Goal: Task Accomplishment & Management: Manage account settings

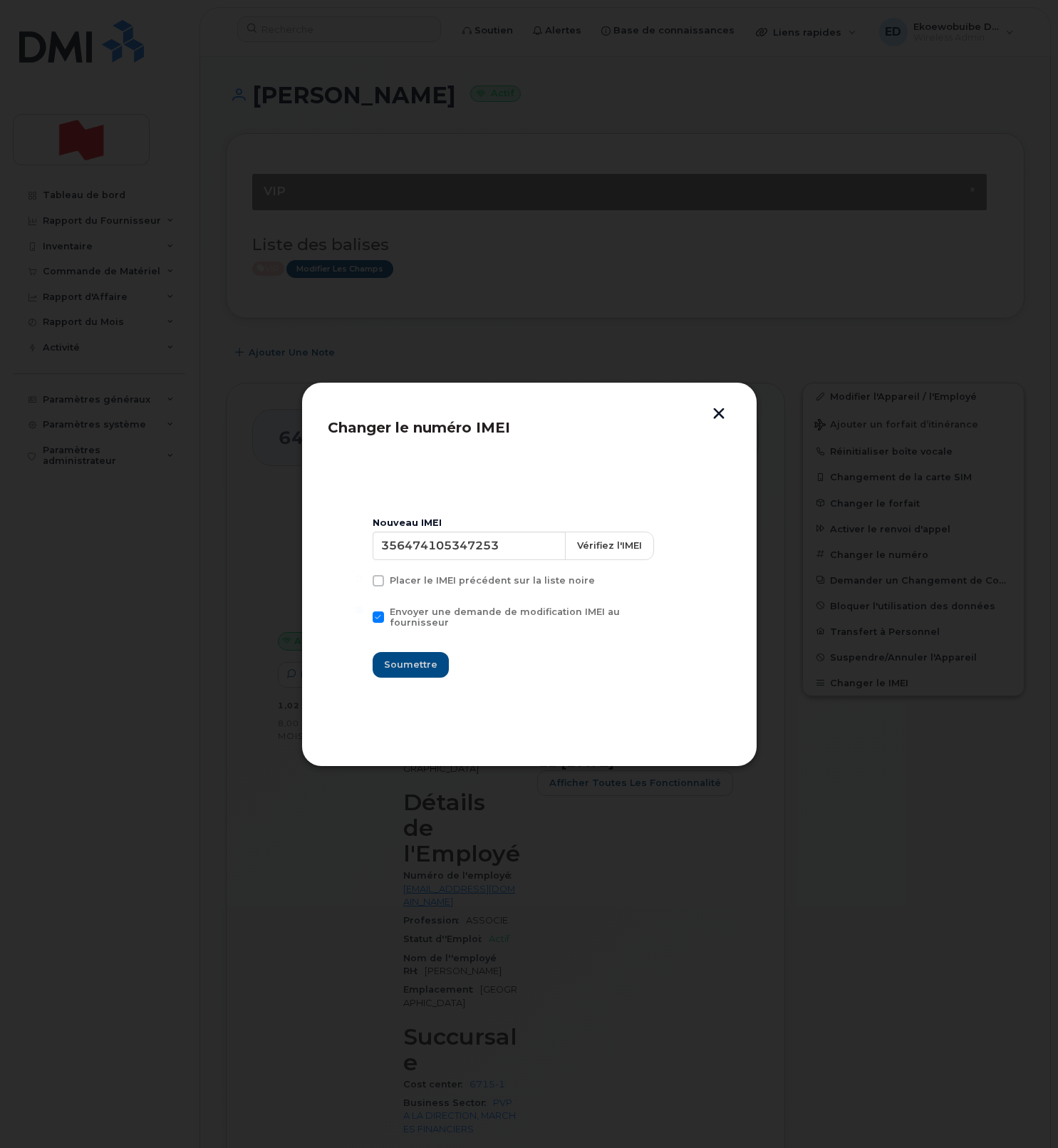
click at [728, 414] on button "button" at bounding box center [719, 414] width 21 height 15
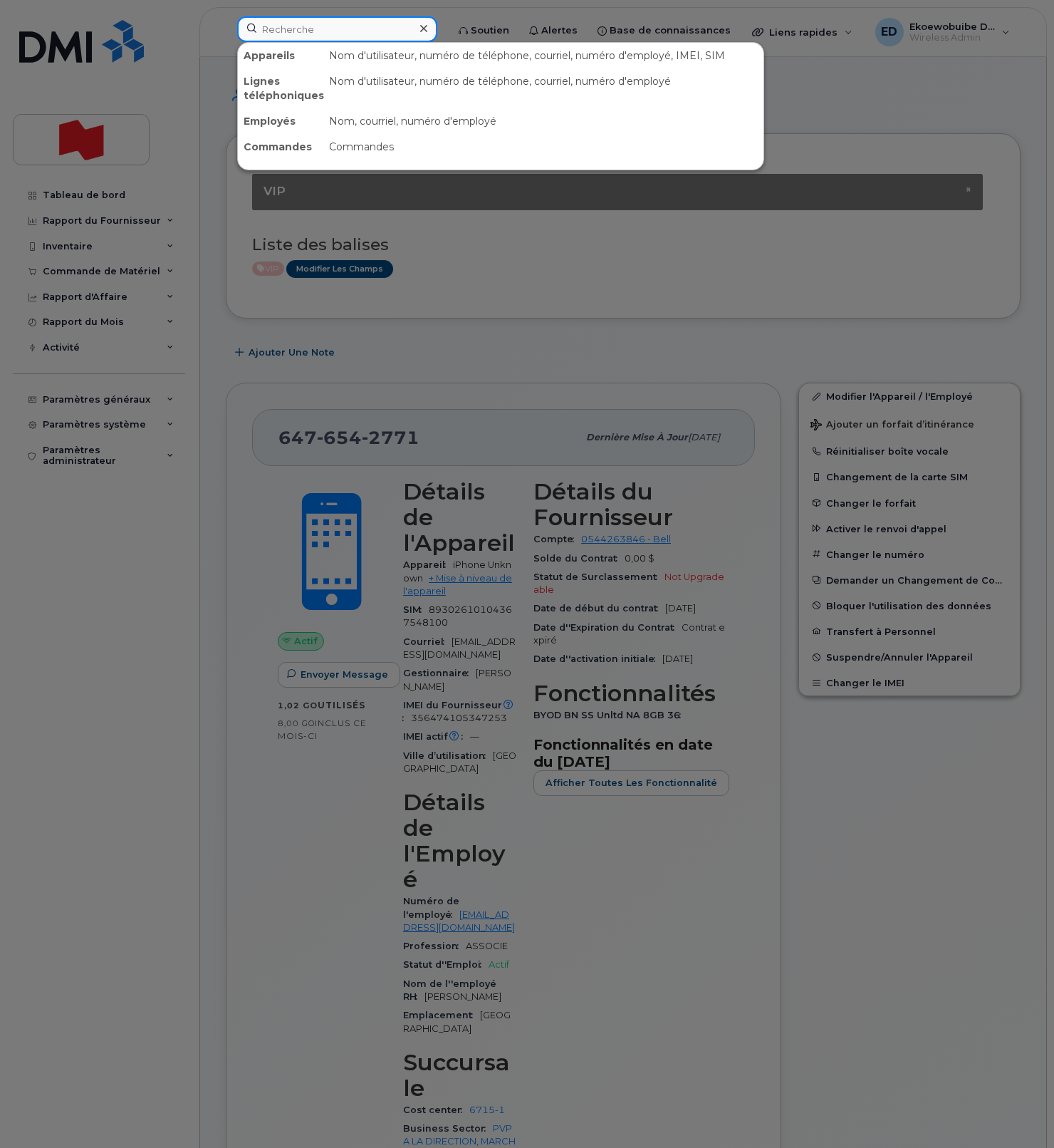
click at [318, 34] on input at bounding box center [337, 29] width 201 height 26
paste input "Yangyang Hou"
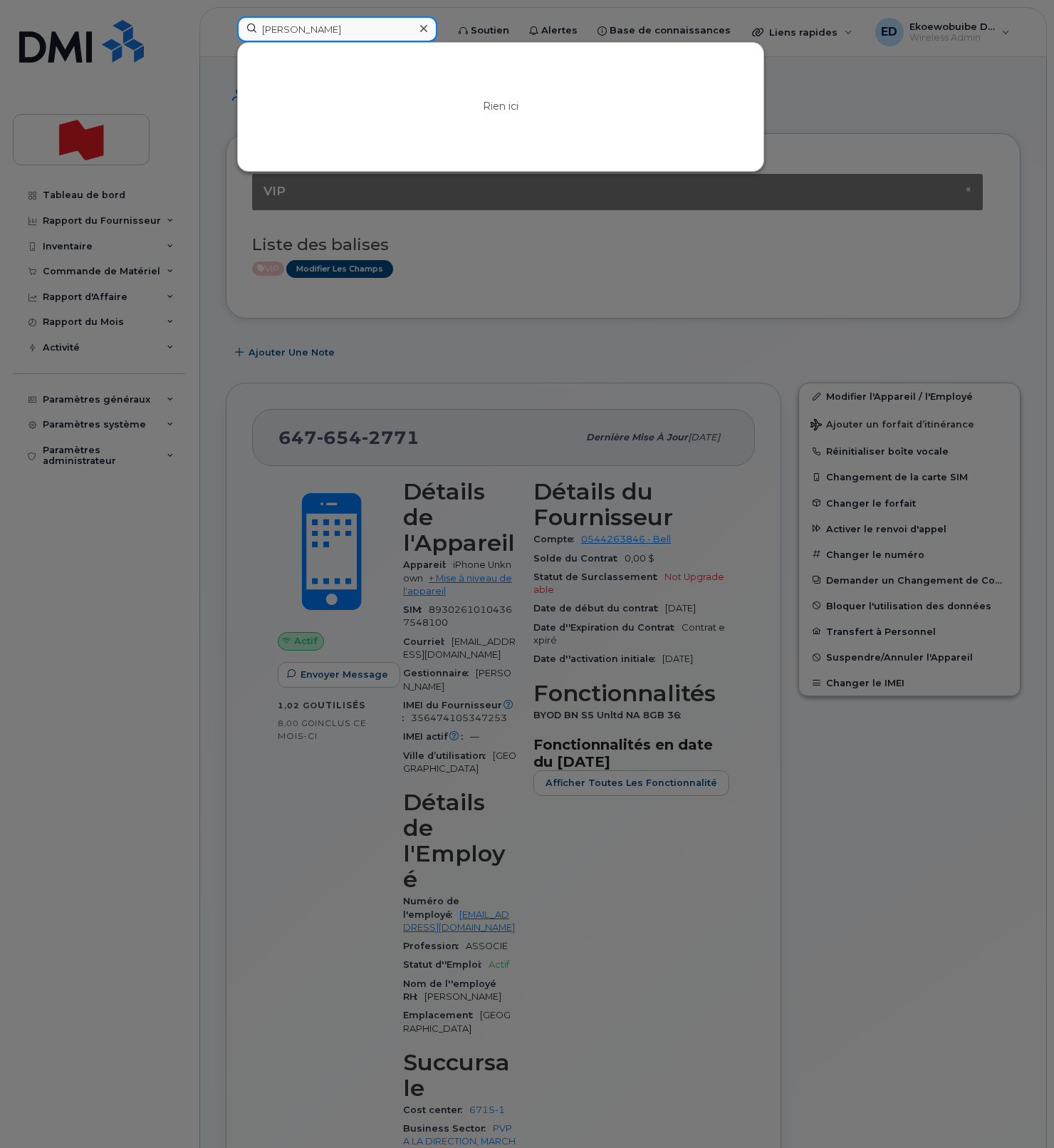
type input "Yangyang Hou"
drag, startPoint x: 436, startPoint y: 29, endPoint x: 395, endPoint y: 49, distance: 45.6
click at [428, 29] on icon at bounding box center [424, 28] width 7 height 11
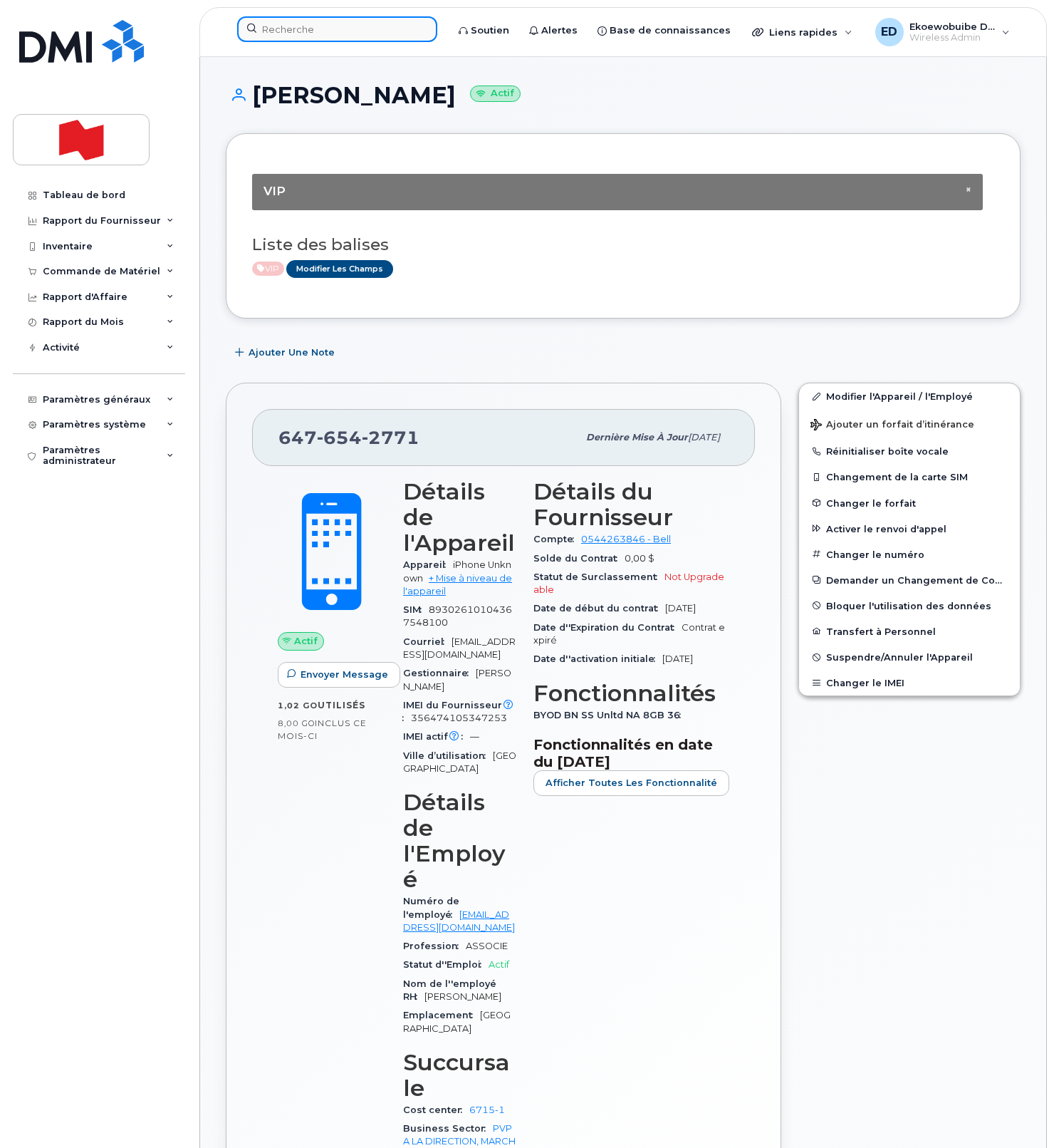
click at [307, 24] on input at bounding box center [337, 29] width 201 height 26
click at [307, 26] on input at bounding box center [337, 29] width 201 height 26
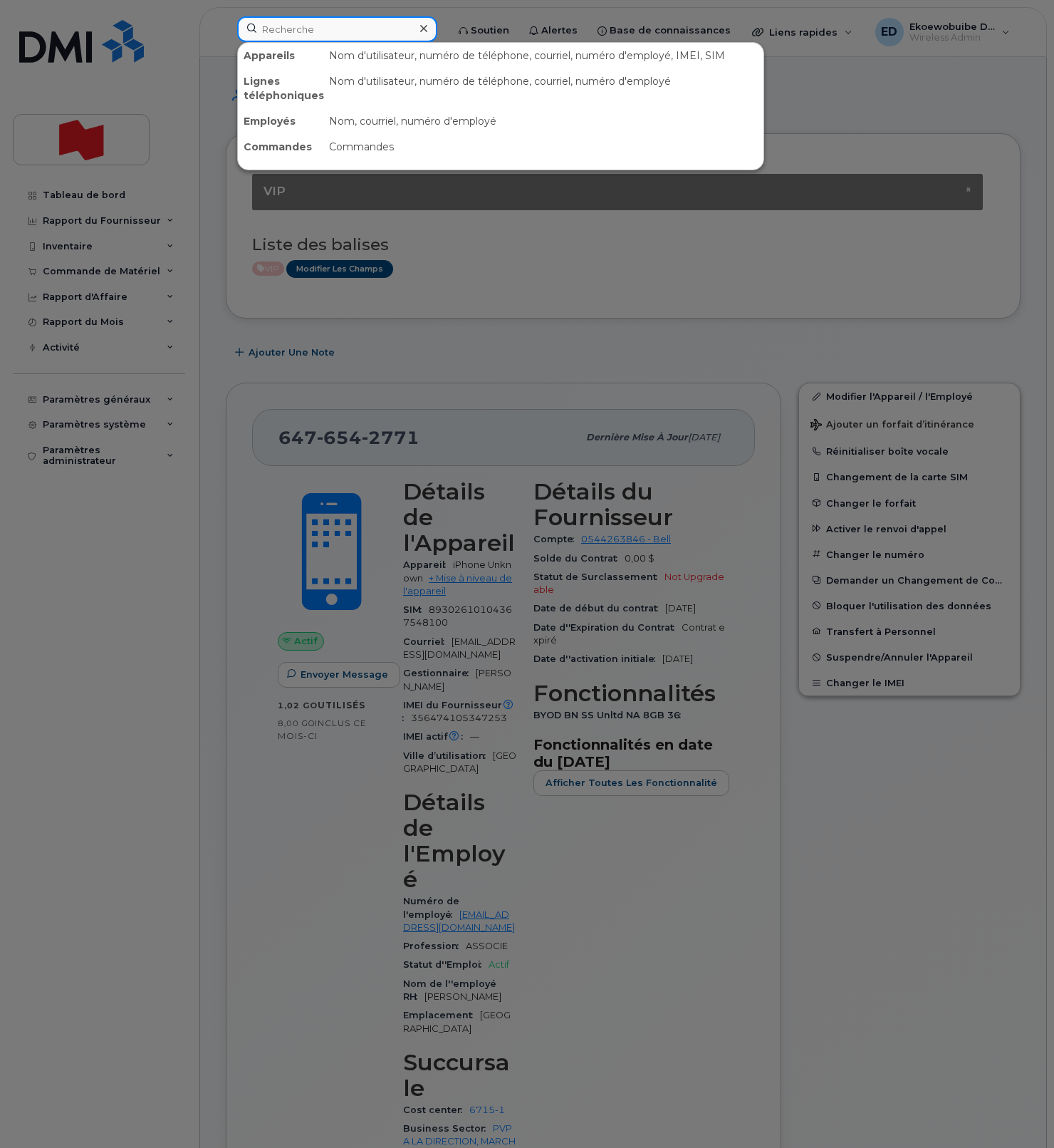
paste input "yangyang.hou@nbc.ca"
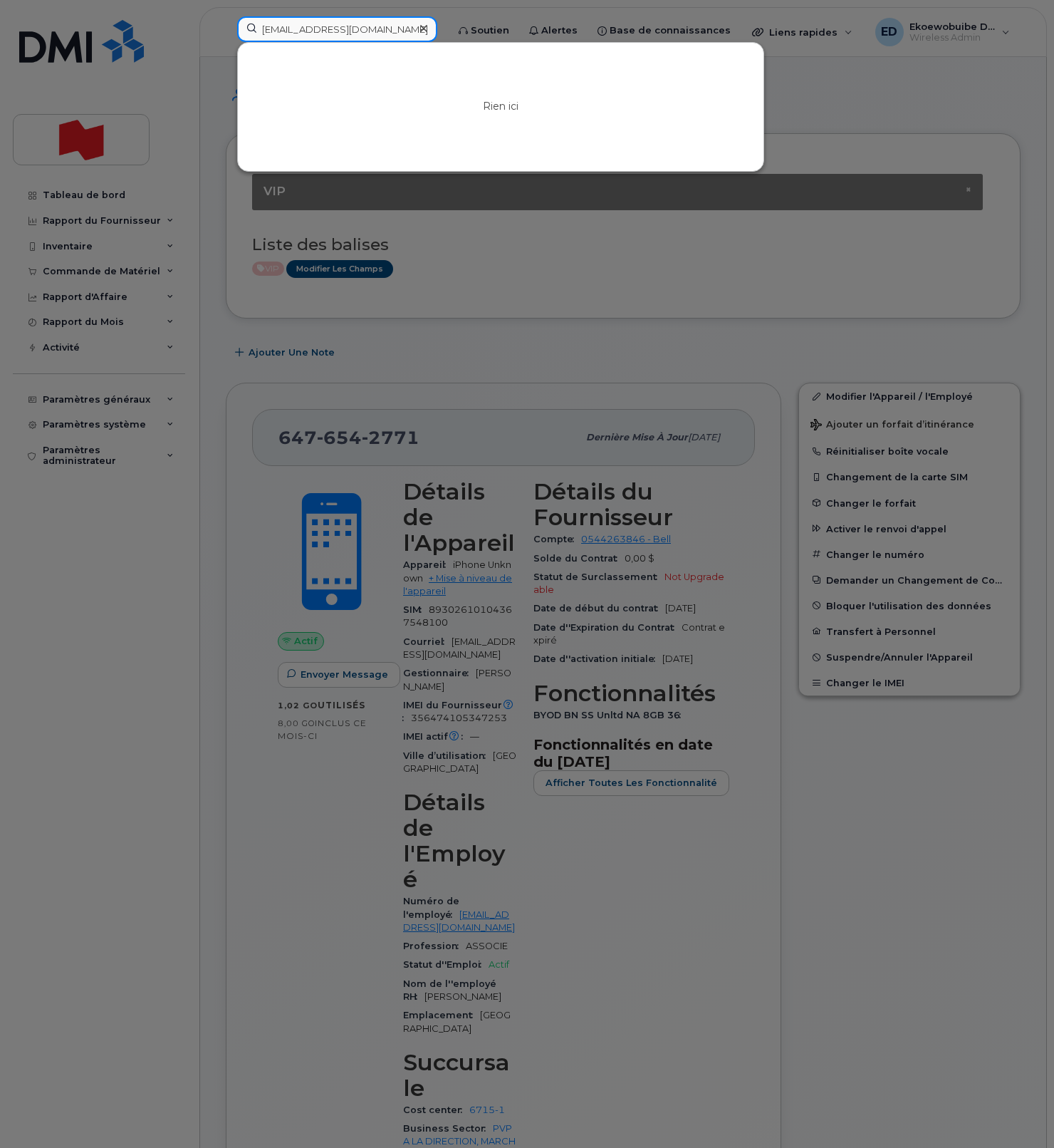
type input "yangyang.hou@nbc.ca"
click at [428, 31] on icon at bounding box center [424, 28] width 7 height 7
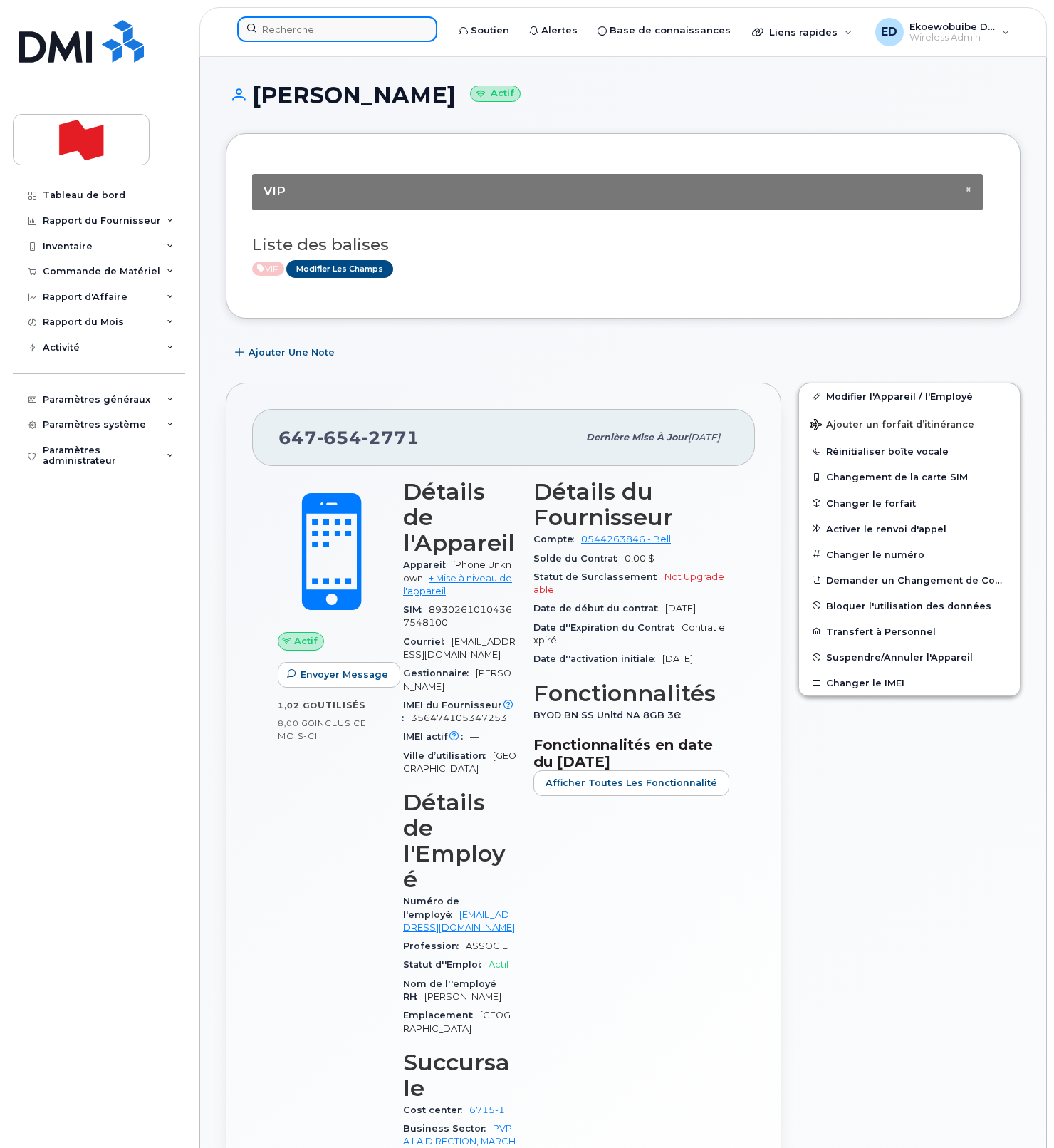
click at [405, 29] on input at bounding box center [337, 29] width 201 height 26
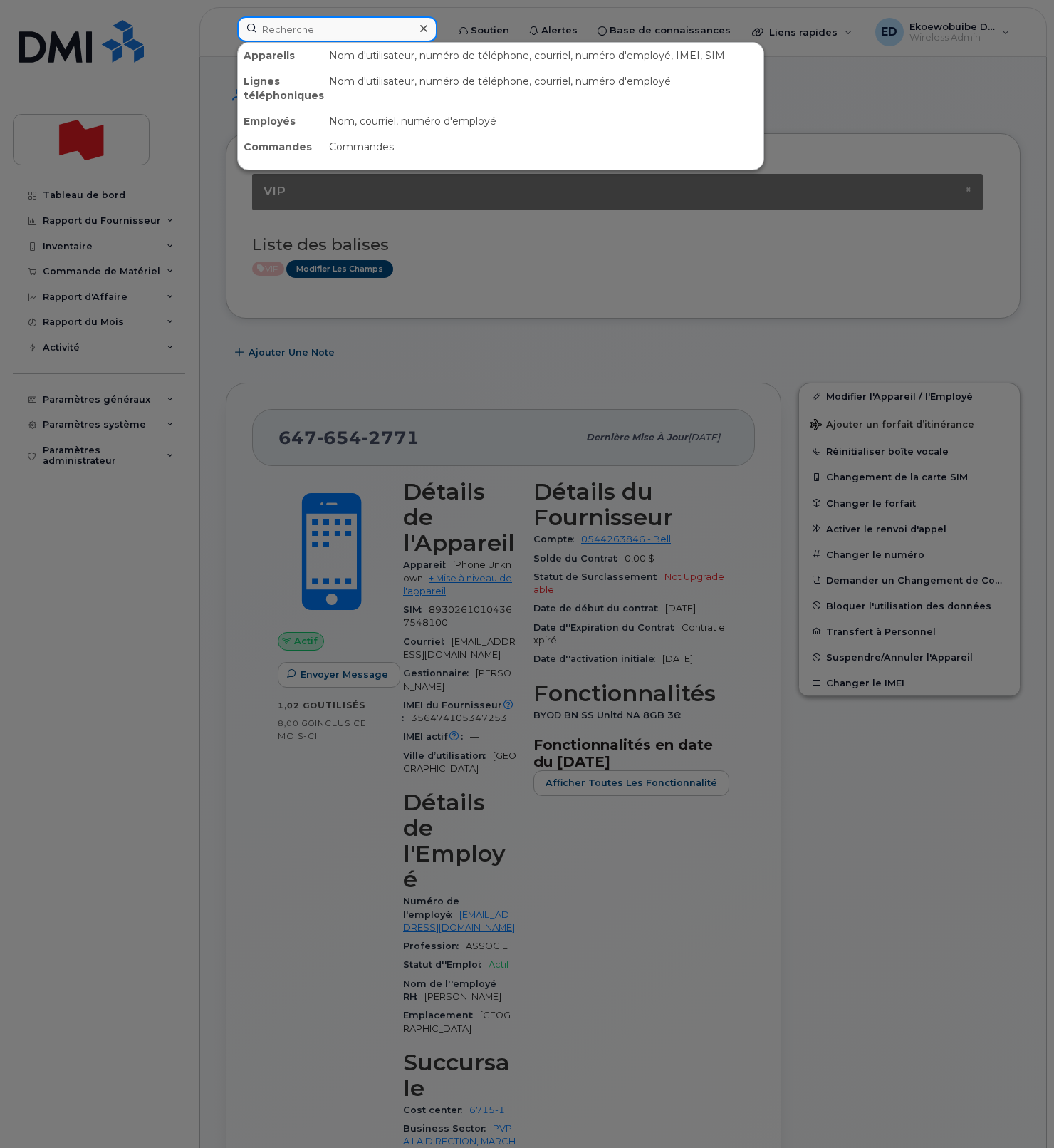
paste input "4374241062"
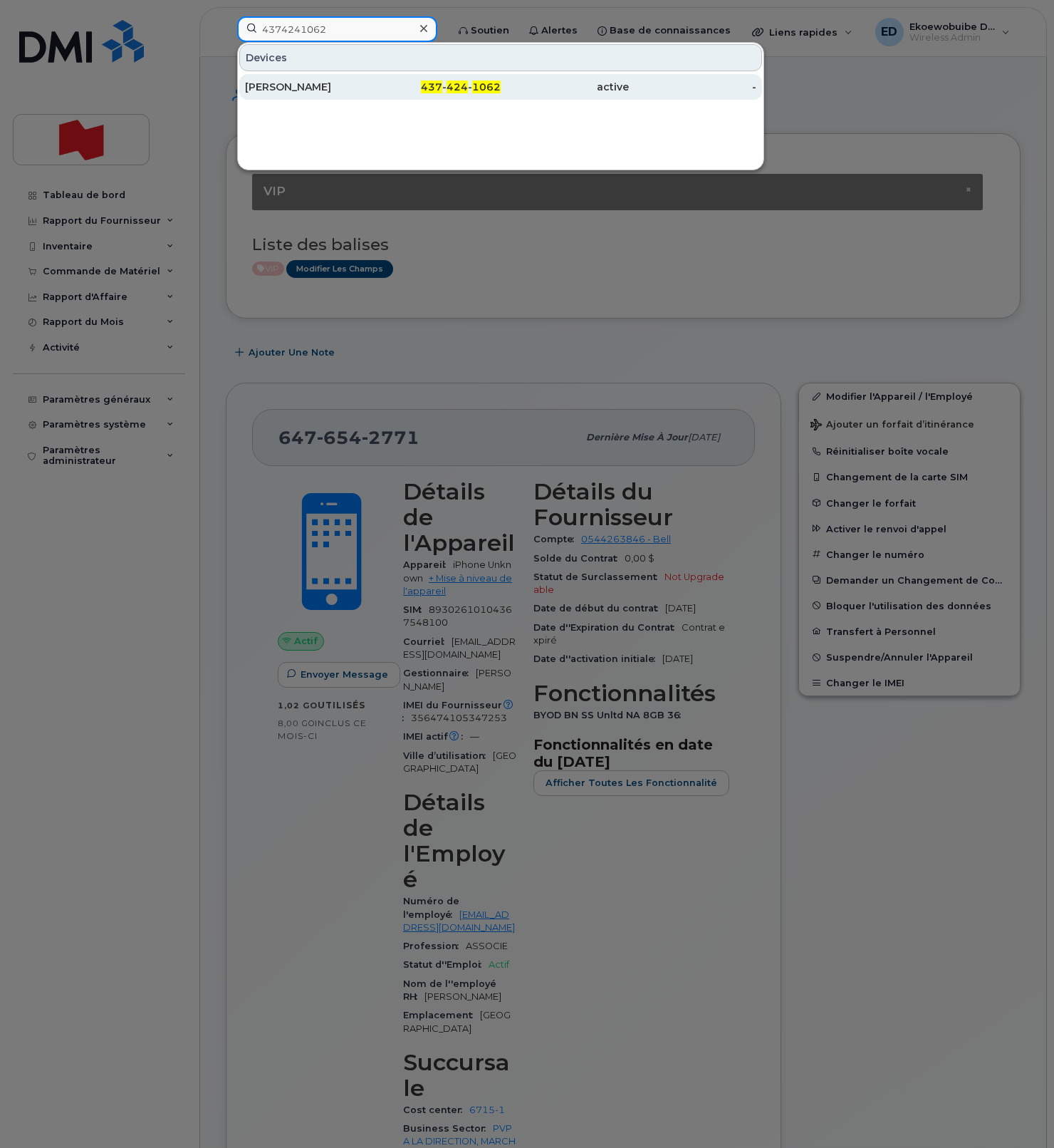
type input "4374241062"
click at [303, 88] on div "Zilu Xie" at bounding box center [308, 87] width 128 height 14
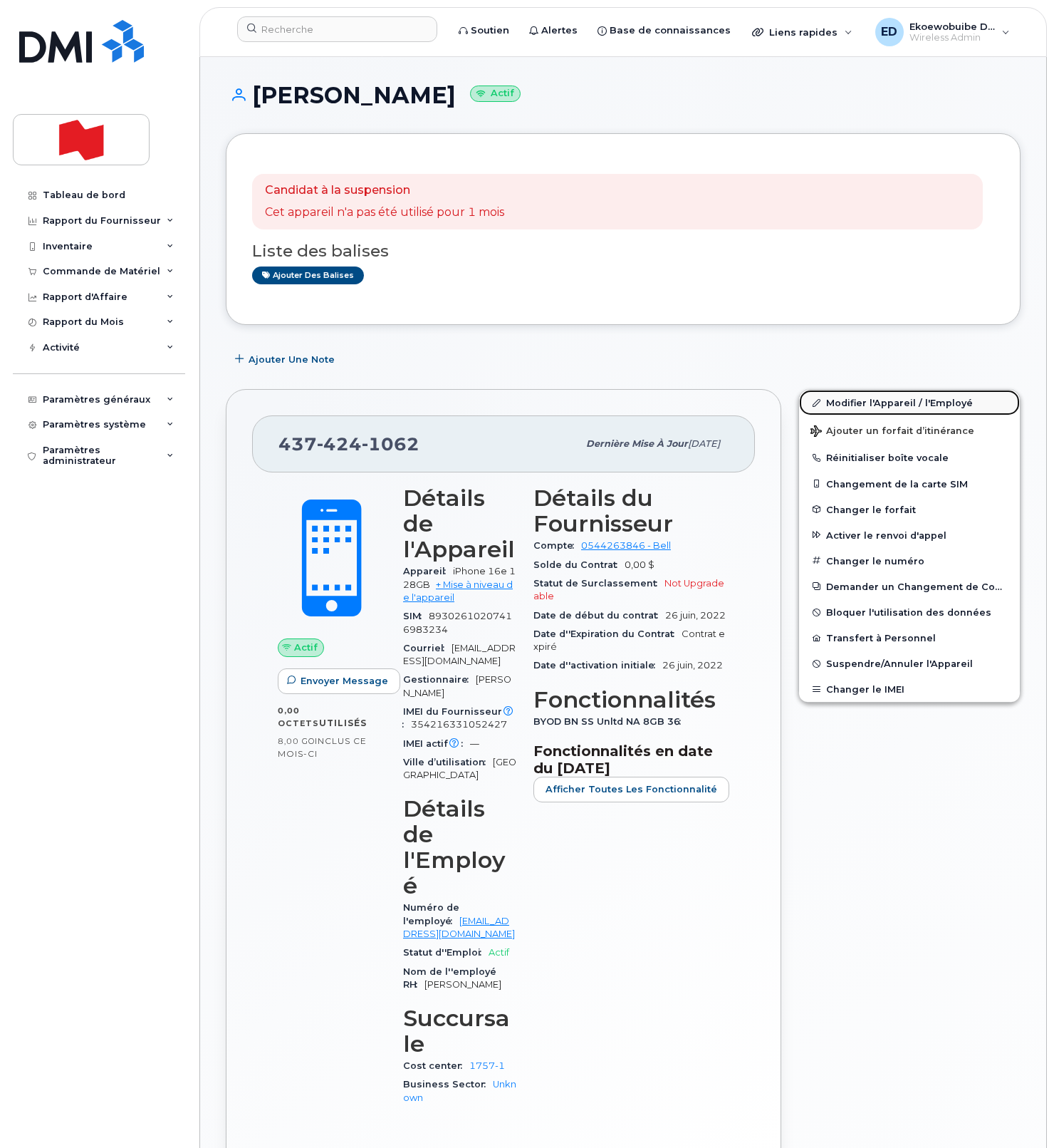
click at [853, 399] on link "Modifier l'Appareil / l'Employé" at bounding box center [910, 402] width 221 height 26
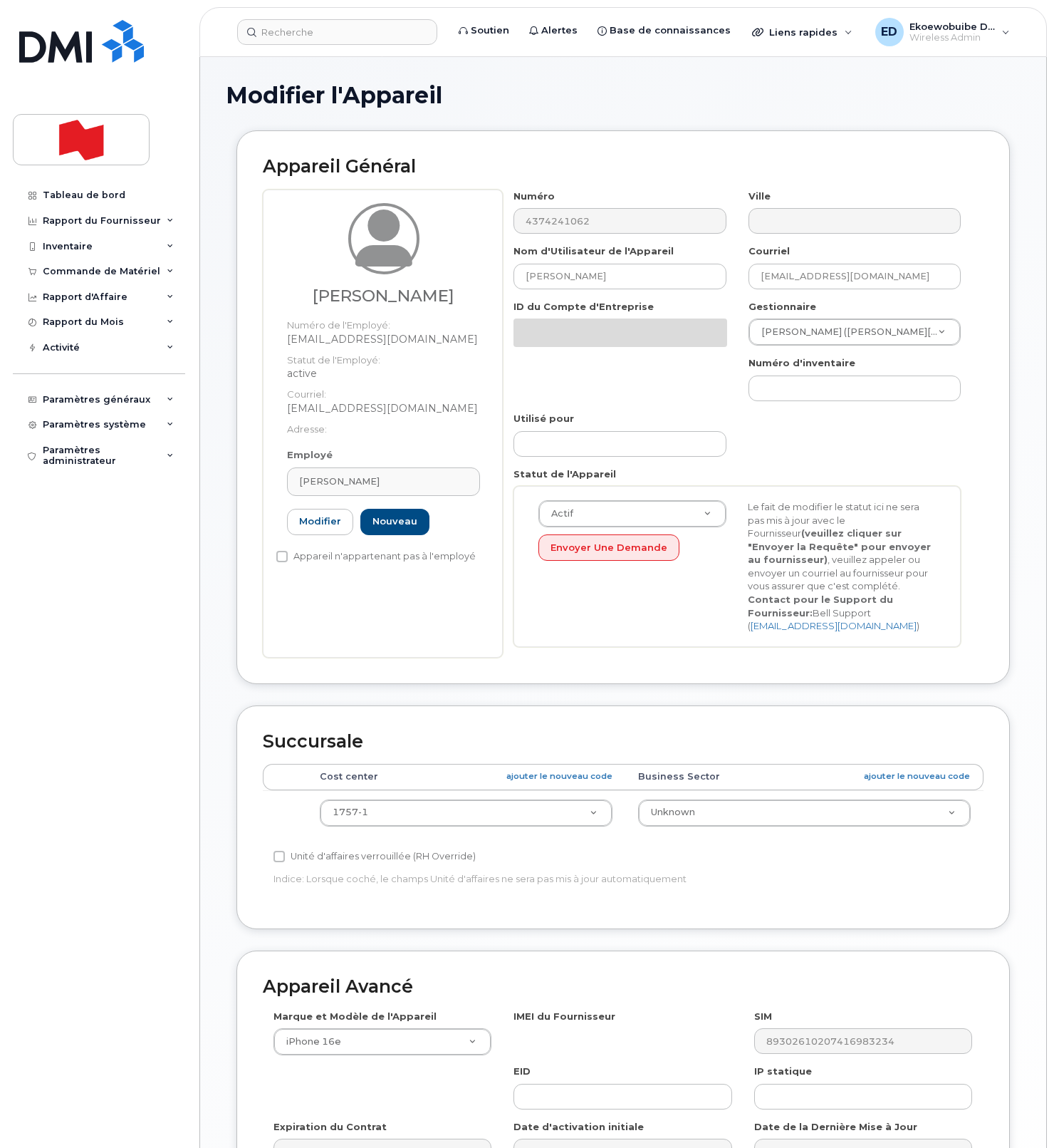
select select "22916206"
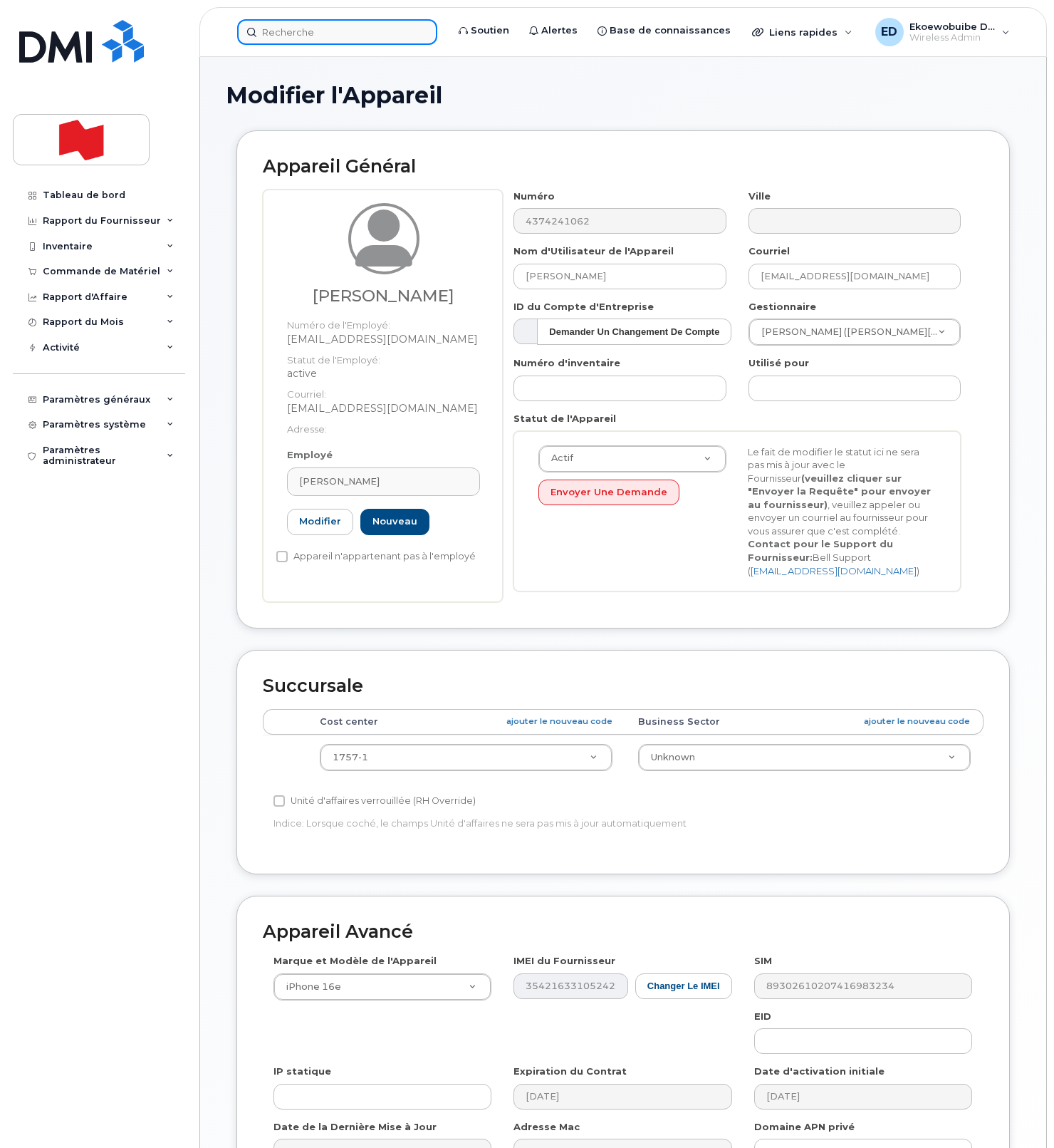
click at [341, 28] on input at bounding box center [337, 32] width 201 height 26
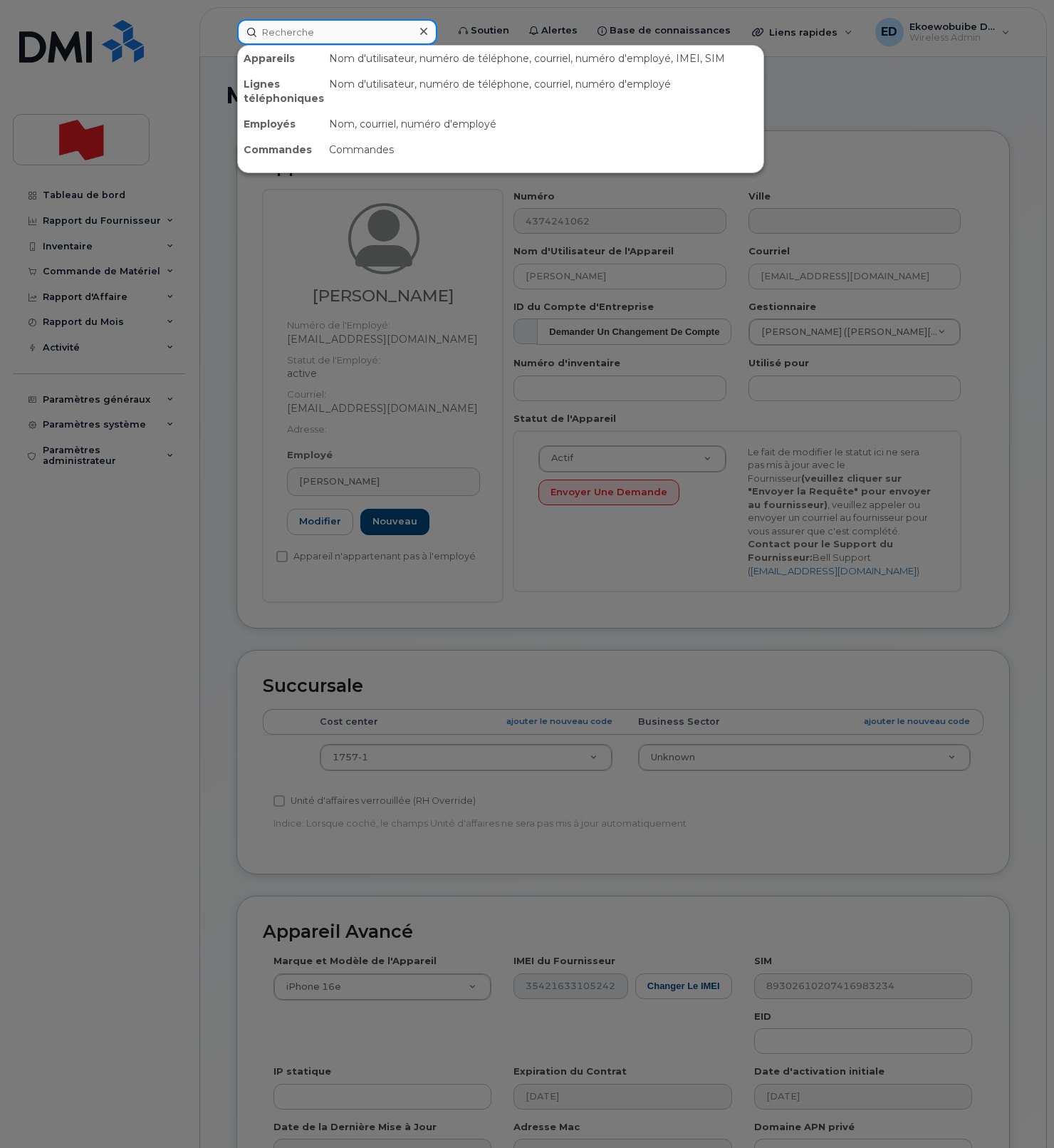
paste input "4374484589"
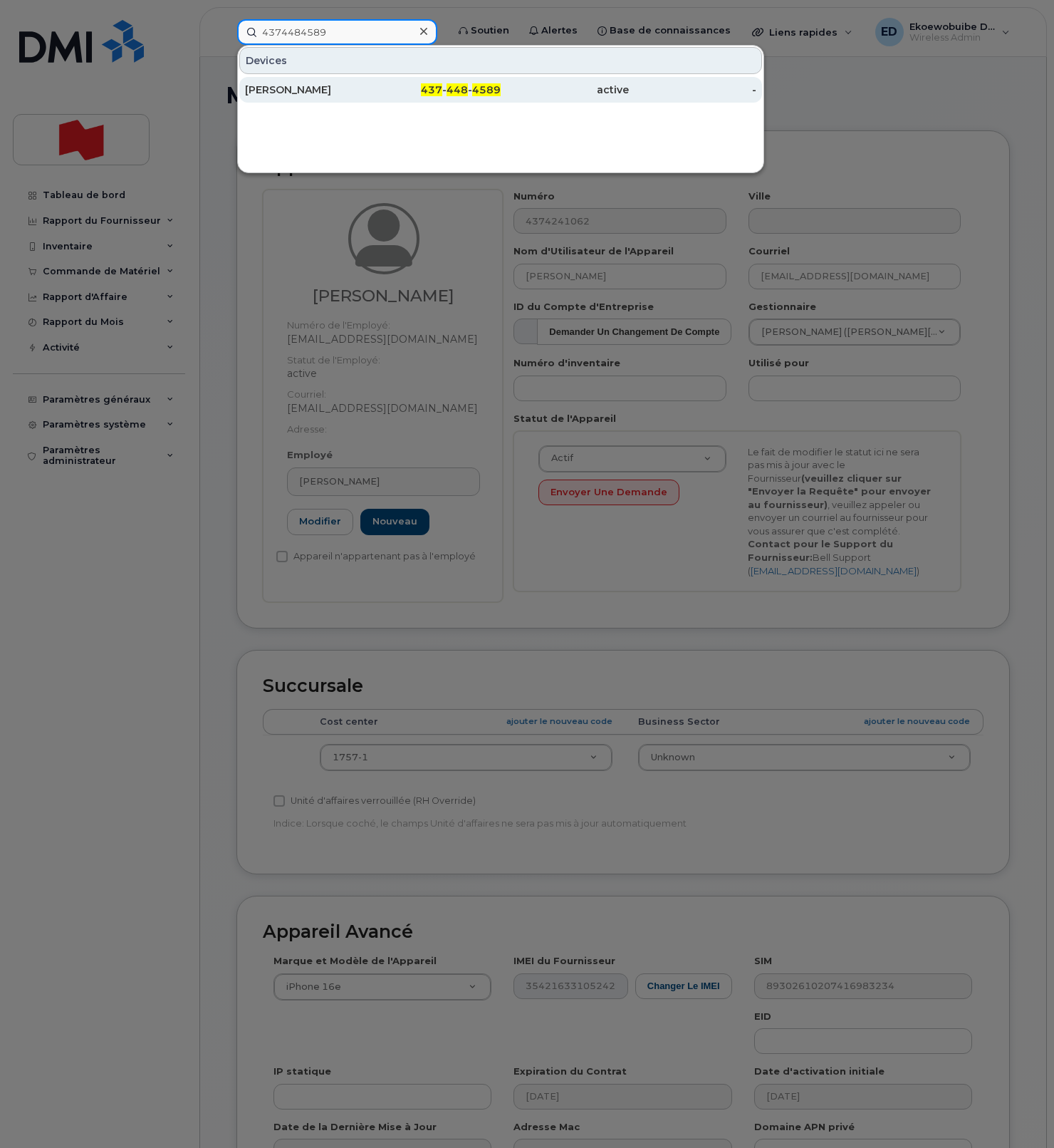
type input "4374484589"
drag, startPoint x: 310, startPoint y: 89, endPoint x: 394, endPoint y: 97, distance: 84.4
click at [309, 90] on div "Joseph Whaley" at bounding box center [308, 90] width 128 height 14
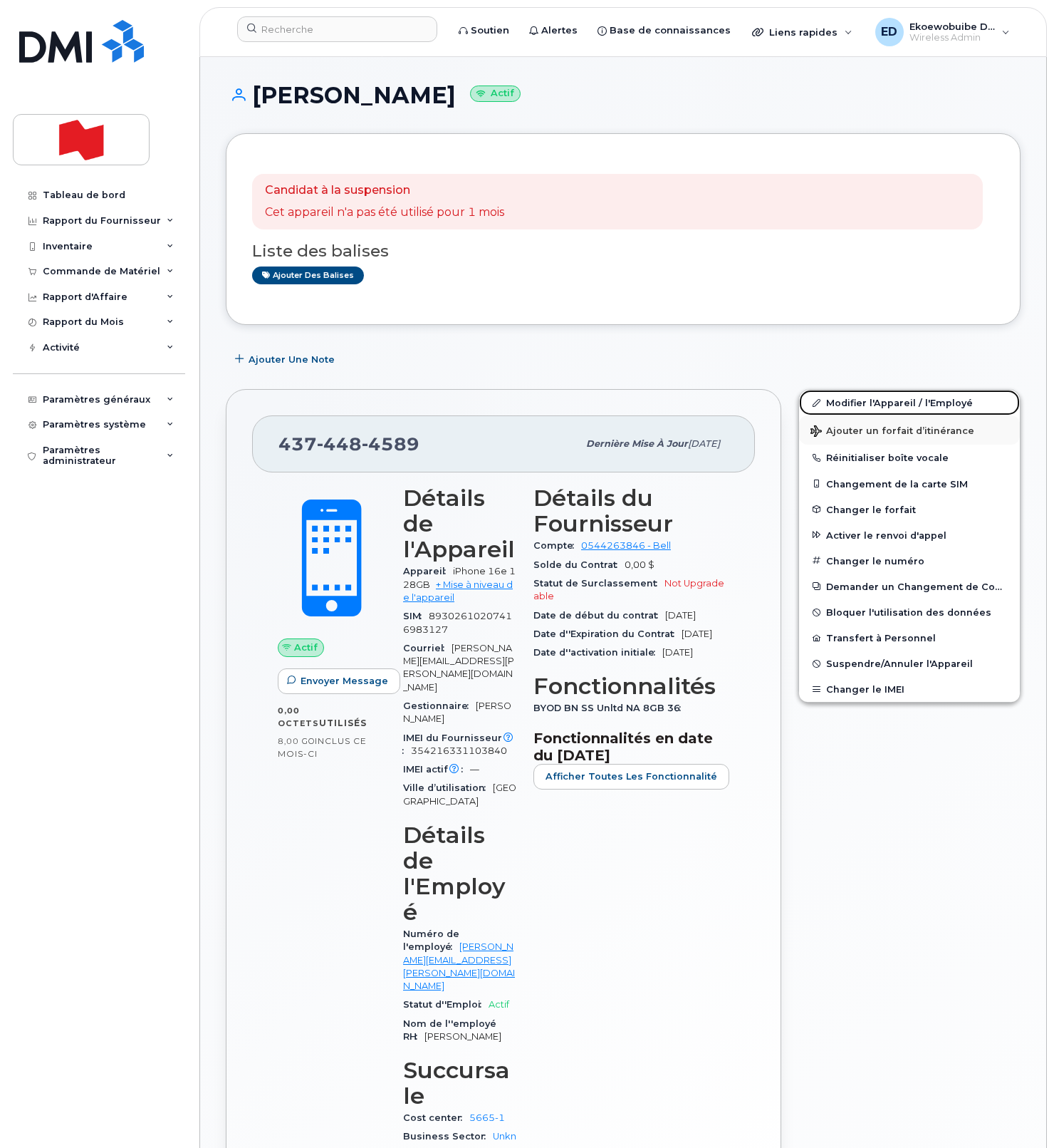
drag, startPoint x: 850, startPoint y: 408, endPoint x: 870, endPoint y: 430, distance: 29.7
click at [849, 408] on link "Modifier l'Appareil / l'Employé" at bounding box center [910, 402] width 221 height 26
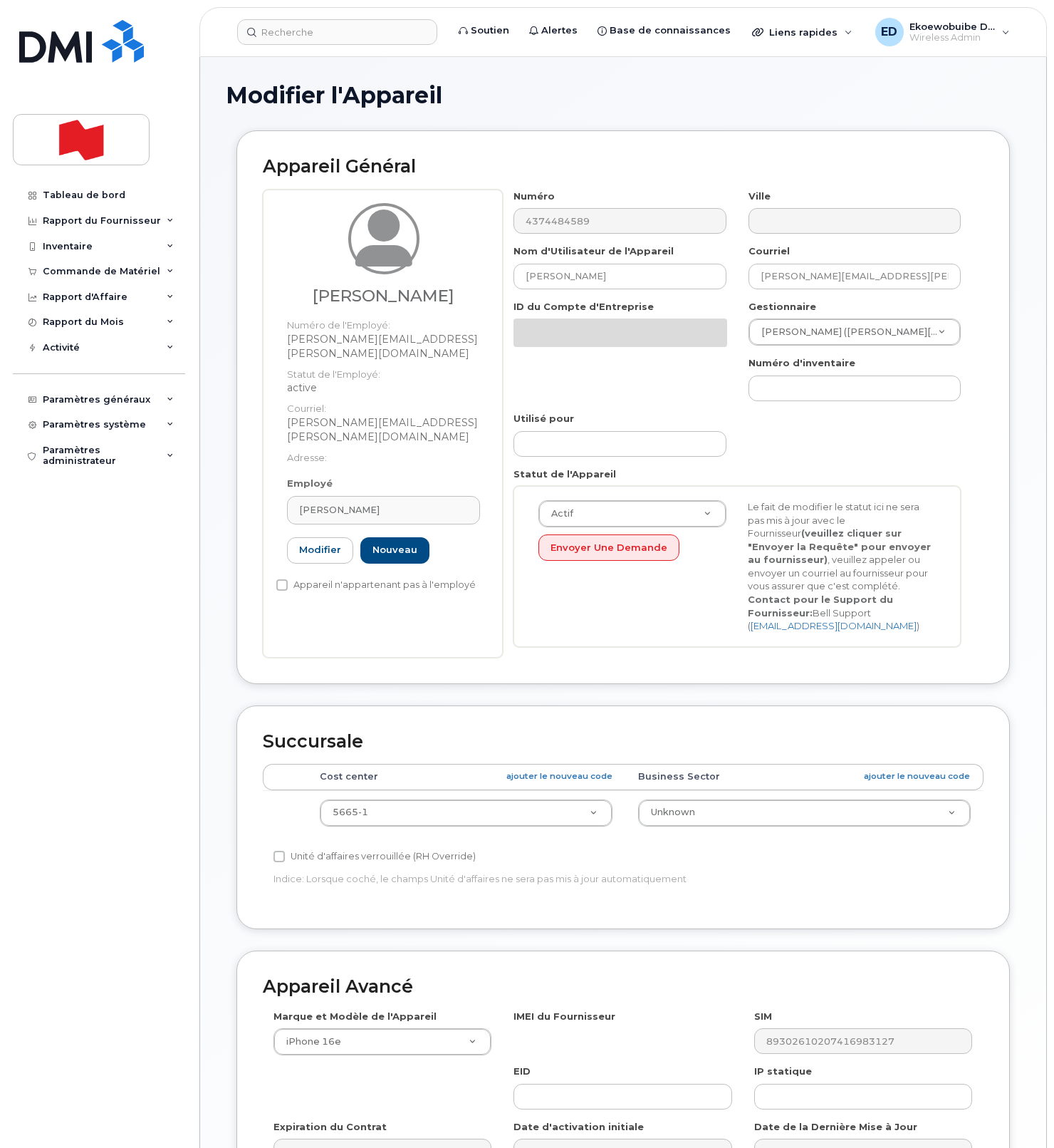
select select "22916206"
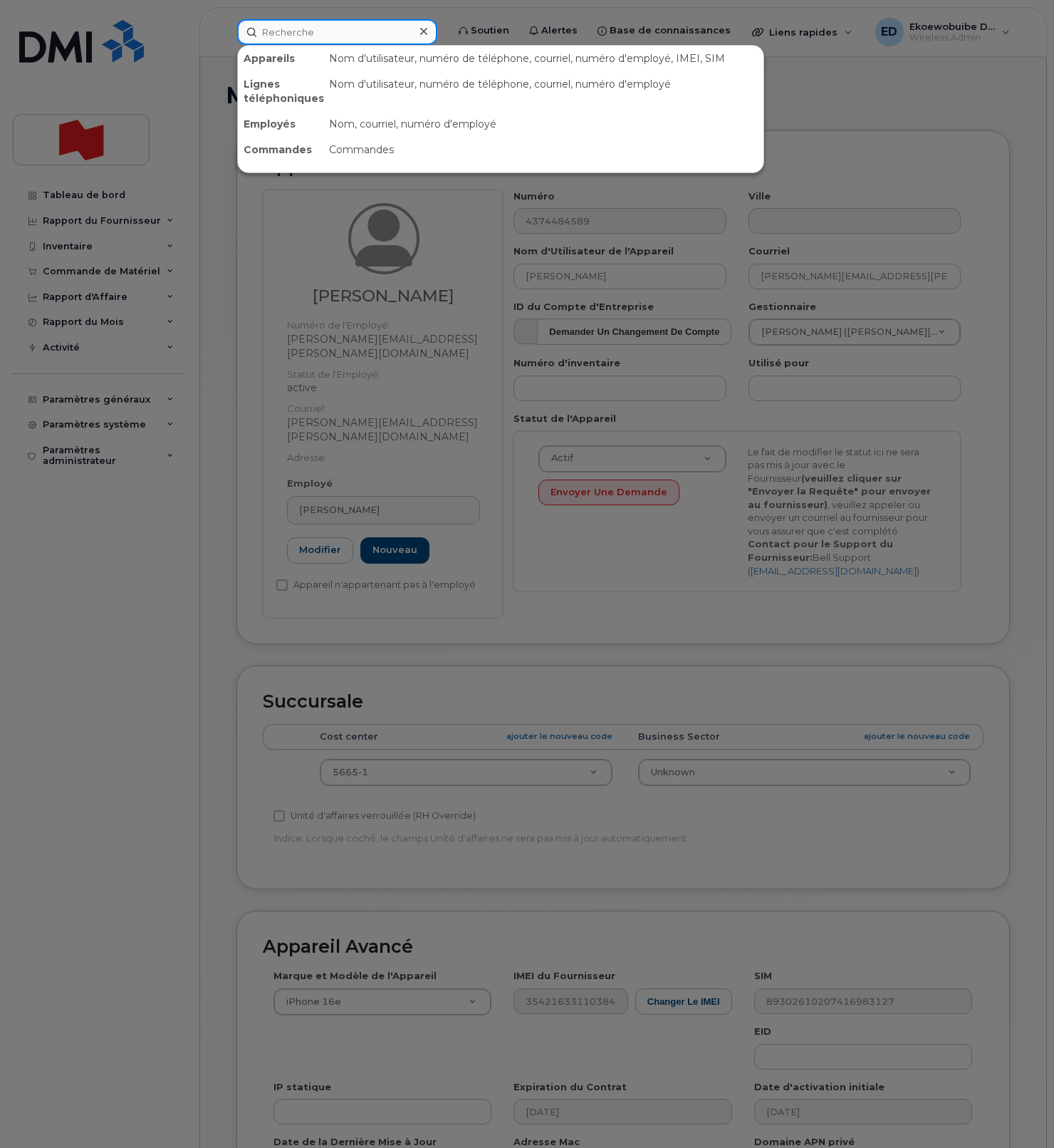
click at [306, 29] on input at bounding box center [337, 32] width 201 height 26
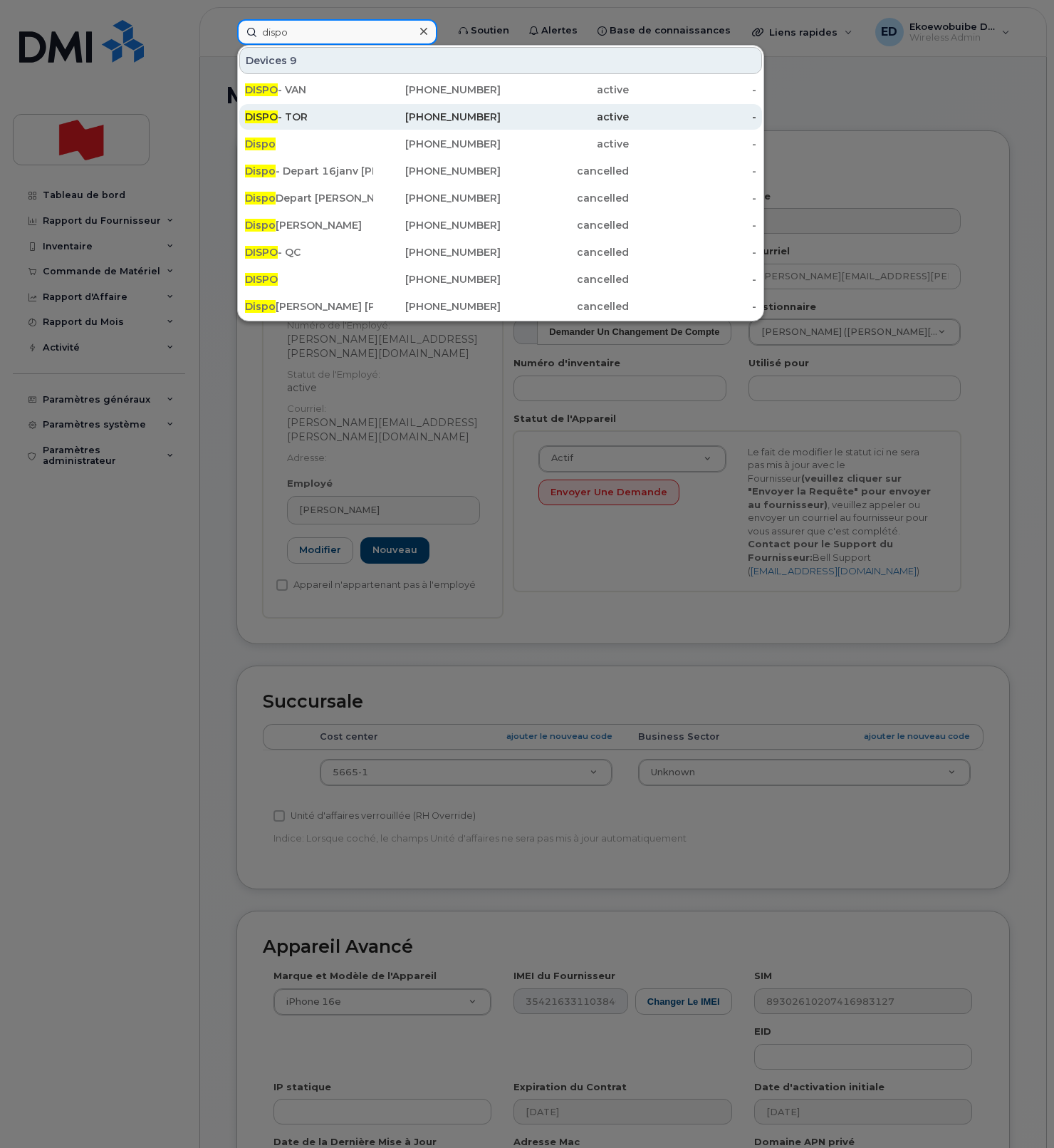
type input "dispo"
click at [296, 119] on div "DISPO - TOR" at bounding box center [308, 117] width 128 height 14
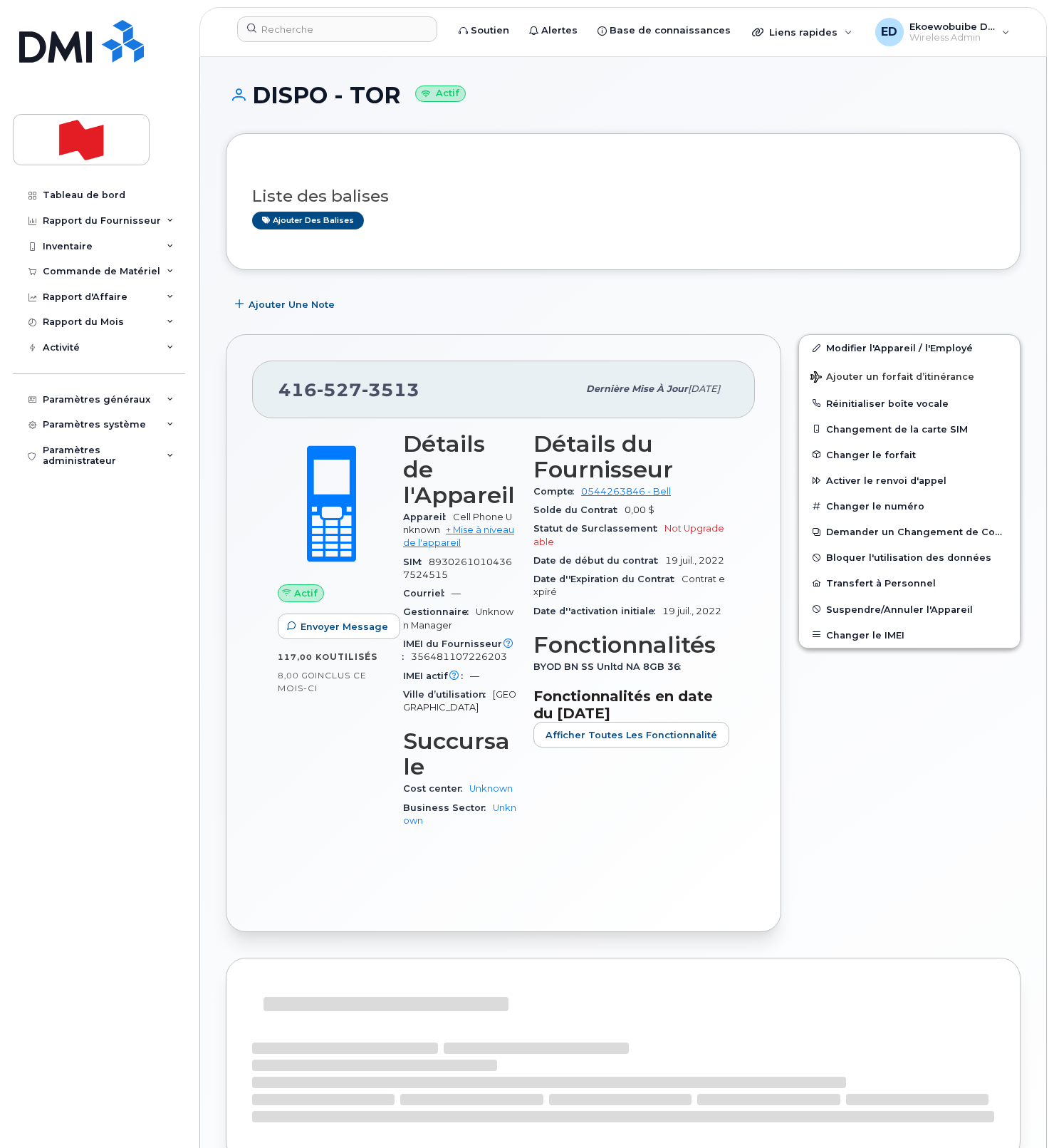
click at [427, 400] on div "416 527 3513" at bounding box center [428, 389] width 300 height 30
drag, startPoint x: 425, startPoint y: 395, endPoint x: 284, endPoint y: 393, distance: 141.0
click at [284, 393] on div "416 527 3513" at bounding box center [428, 389] width 300 height 30
copy span "416 527 3513"
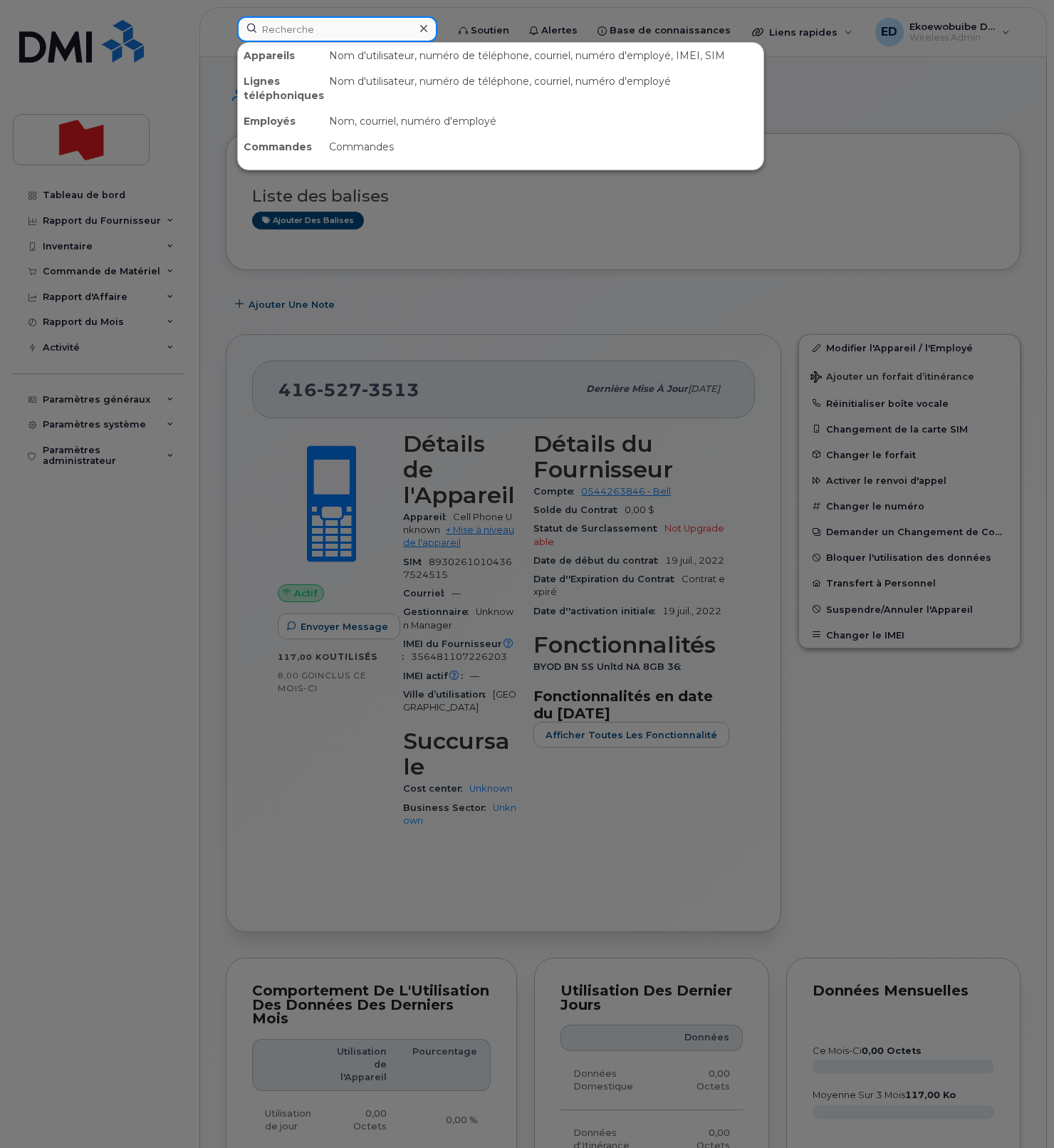
click at [346, 36] on input at bounding box center [337, 29] width 201 height 26
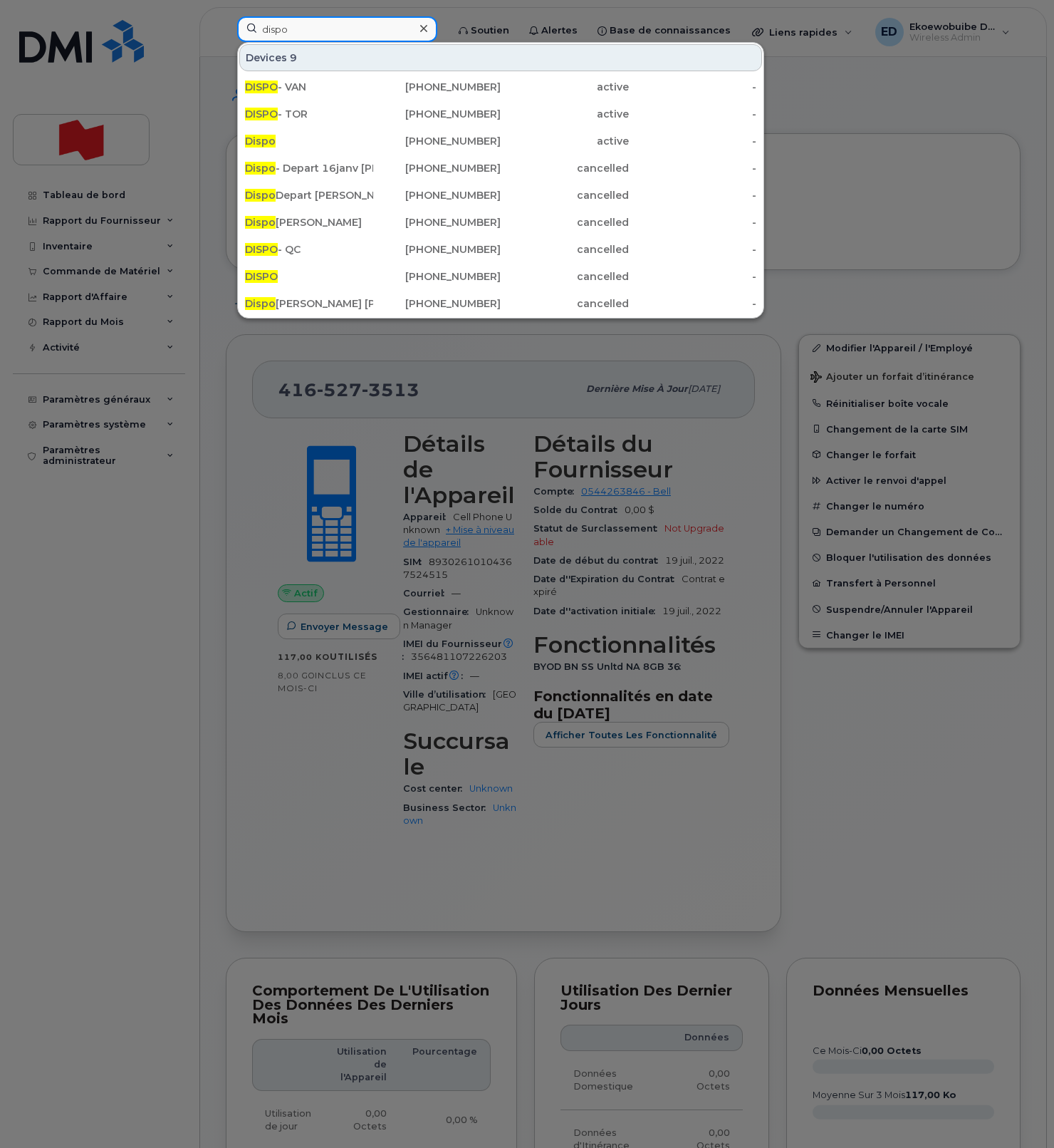
type input "dispo"
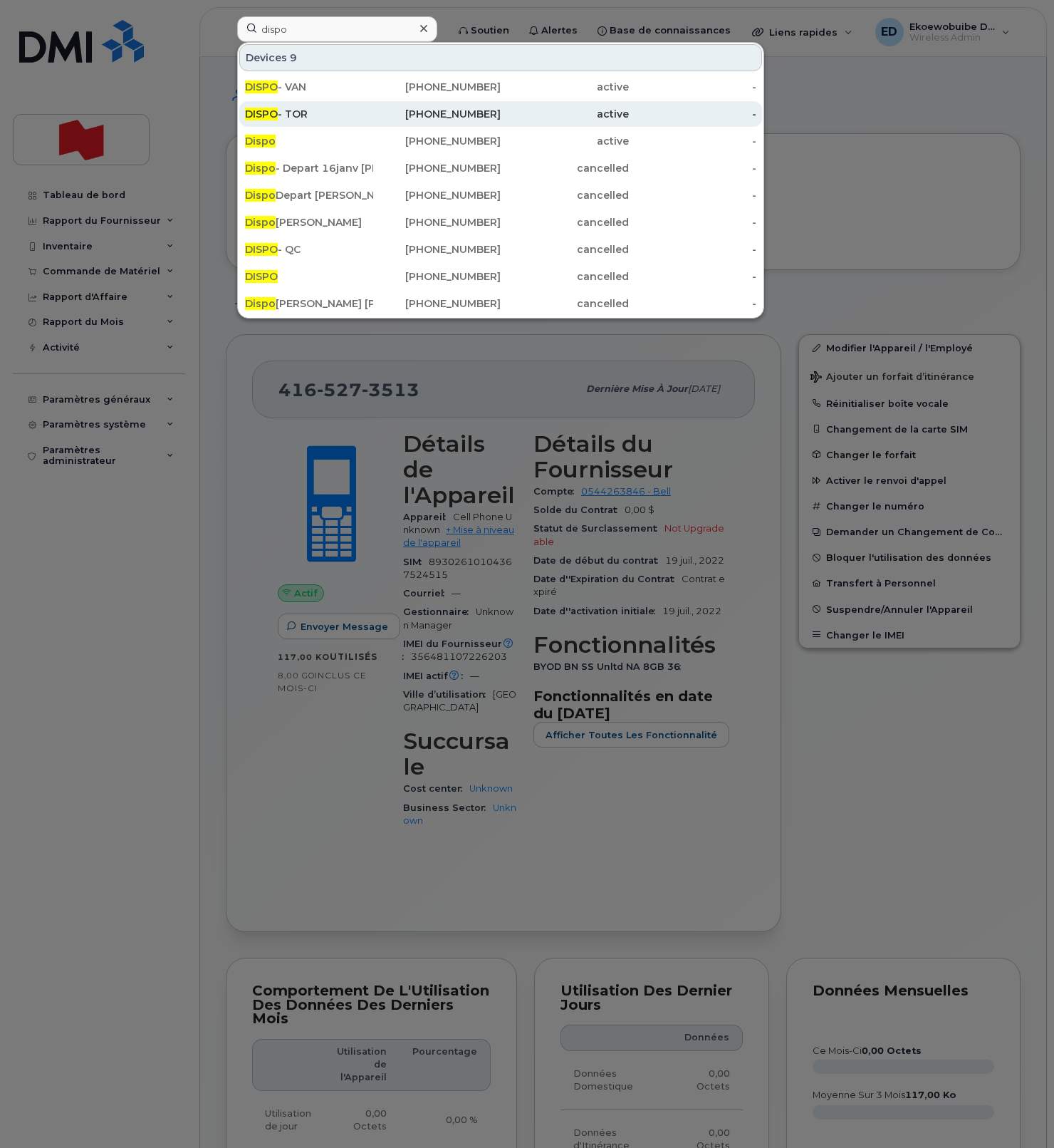
click at [339, 118] on div "DISPO - TOR" at bounding box center [308, 114] width 128 height 14
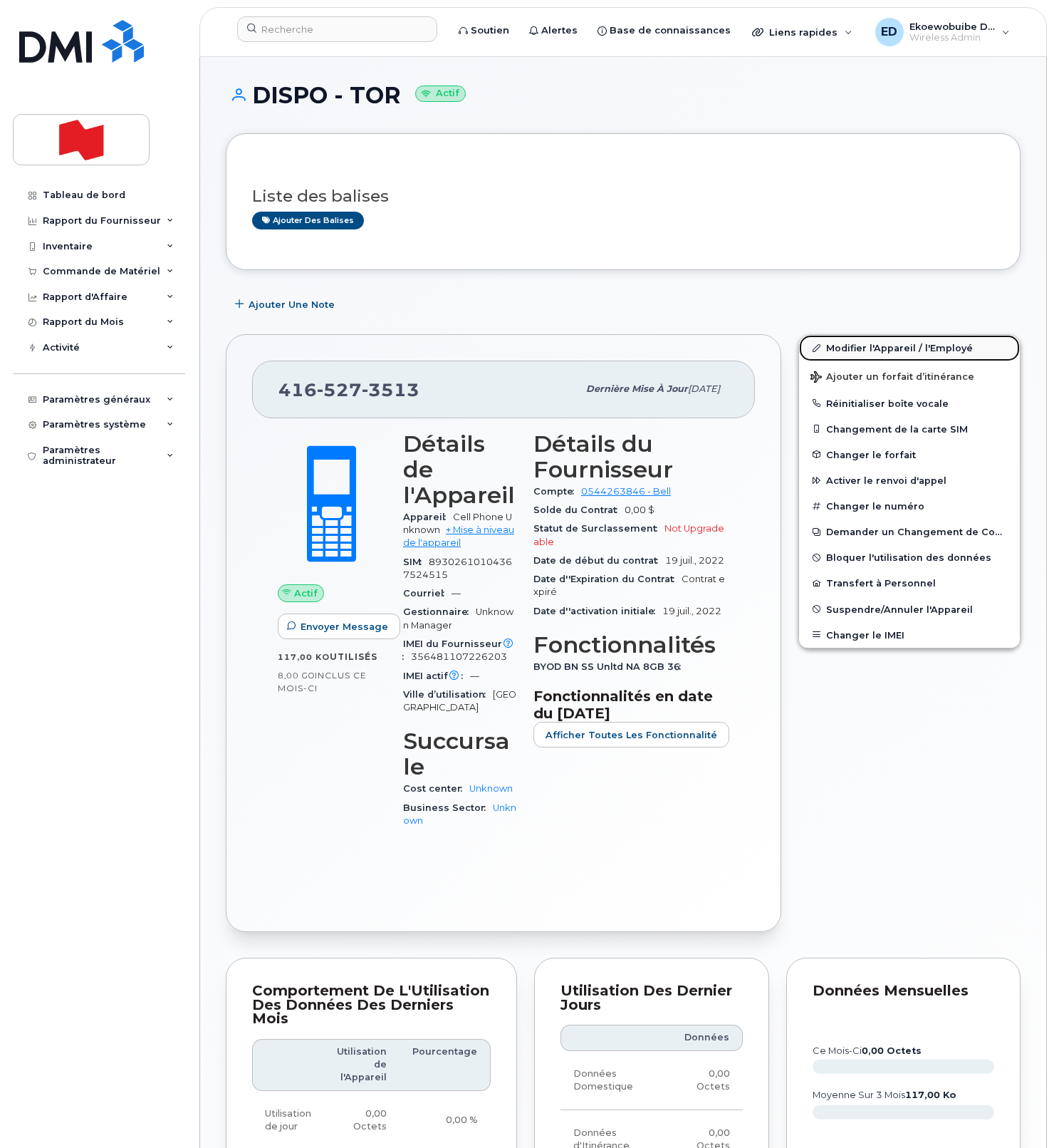
click at [847, 350] on link "Modifier l'Appareil / l'Employé" at bounding box center [910, 347] width 221 height 26
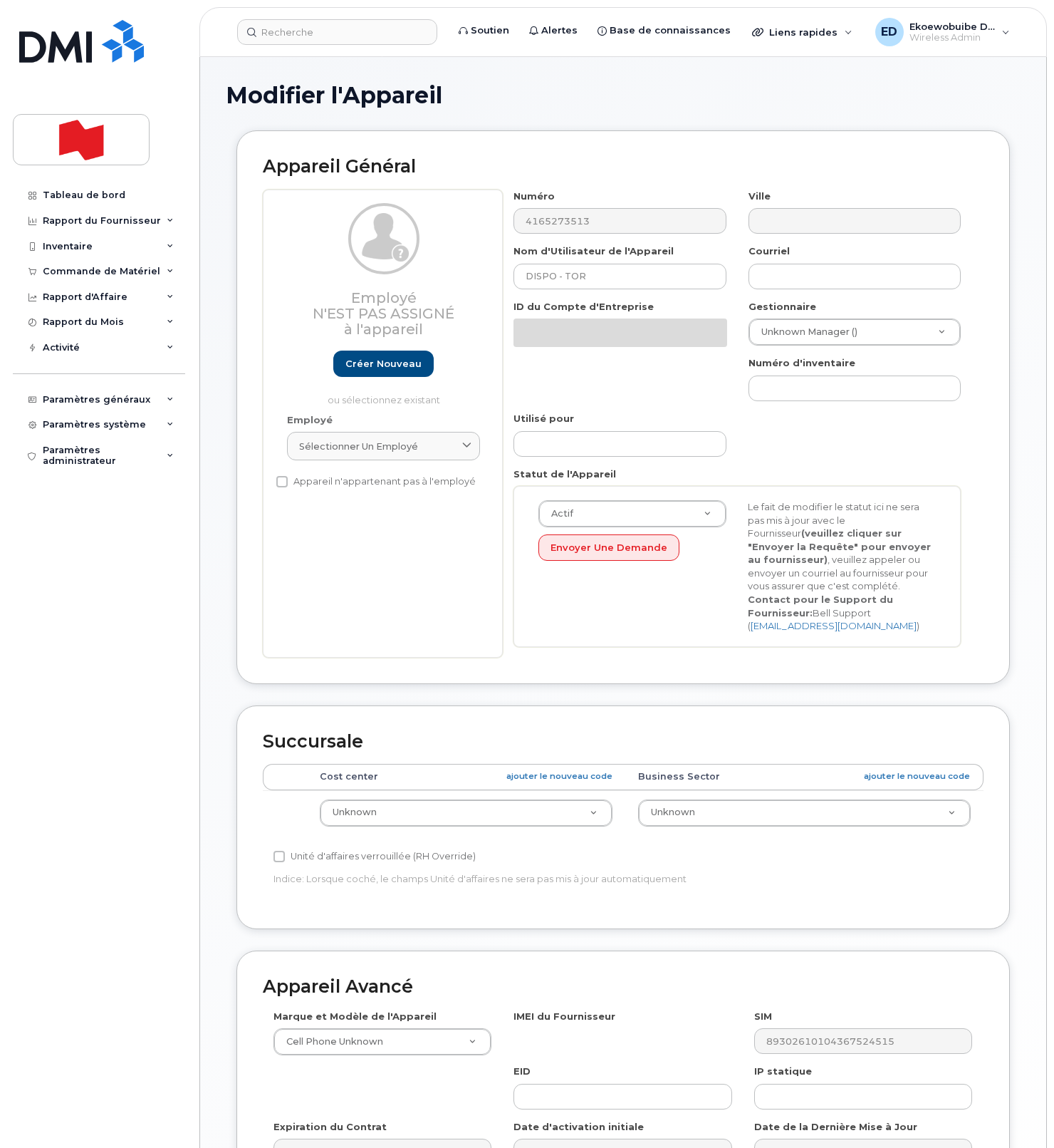
select select "22916206"
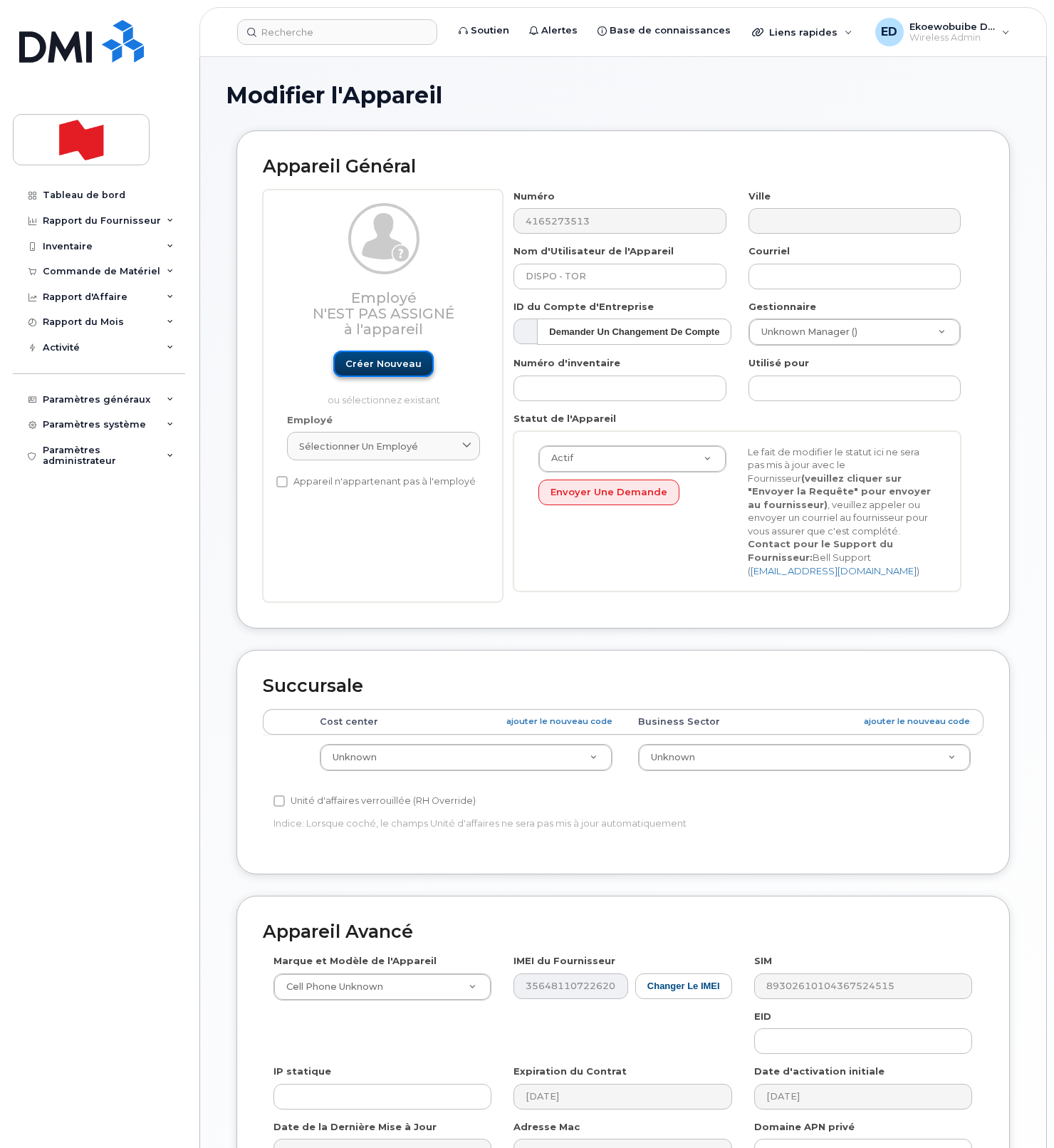
click at [391, 368] on link "Créer nouveau" at bounding box center [383, 364] width 101 height 27
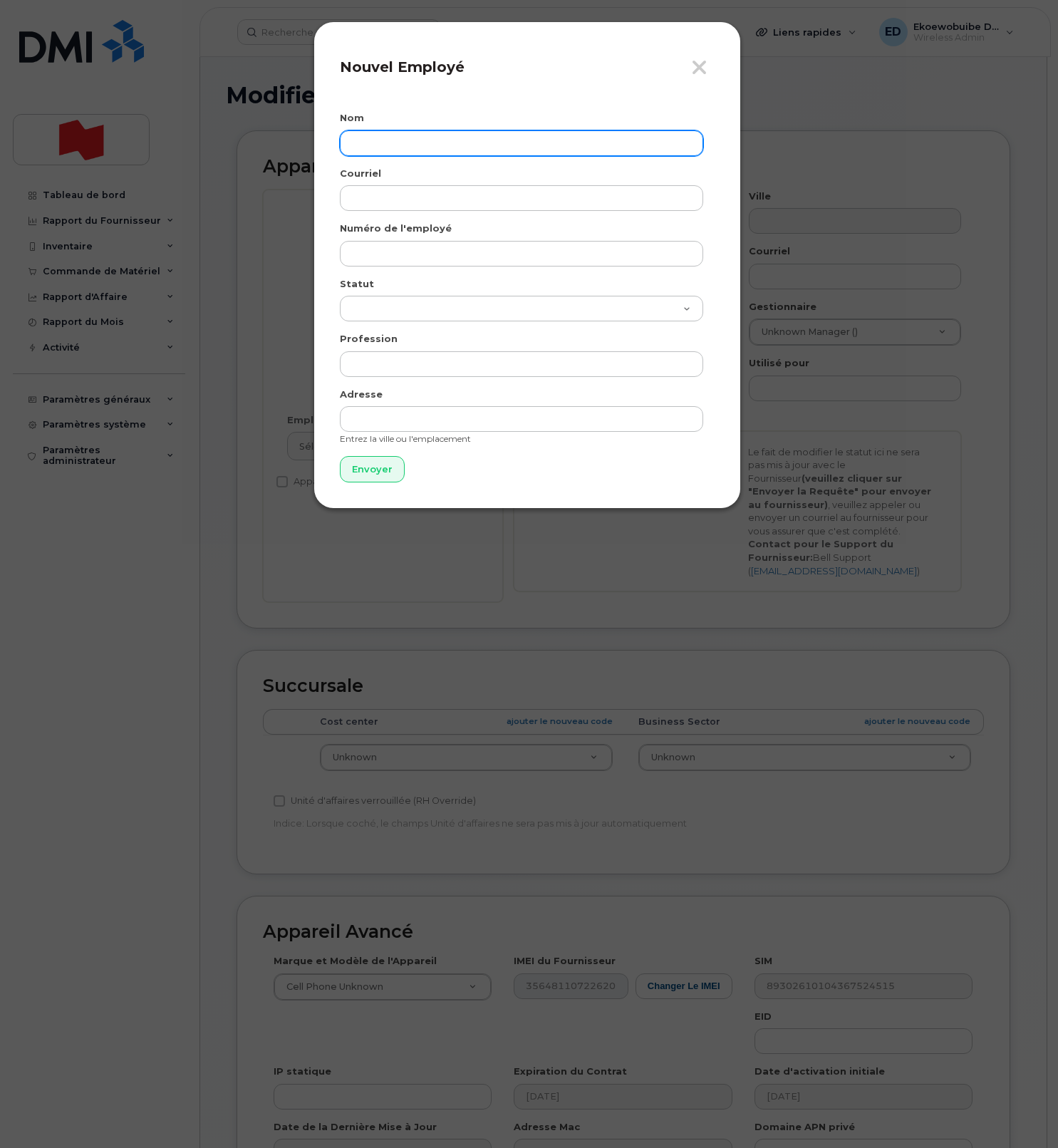
click at [419, 148] on input "text" at bounding box center [521, 143] width 363 height 26
paste input "Yangyang Hou"
type input "Yangyang Hou"
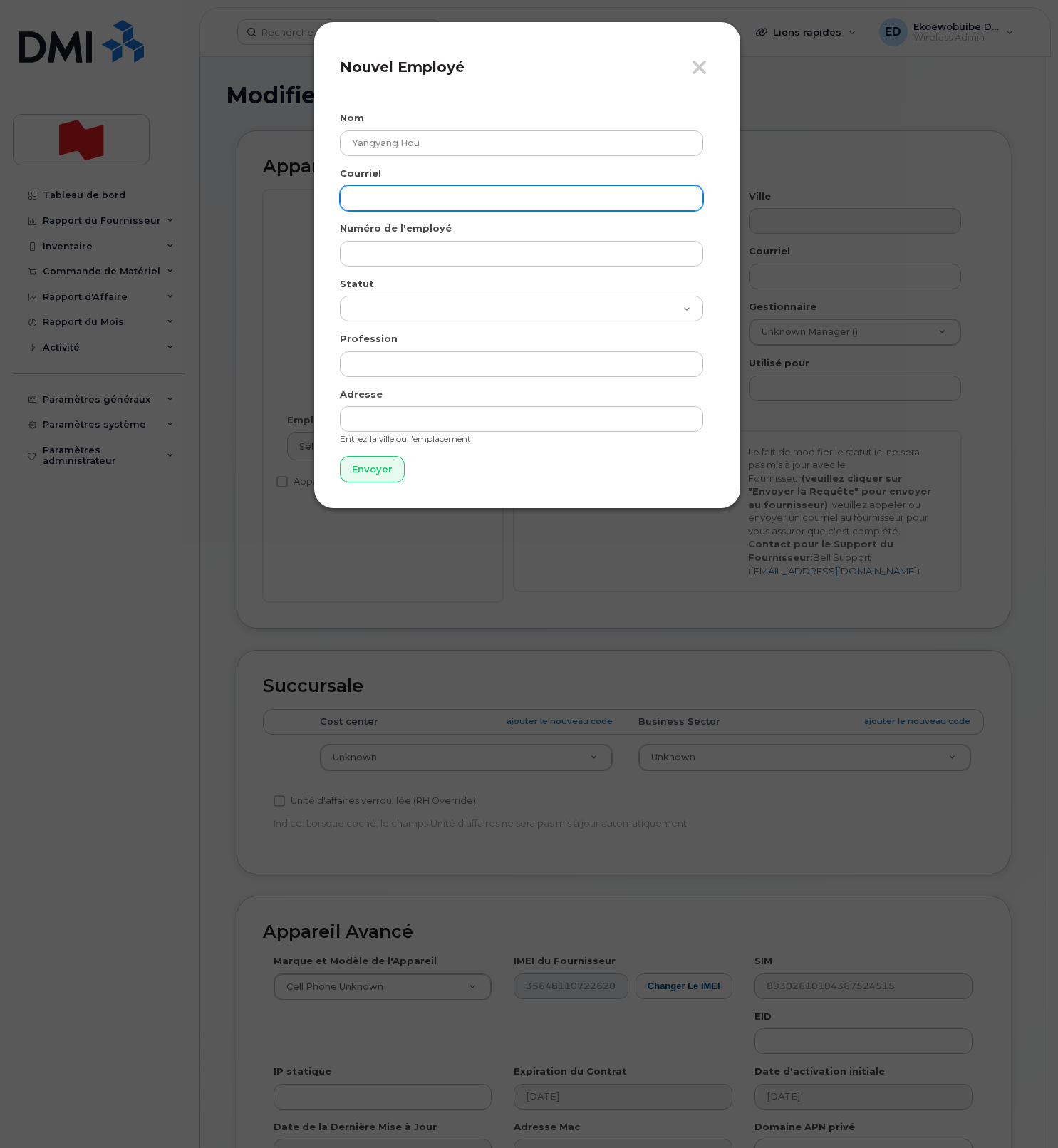
click at [386, 197] on input "email" at bounding box center [521, 198] width 363 height 26
paste input "[EMAIL_ADDRESS][DOMAIN_NAME]"
type input "yangyang.hou@nbc.ca"
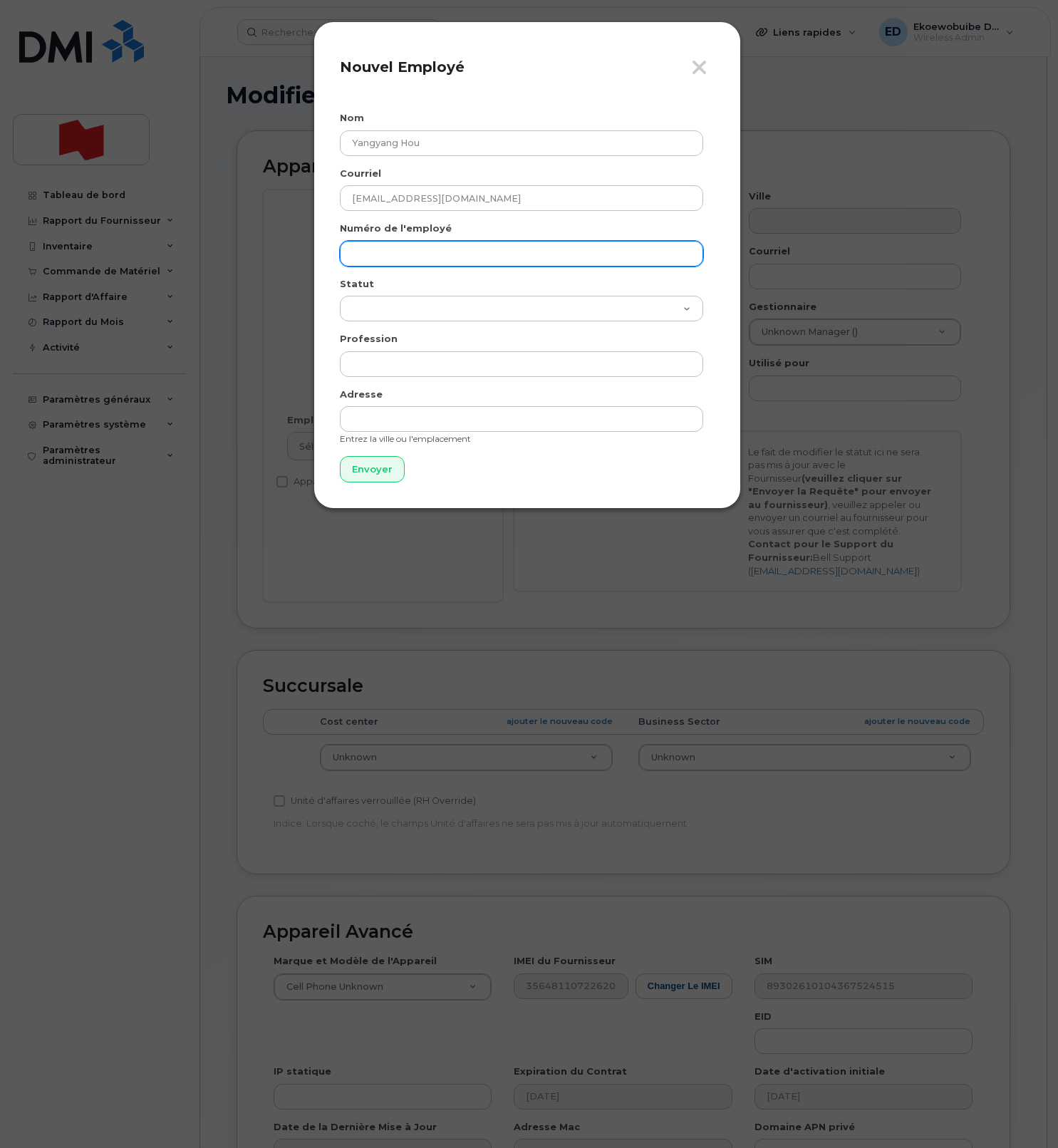
click at [407, 249] on input "text" at bounding box center [521, 254] width 363 height 26
paste input "yangyang.hou@nbc.ca"
type input "yangyang.hou@nbc.ca"
click at [378, 468] on input "Envoyer" at bounding box center [372, 469] width 65 height 27
type input "Envoyer"
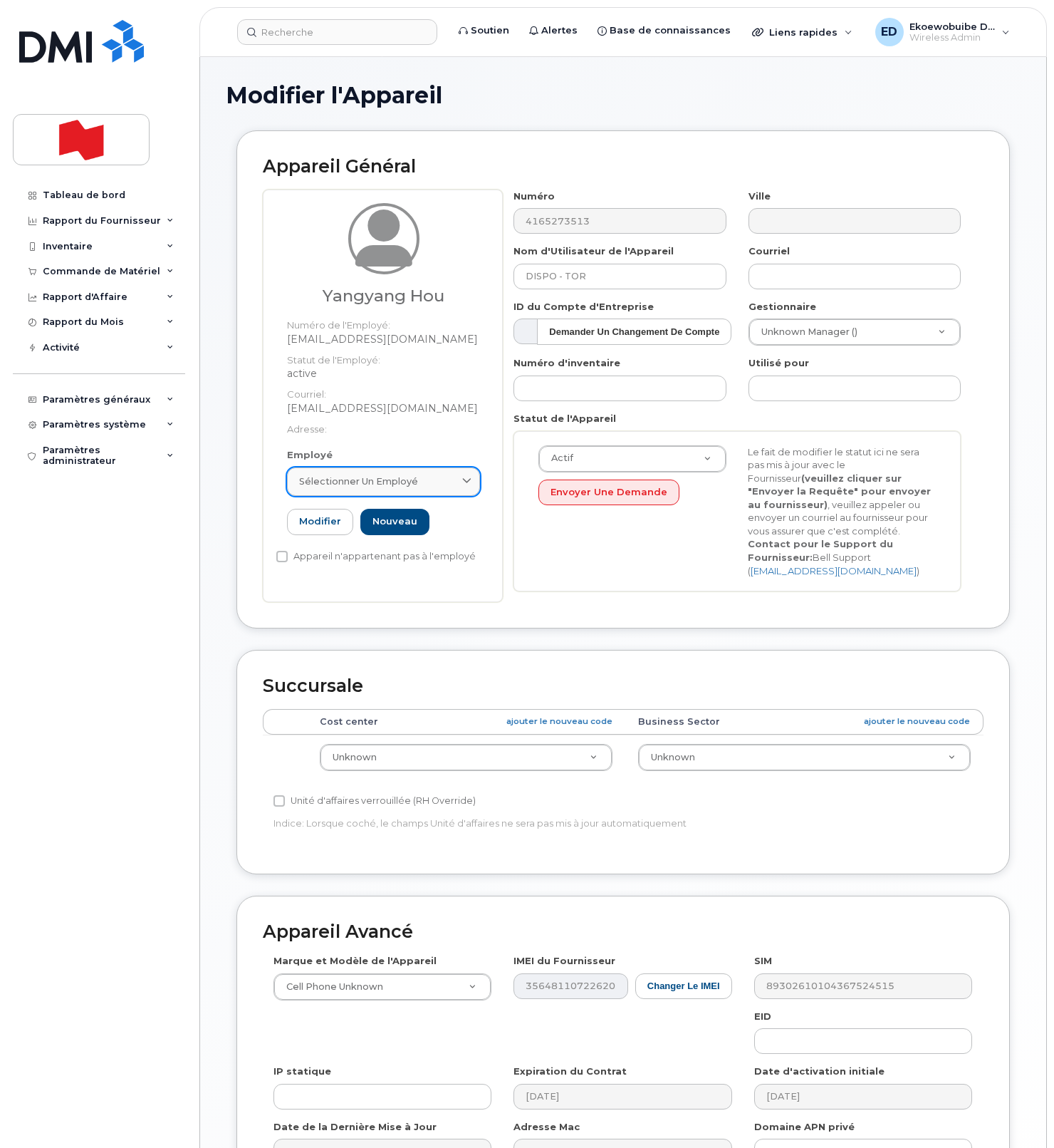
click at [447, 478] on div "Sélectionner un employé" at bounding box center [383, 481] width 169 height 13
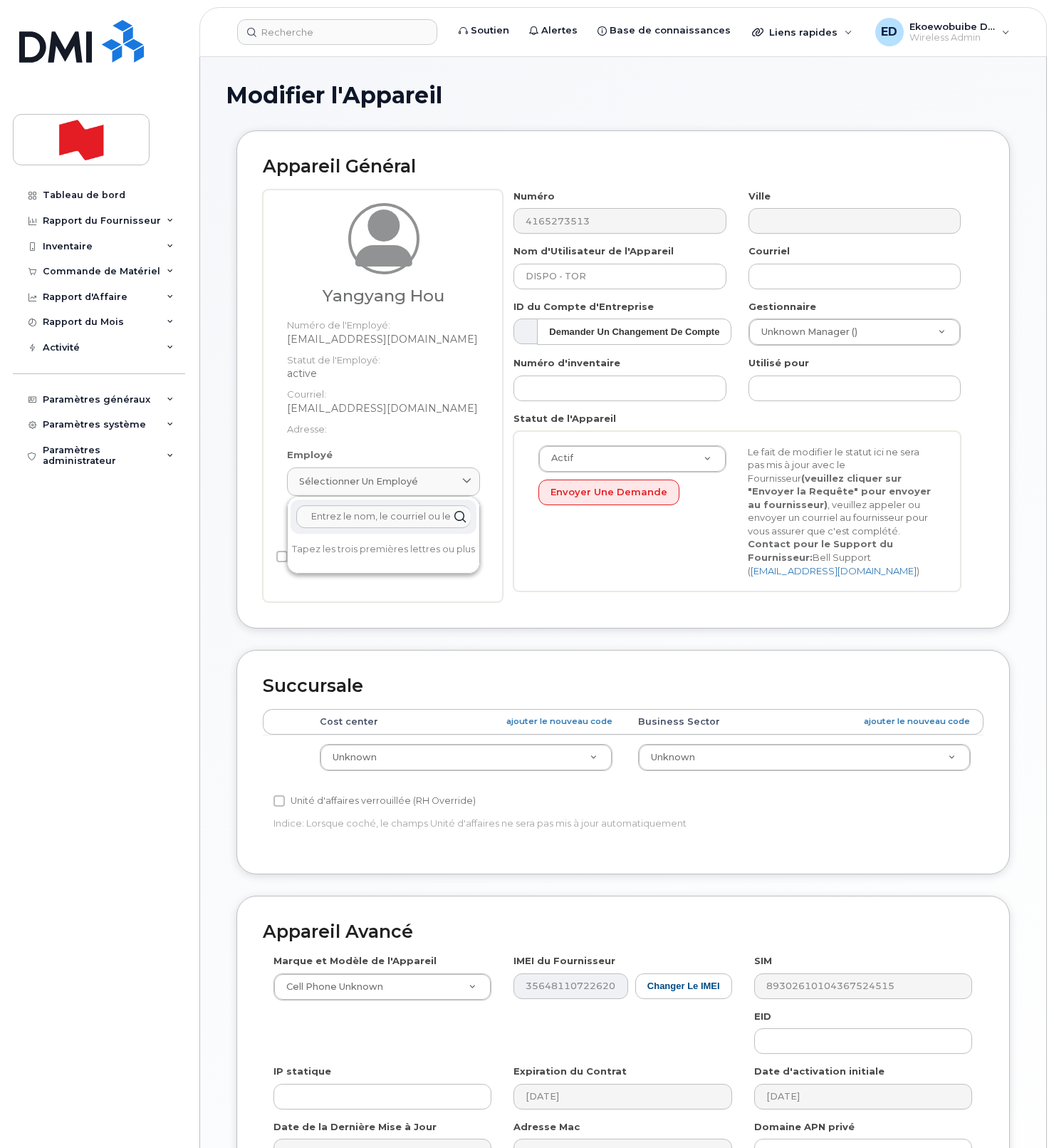
paste input "yangyang.hou@nbc.ca"
type input "yangyang.hou@nbc.ca"
click at [355, 574] on div "Yangyang Hou yangyang.hou@nbc.ca Numéro de l'Employé: yangyang.hou@nbc.ca Actif" at bounding box center [383, 592] width 163 height 97
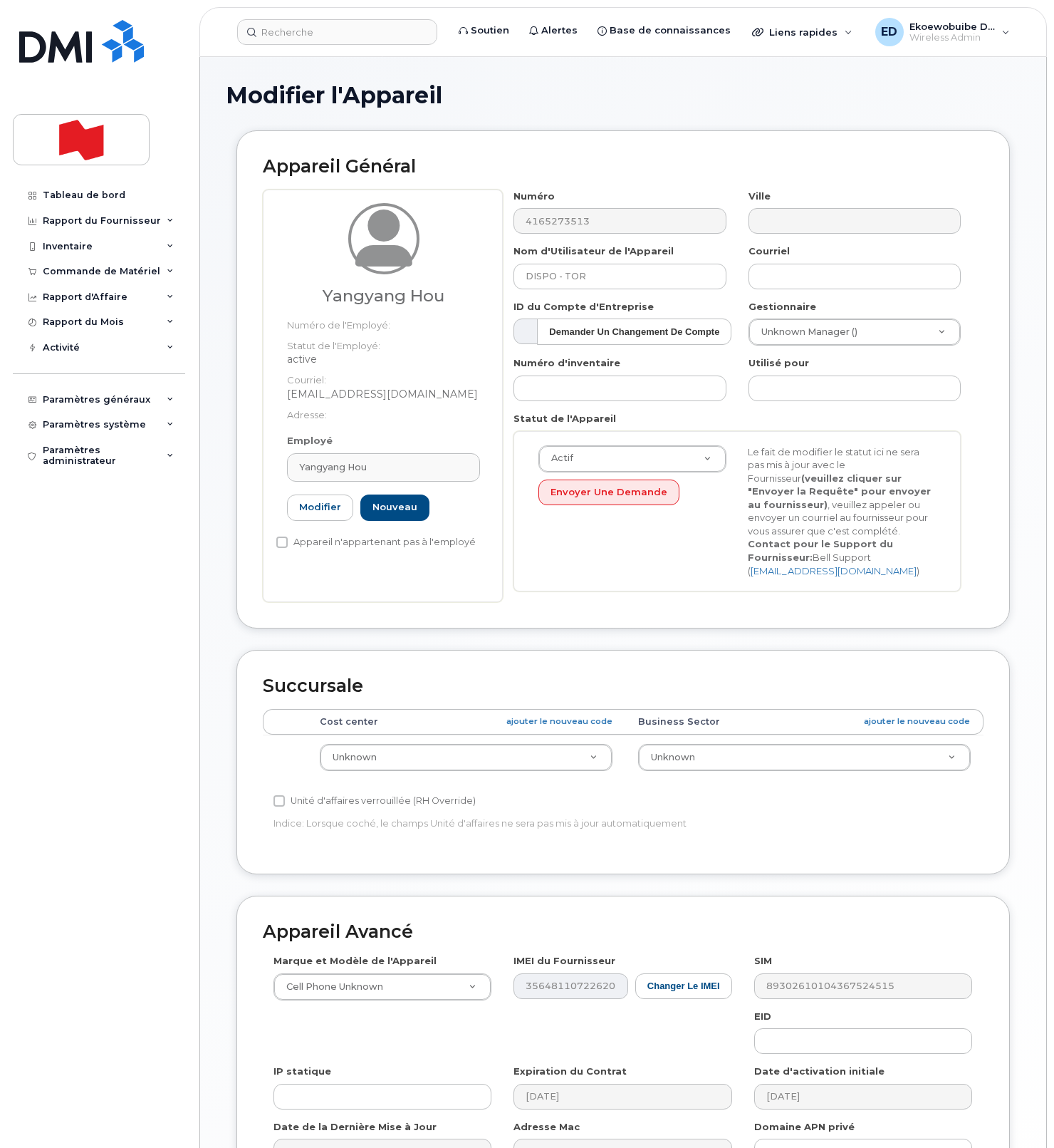
type input "yangyang.hou@nbc.ca"
type input "Yangyang Hou"
type input "yangyang.hou@nbc.ca"
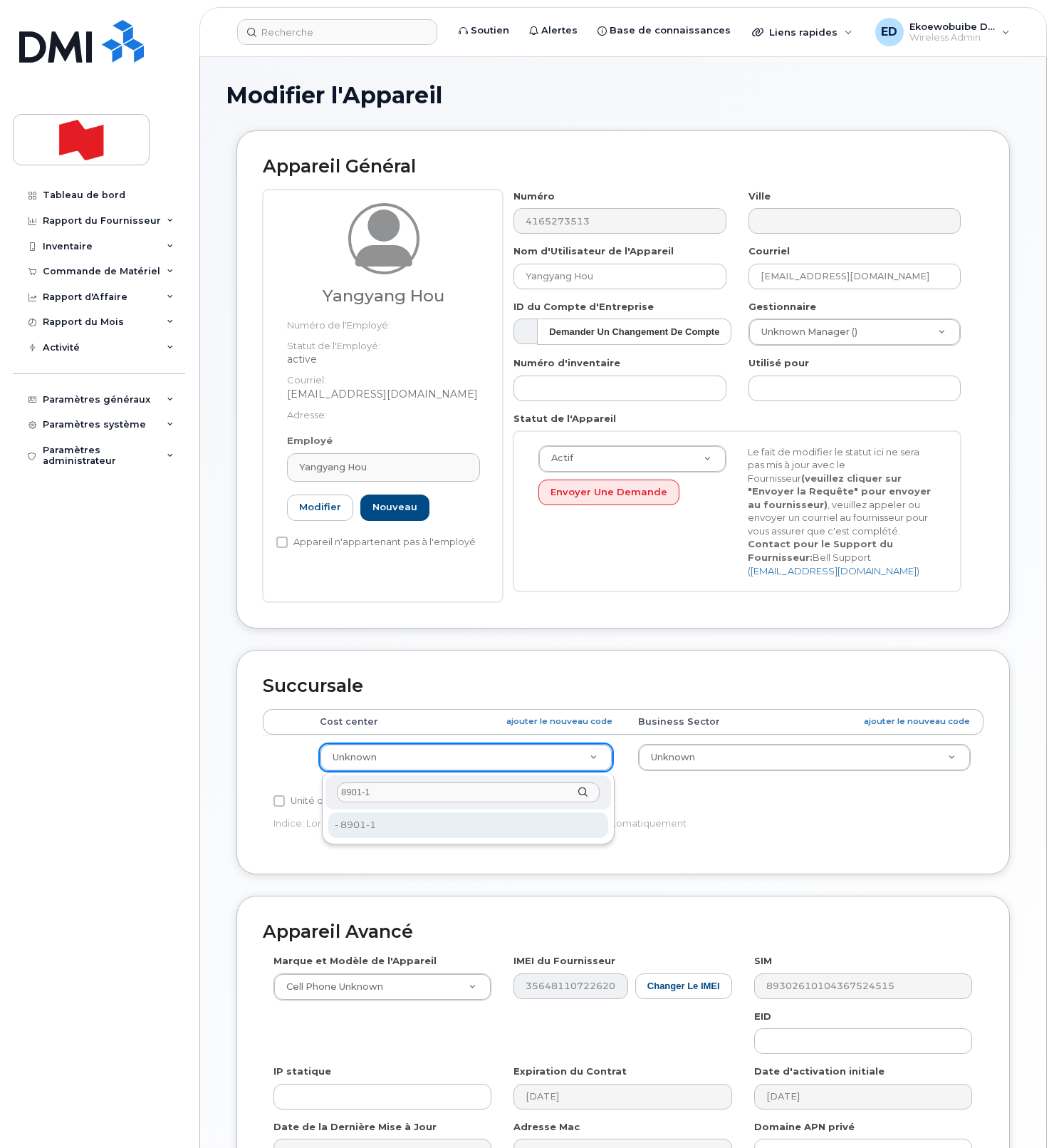
type input "8901-1"
type input "22916311"
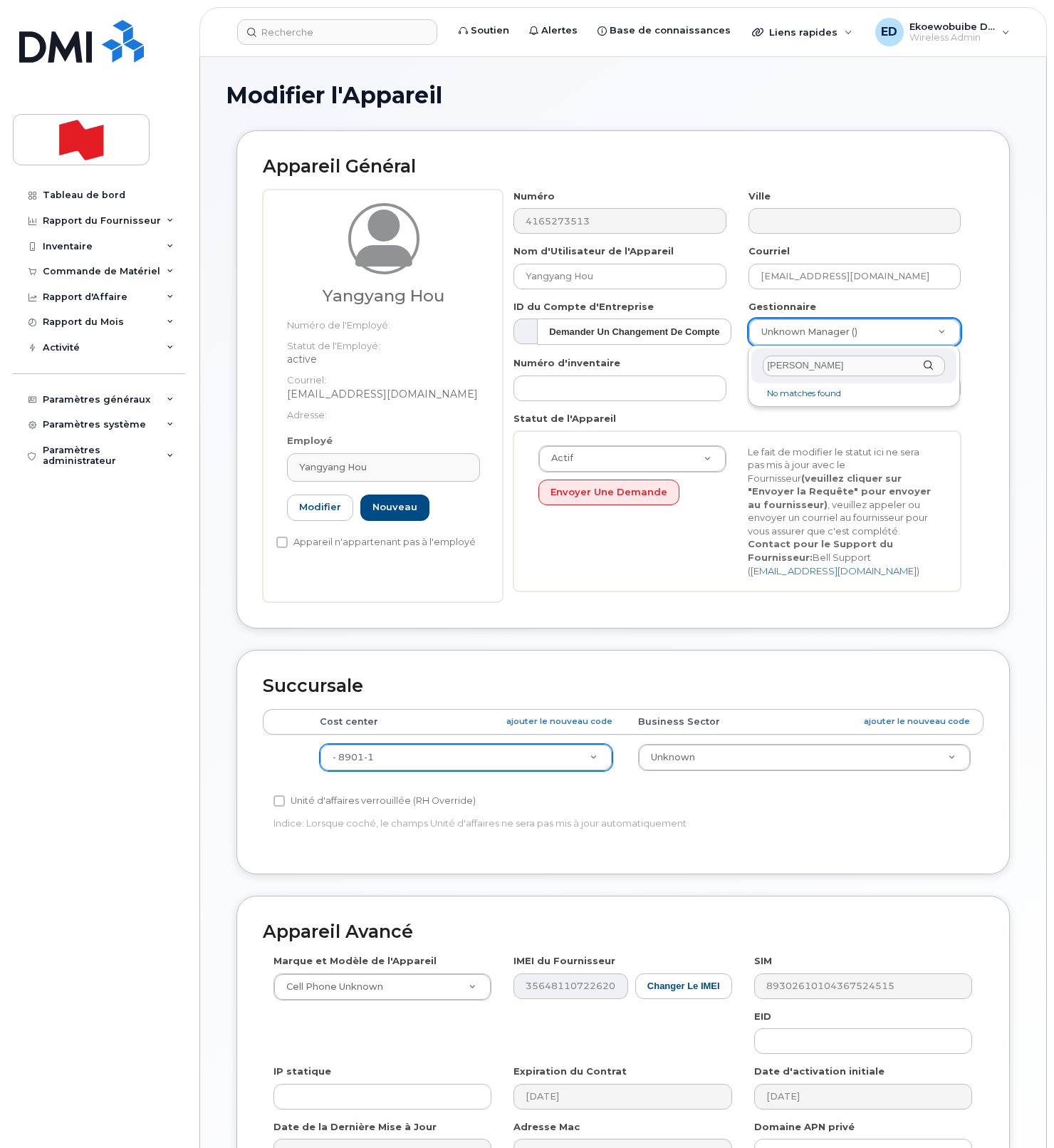
drag, startPoint x: 827, startPoint y: 364, endPoint x: 747, endPoint y: 363, distance: 80.0
click at [748, 362] on div "Jun Shi No matches found" at bounding box center [854, 376] width 212 height 61
paste input "[EMAIL_ADDRESS][DOMAIN_NAME]"
type input "[EMAIL_ADDRESS][DOMAIN_NAME]"
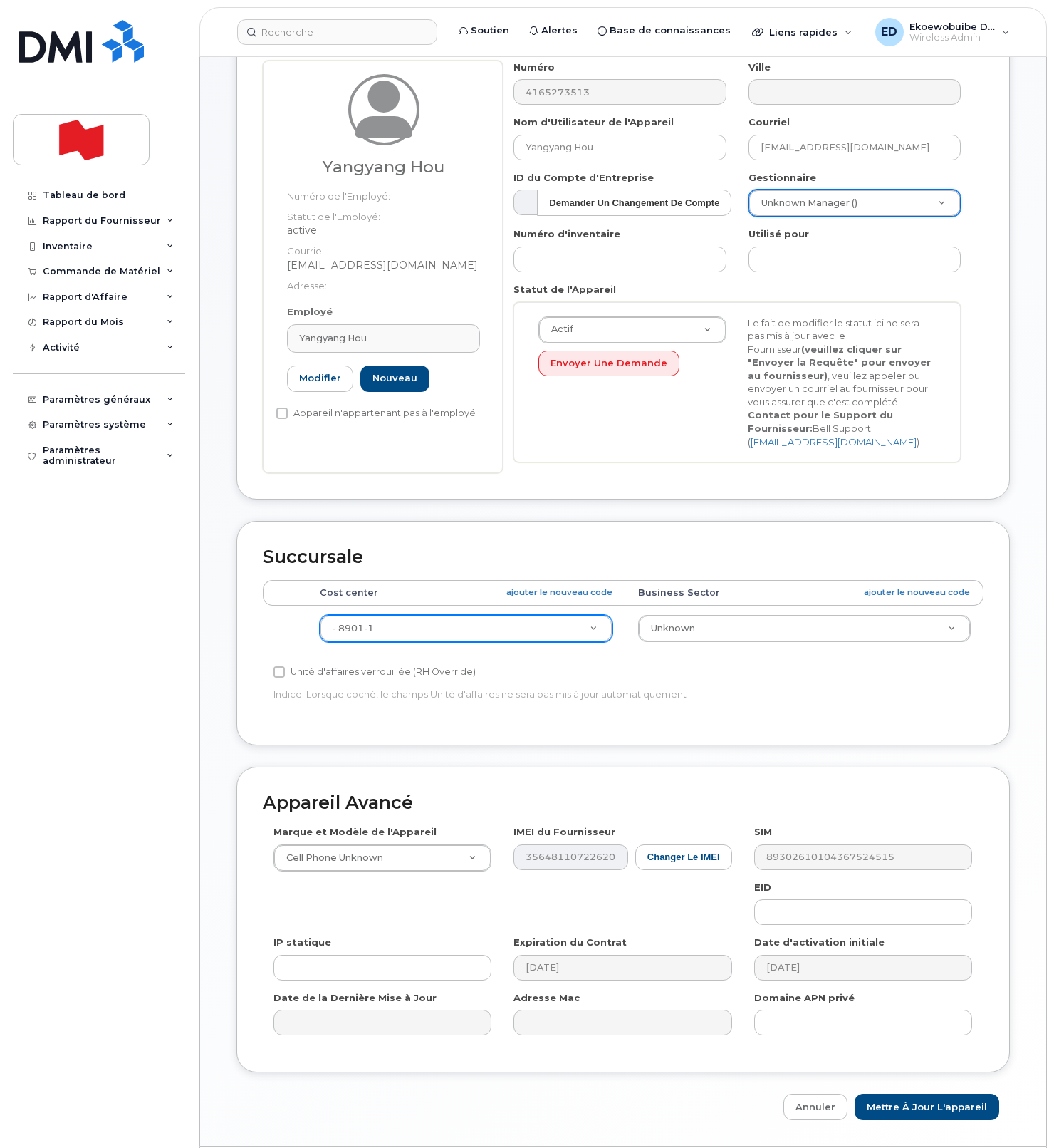
scroll to position [175, 0]
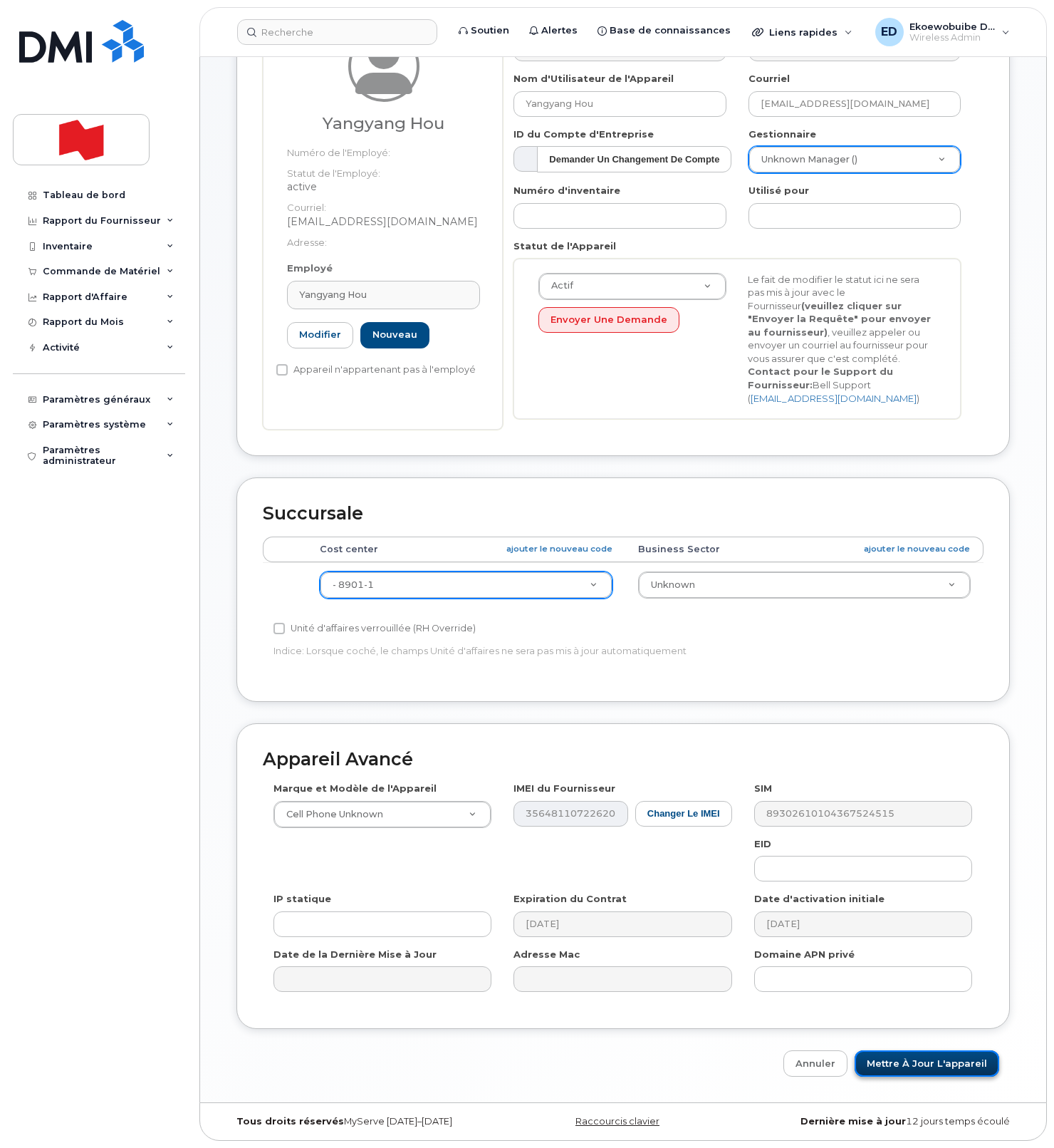
click at [913, 1067] on input "Mettre à jour l'appareil" at bounding box center [928, 1063] width 145 height 27
type input "Sauvegarde..."
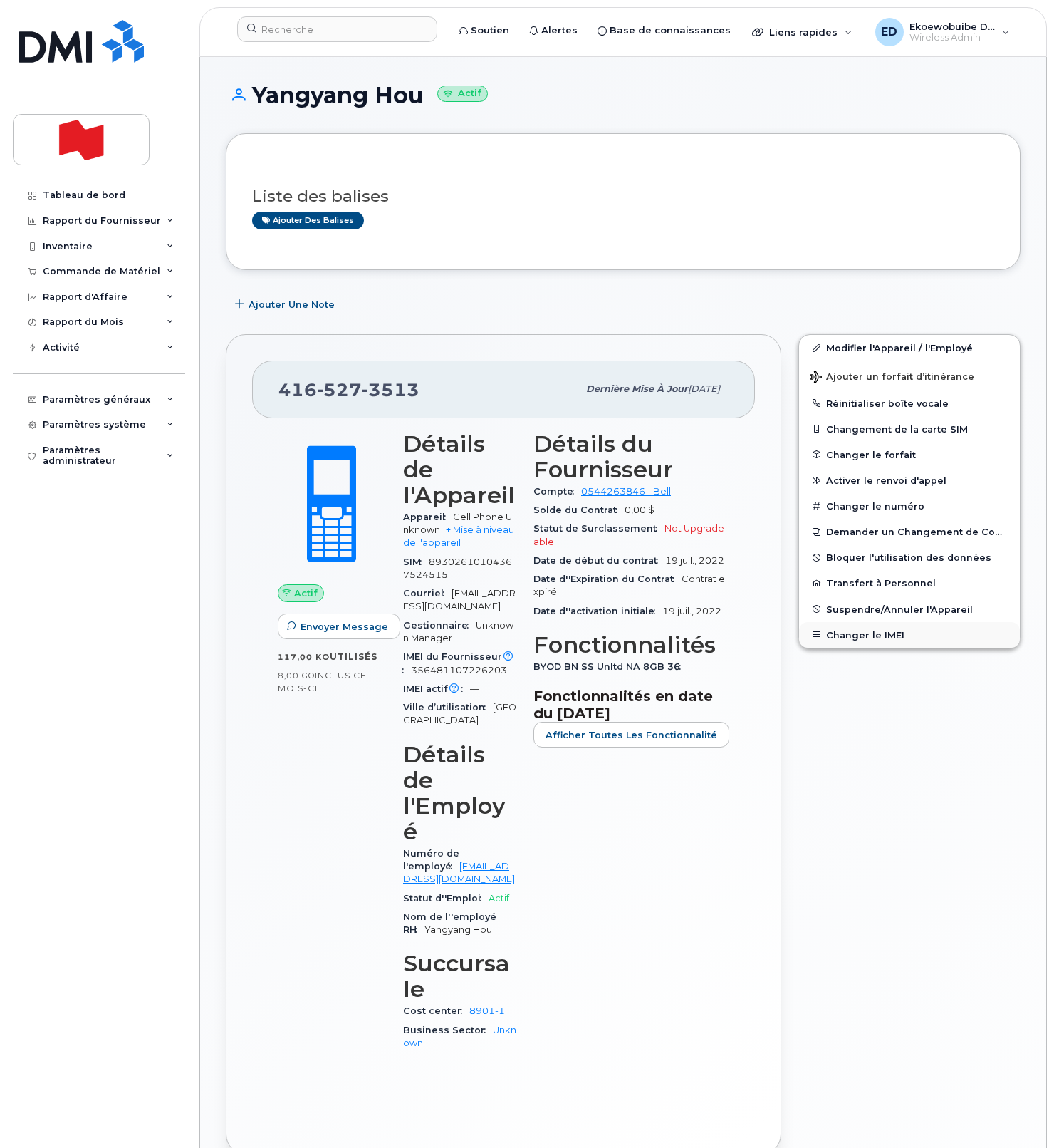
click at [851, 635] on button "Changer le IMEI" at bounding box center [910, 635] width 221 height 26
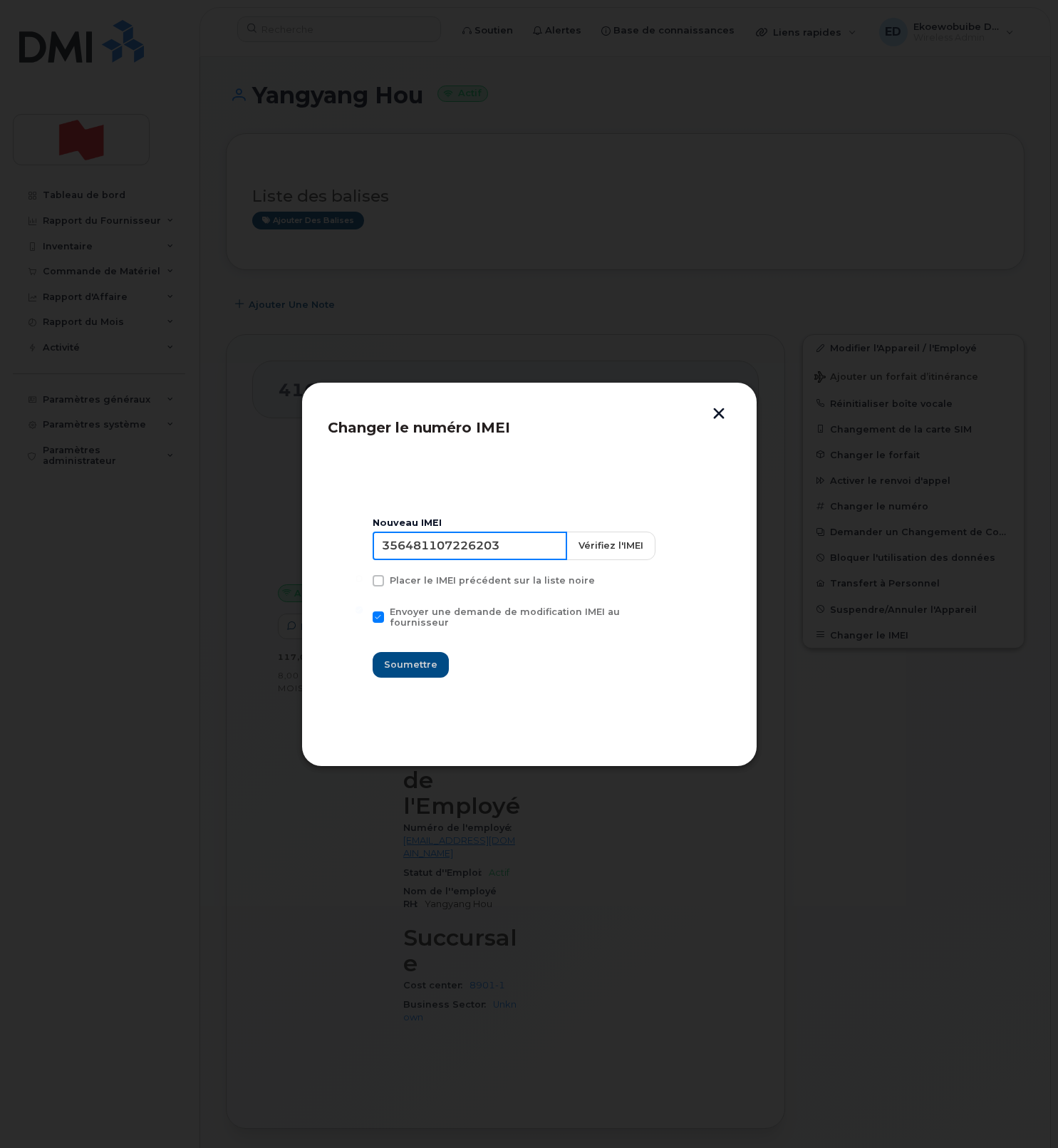
click at [478, 551] on input "356481107226203" at bounding box center [470, 545] width 194 height 28
type input "354216331183131"
click at [421, 658] on span "Soumettre" at bounding box center [411, 664] width 53 height 13
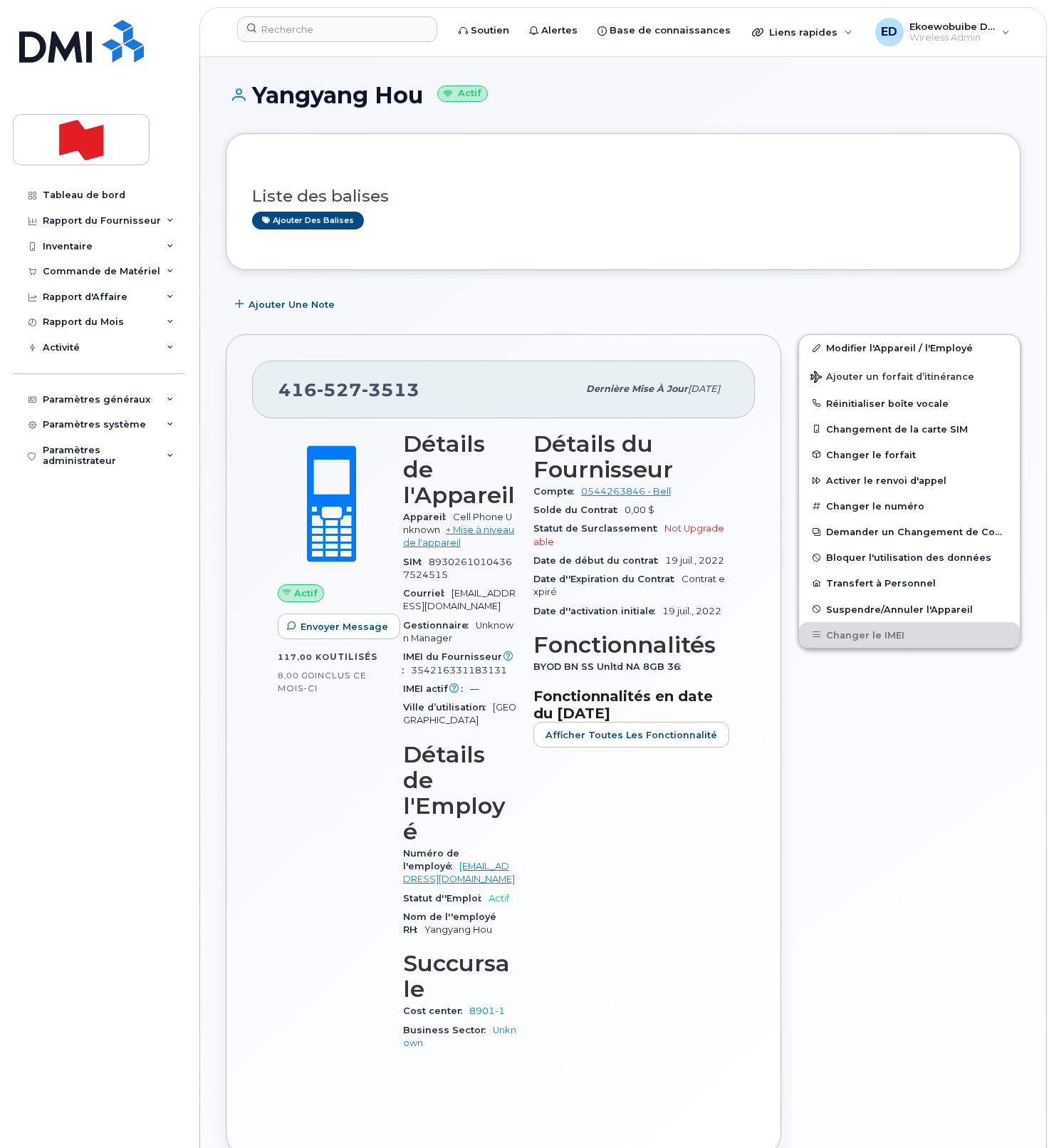
click at [580, 163] on div "Liste des balises Ajouter des balises" at bounding box center [624, 201] width 795 height 137
drag, startPoint x: 482, startPoint y: 217, endPoint x: 493, endPoint y: 223, distance: 12.5
click at [482, 218] on div "Ajouter des balises" at bounding box center [617, 220] width 731 height 18
click at [159, 400] on div "Paramètres généraux" at bounding box center [99, 399] width 172 height 26
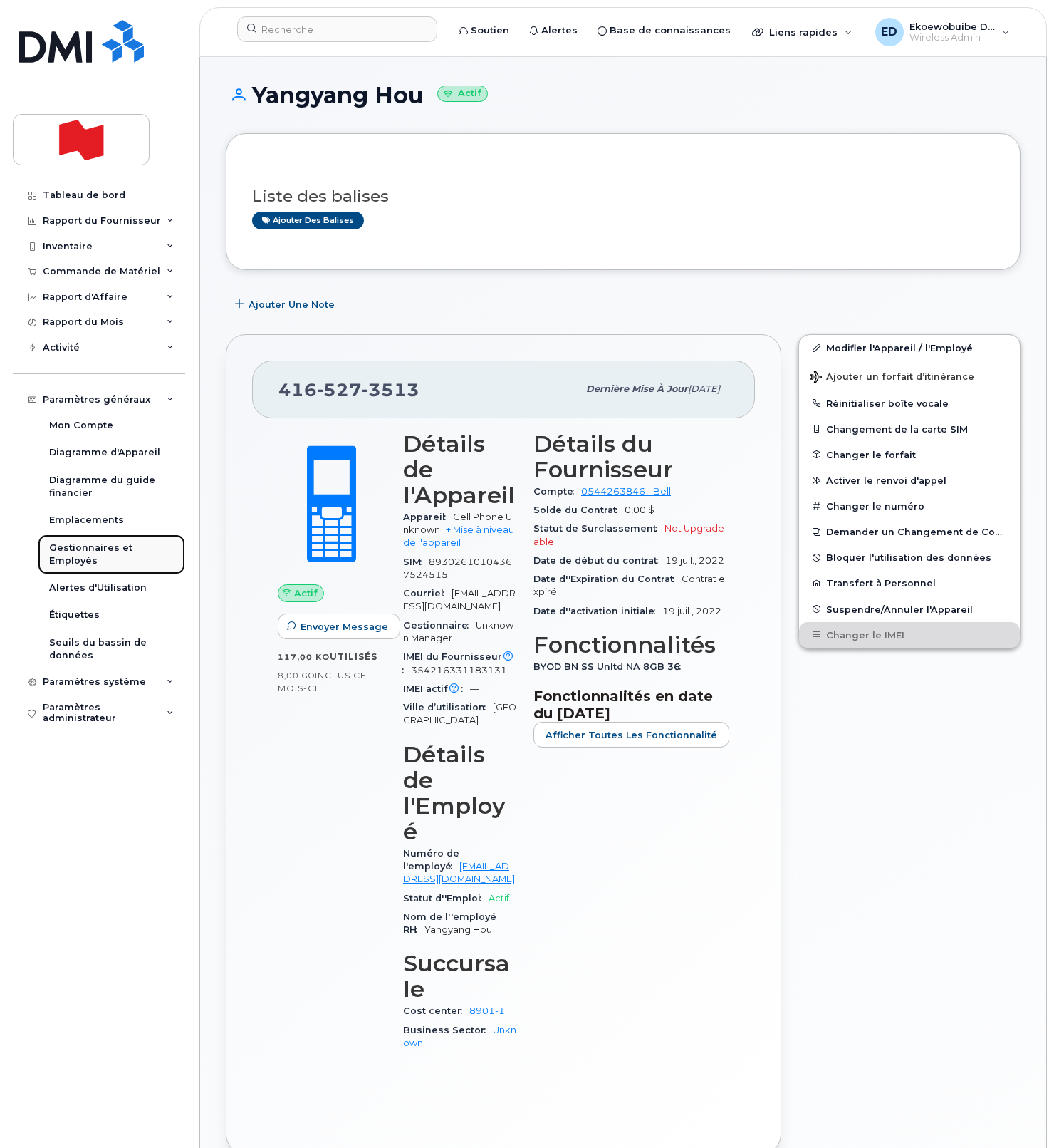
click at [85, 557] on div "Gestionnaires et Employés" at bounding box center [111, 555] width 125 height 27
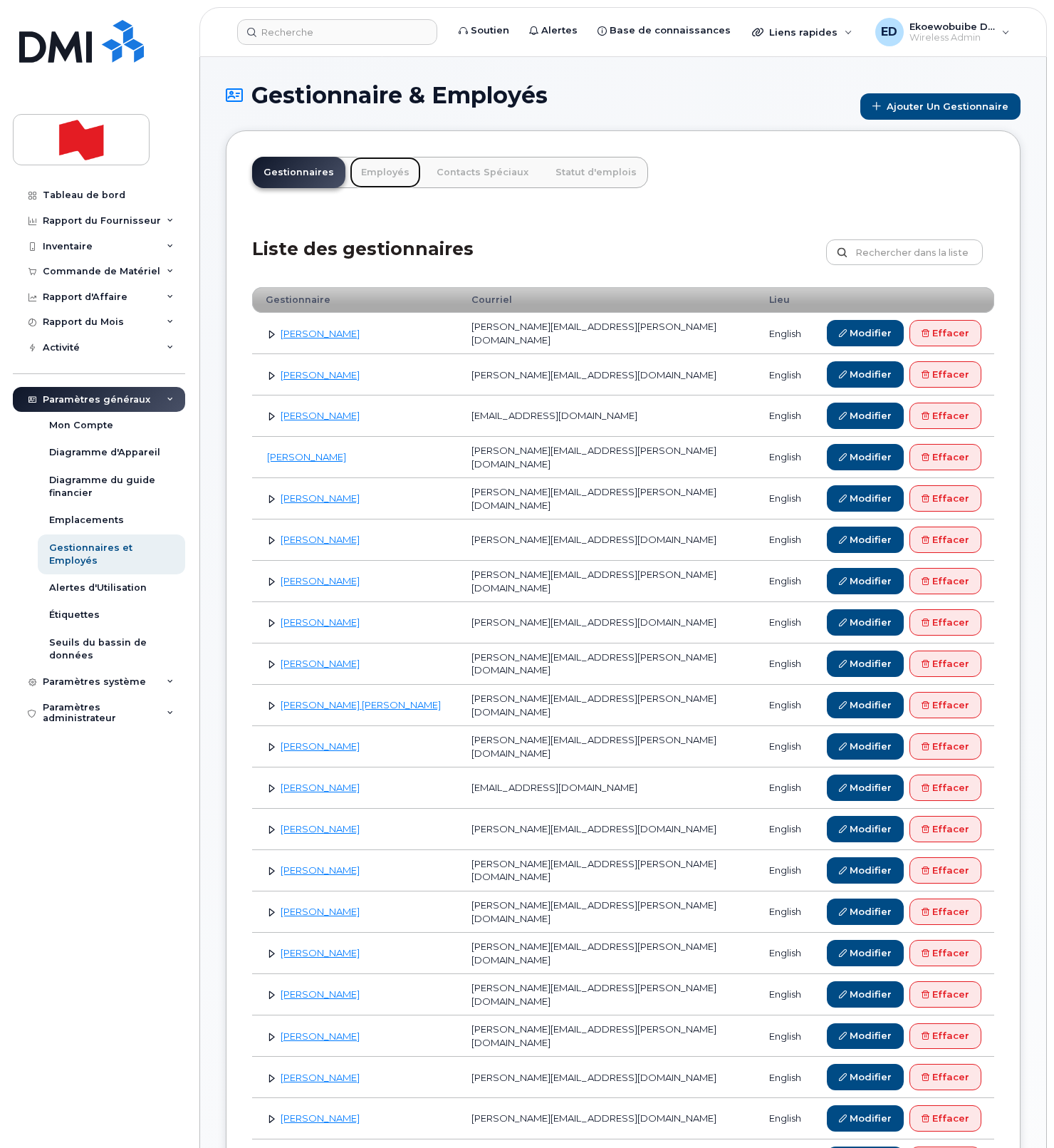
click at [383, 179] on link "Employés" at bounding box center [385, 171] width 72 height 31
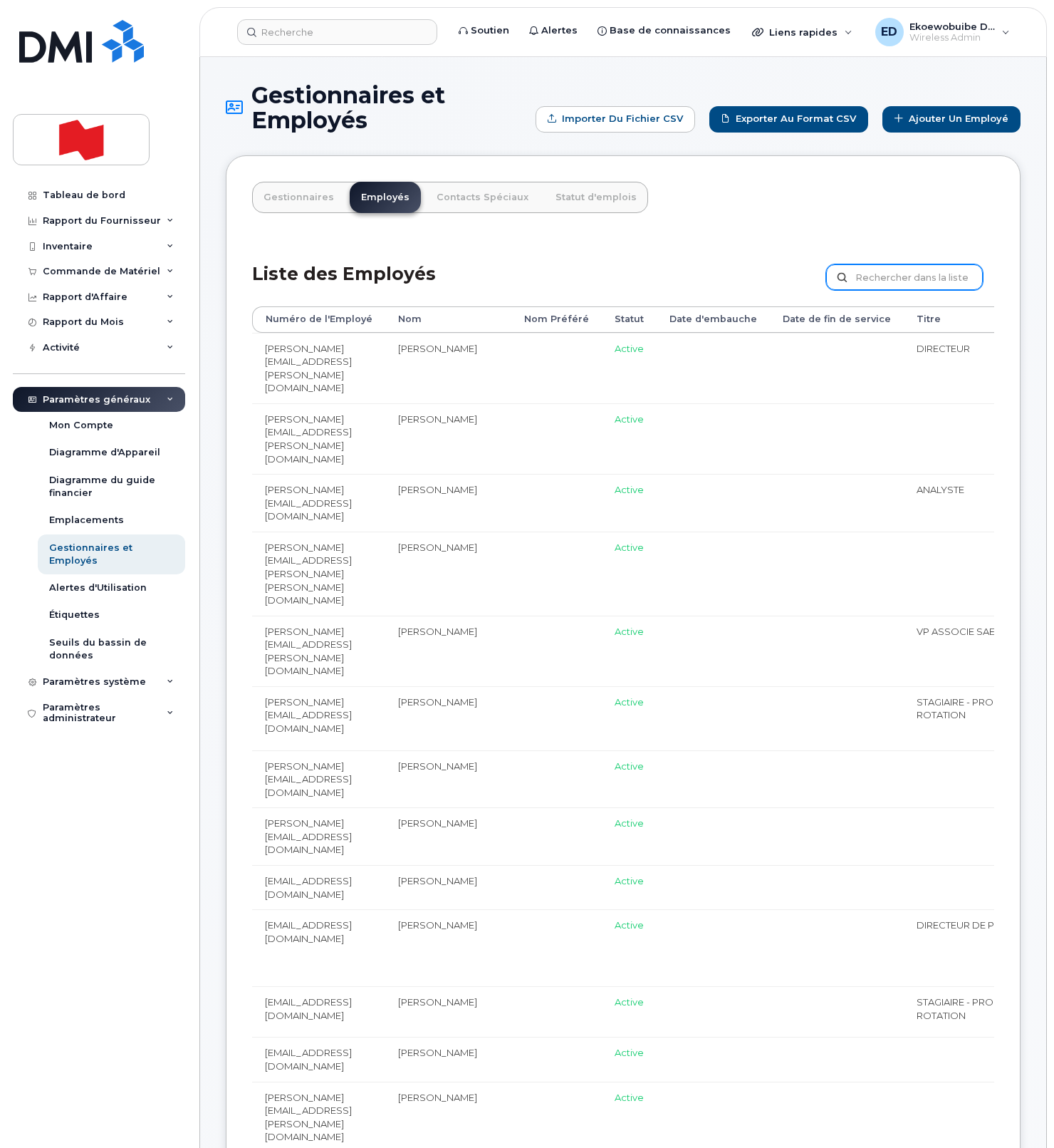
click at [884, 277] on input "text" at bounding box center [904, 277] width 156 height 26
paste input "[EMAIL_ADDRESS][DOMAIN_NAME]"
type input "[EMAIL_ADDRESS][DOMAIN_NAME]"
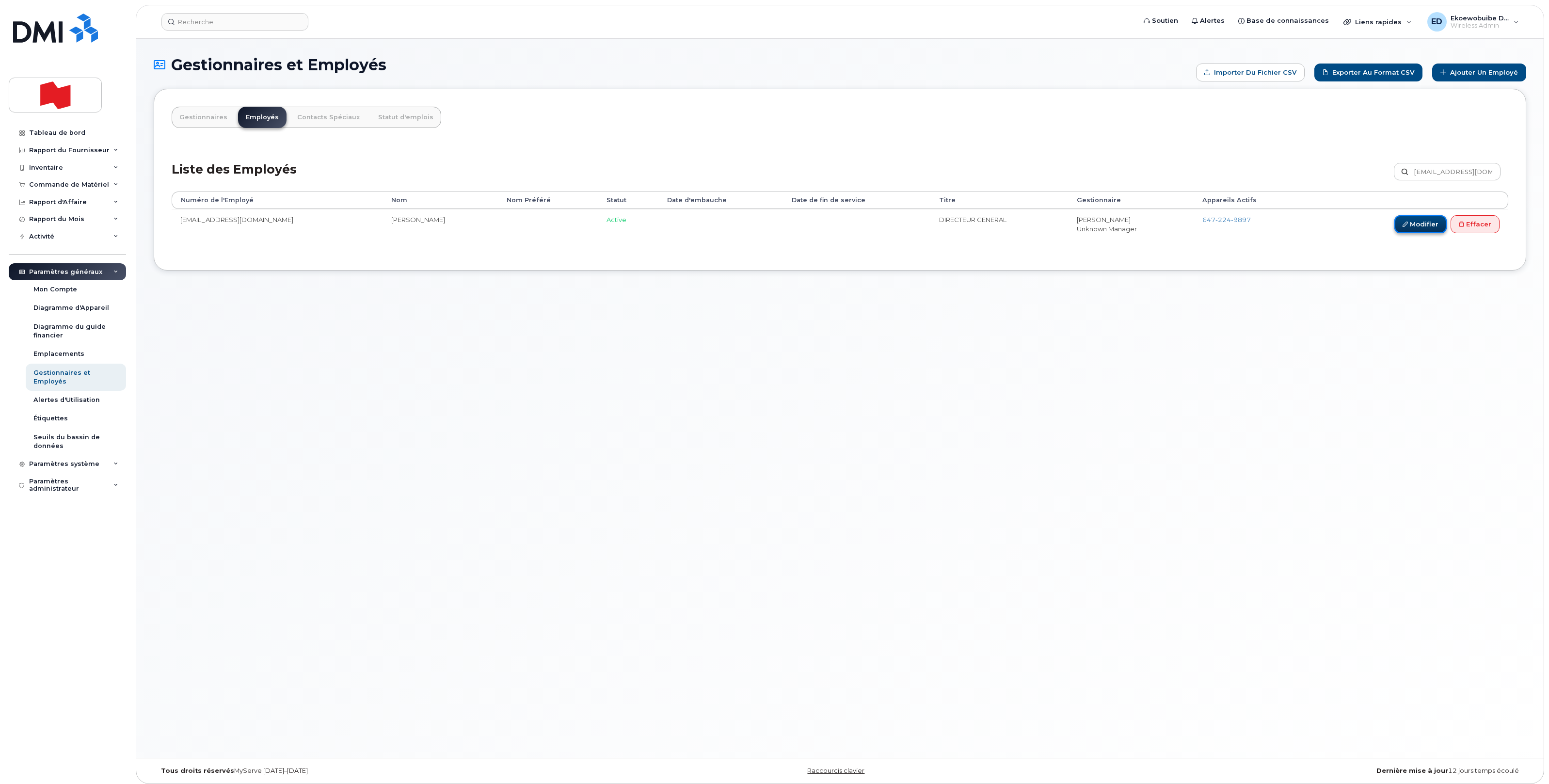
click at [717, 229] on link "Modifier" at bounding box center [1420, 224] width 52 height 18
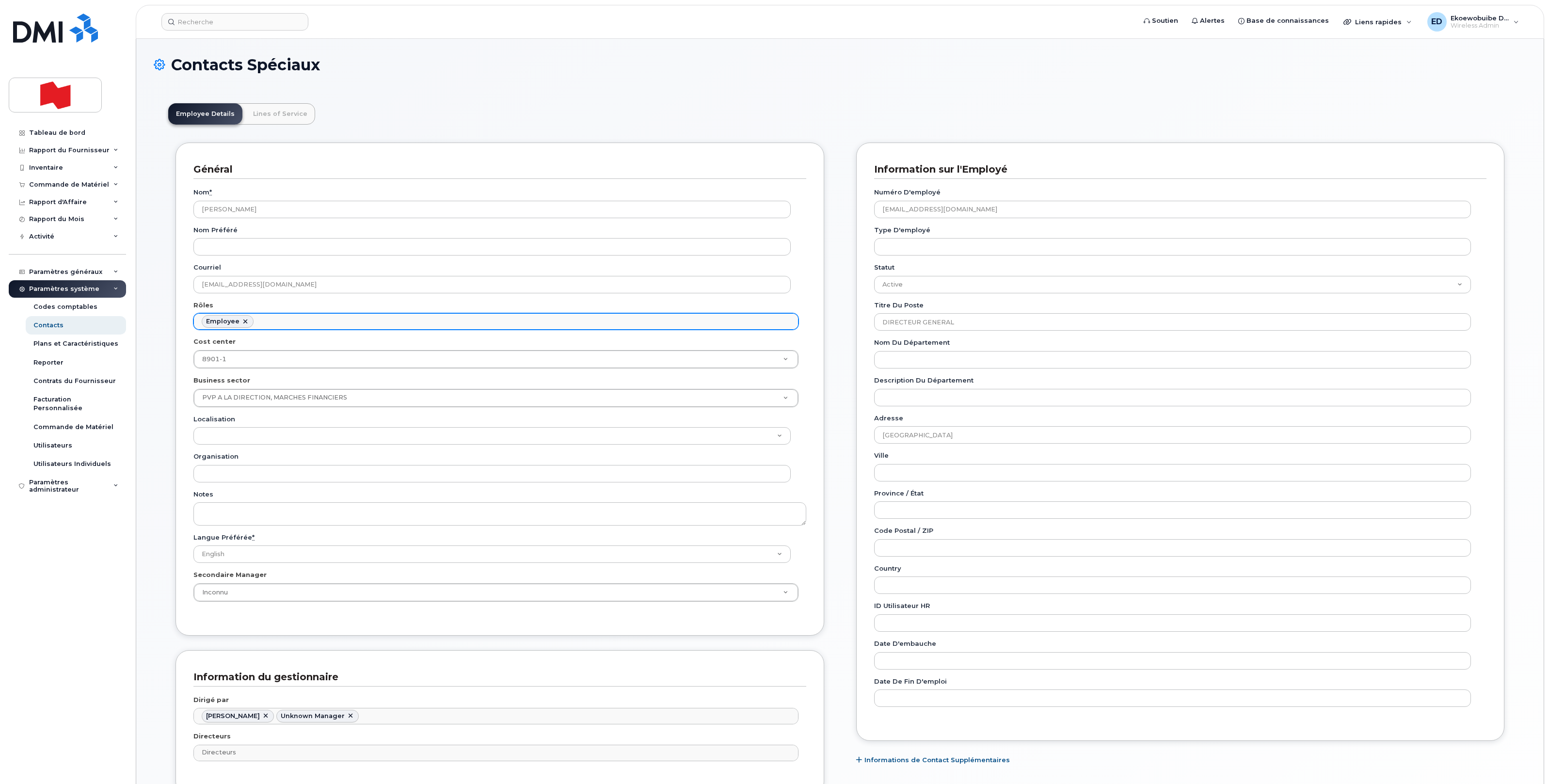
scroll to position [30, 0]
click at [290, 323] on ul "Employee" at bounding box center [496, 322] width 604 height 16
type input "man"
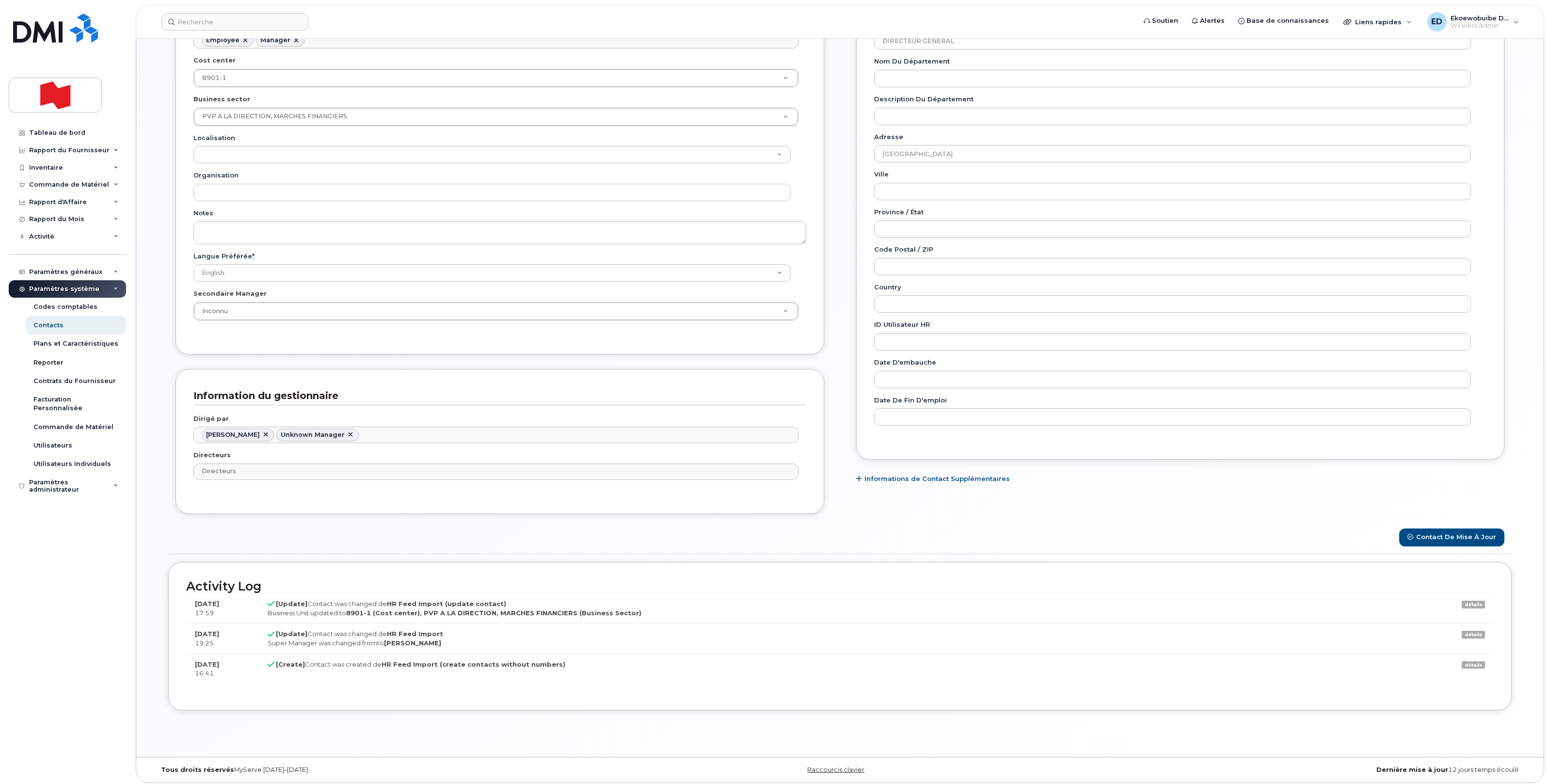
scroll to position [289, 0]
click at [1443, 531] on button "Contact de mise à jour" at bounding box center [1452, 533] width 105 height 18
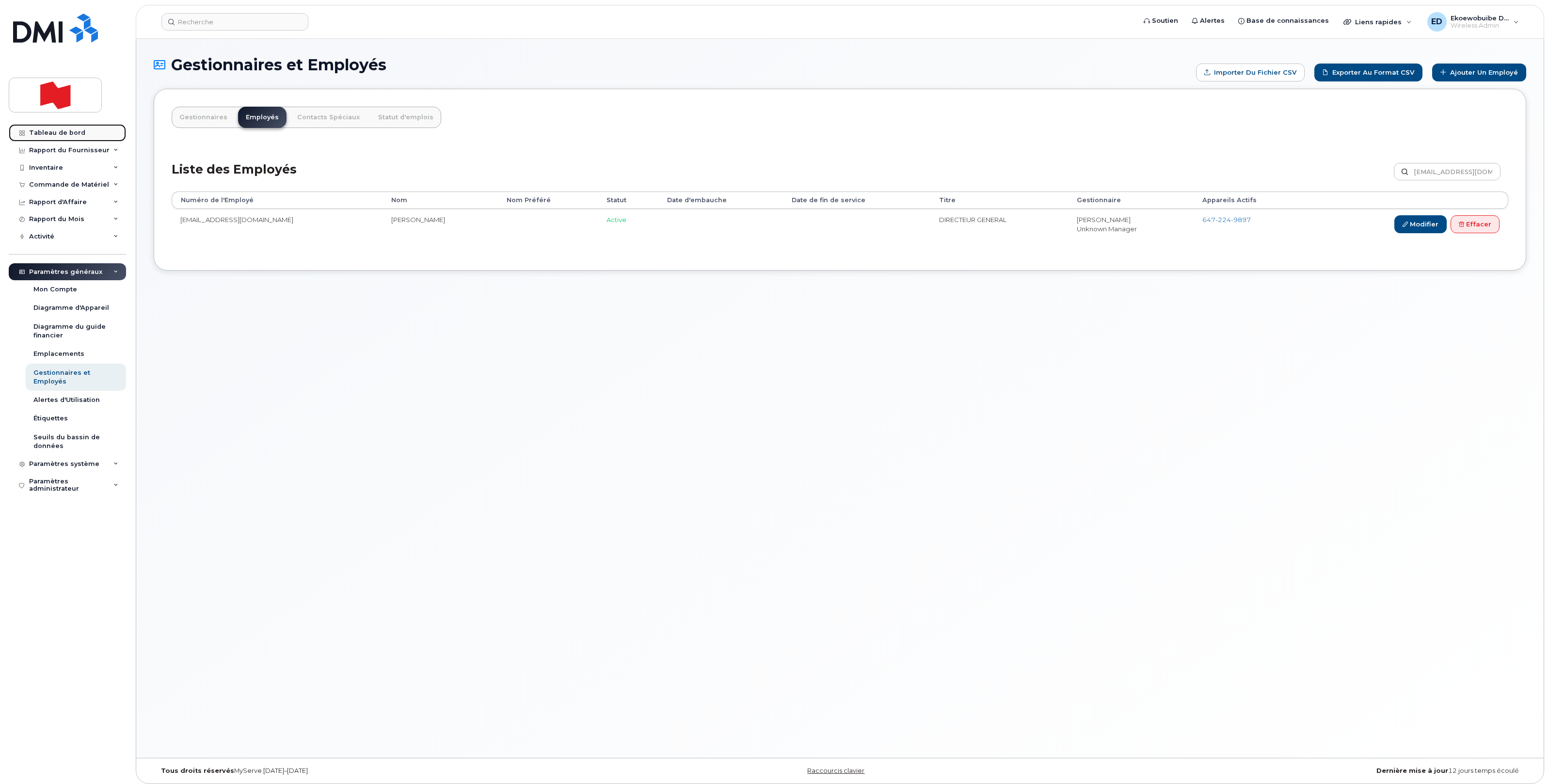
click at [59, 131] on div "Tableau de bord" at bounding box center [57, 132] width 57 height 8
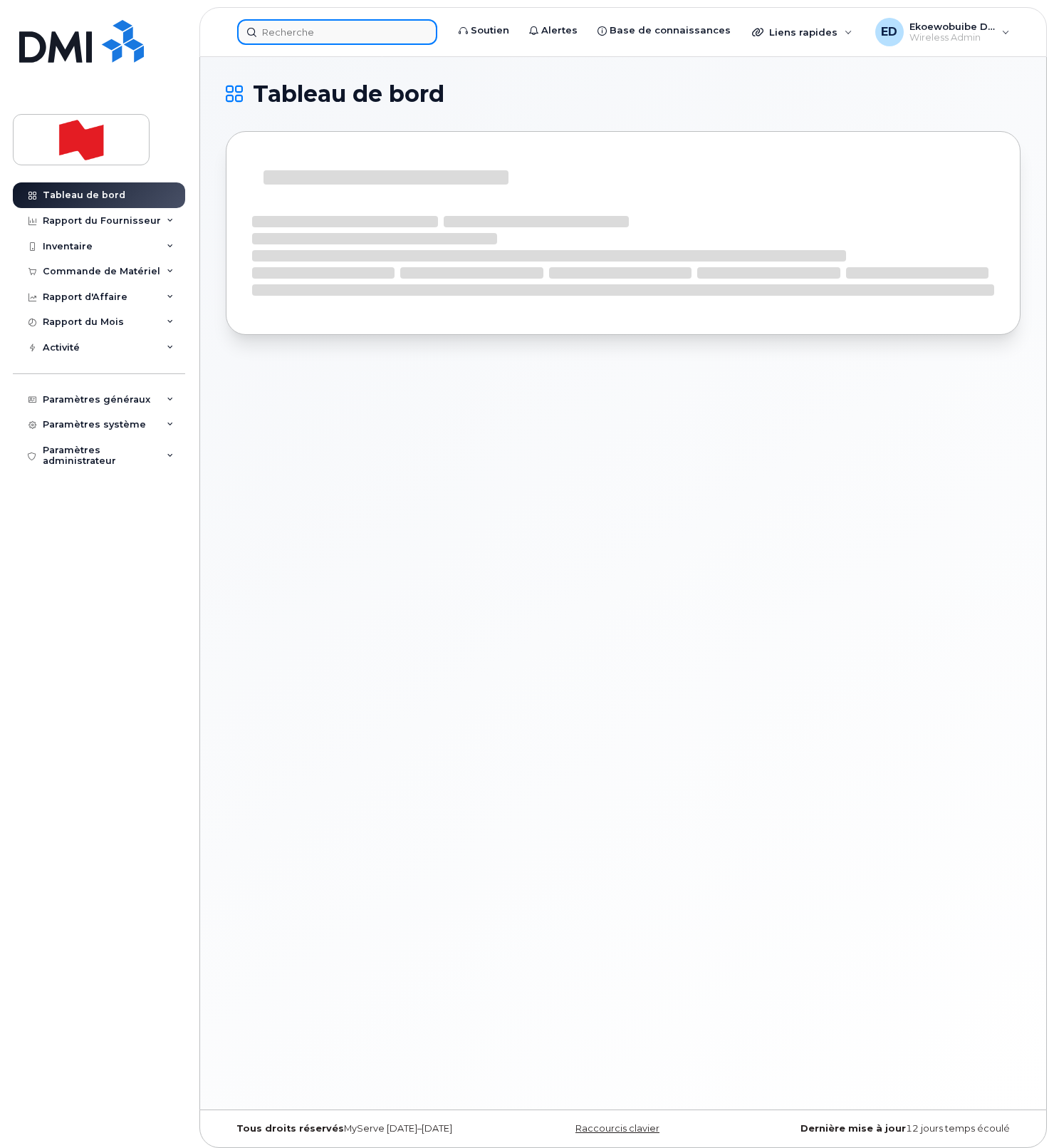
click at [321, 35] on input at bounding box center [337, 32] width 201 height 26
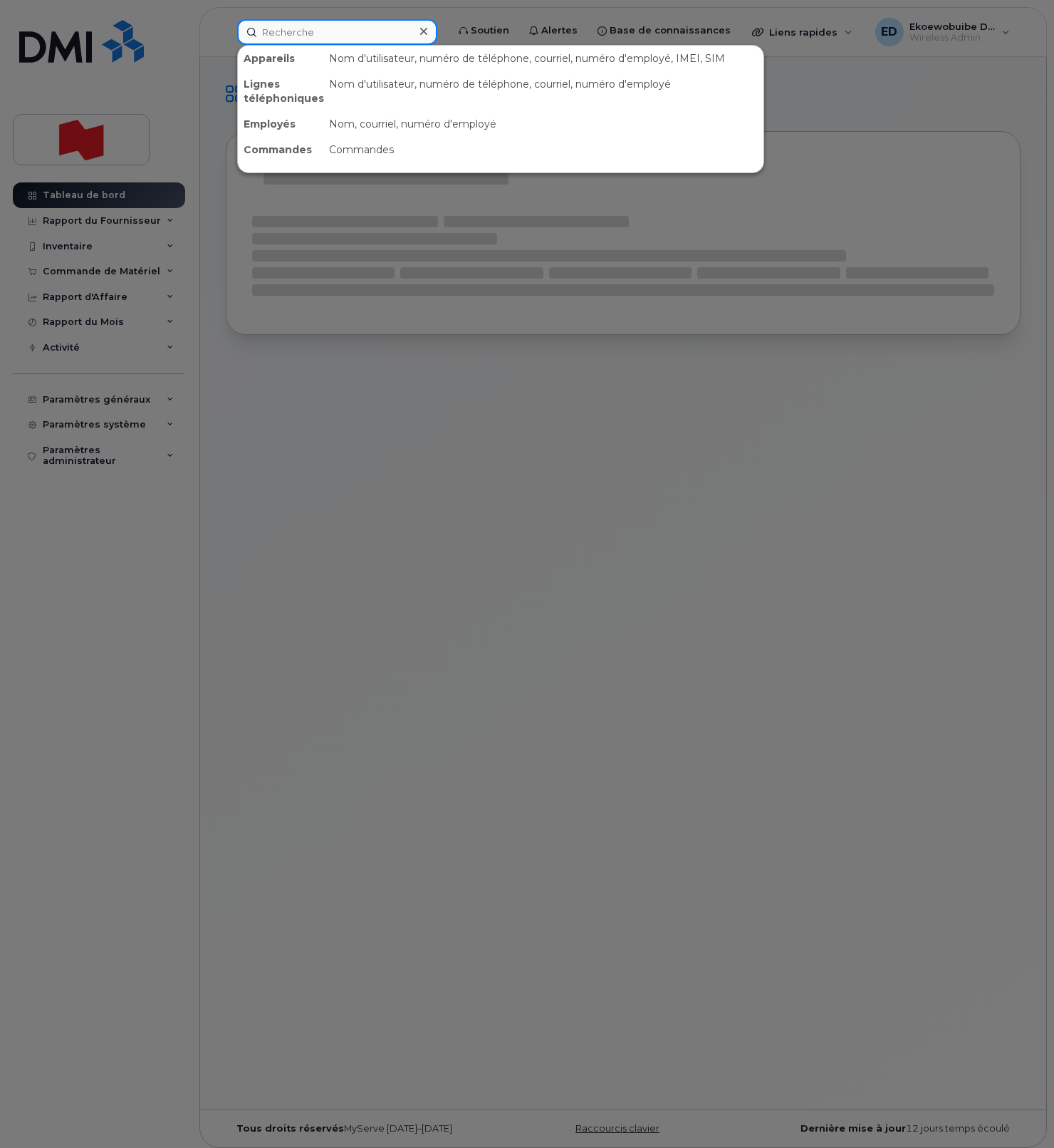
paste input "[EMAIL_ADDRESS][DOMAIN_NAME]"
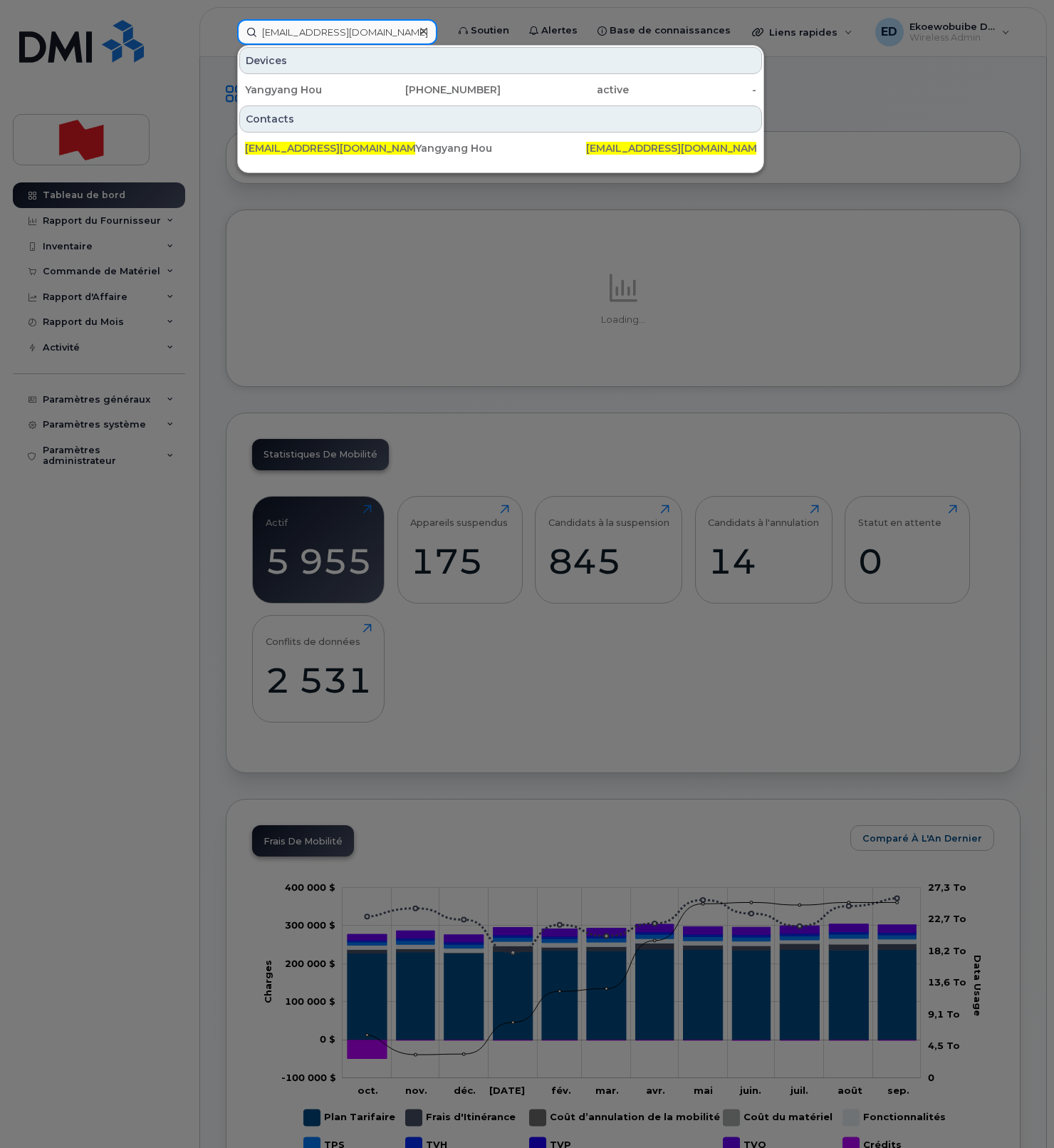
type input "[EMAIL_ADDRESS][DOMAIN_NAME]"
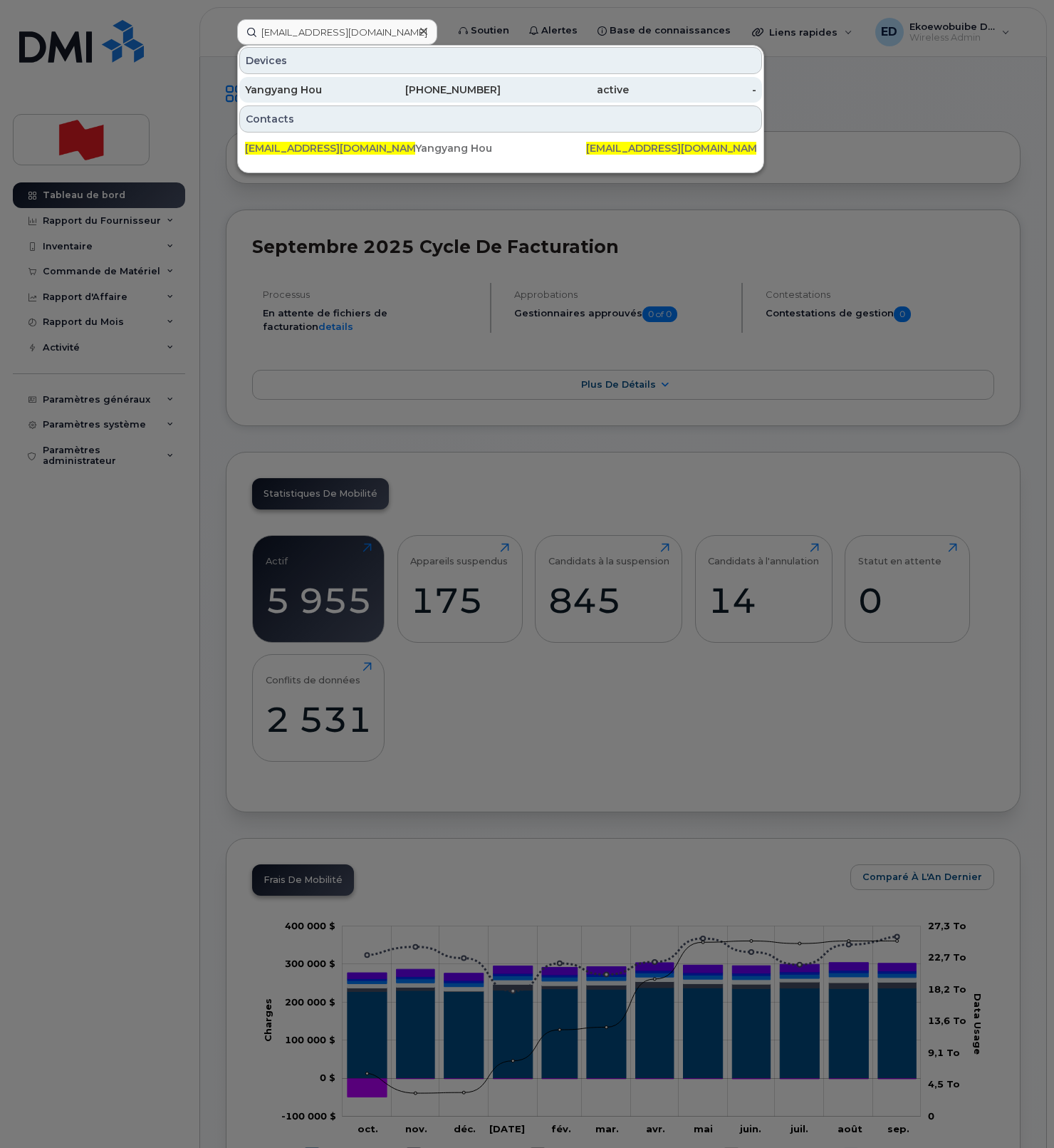
click at [288, 94] on div "Yangyang Hou" at bounding box center [308, 90] width 128 height 14
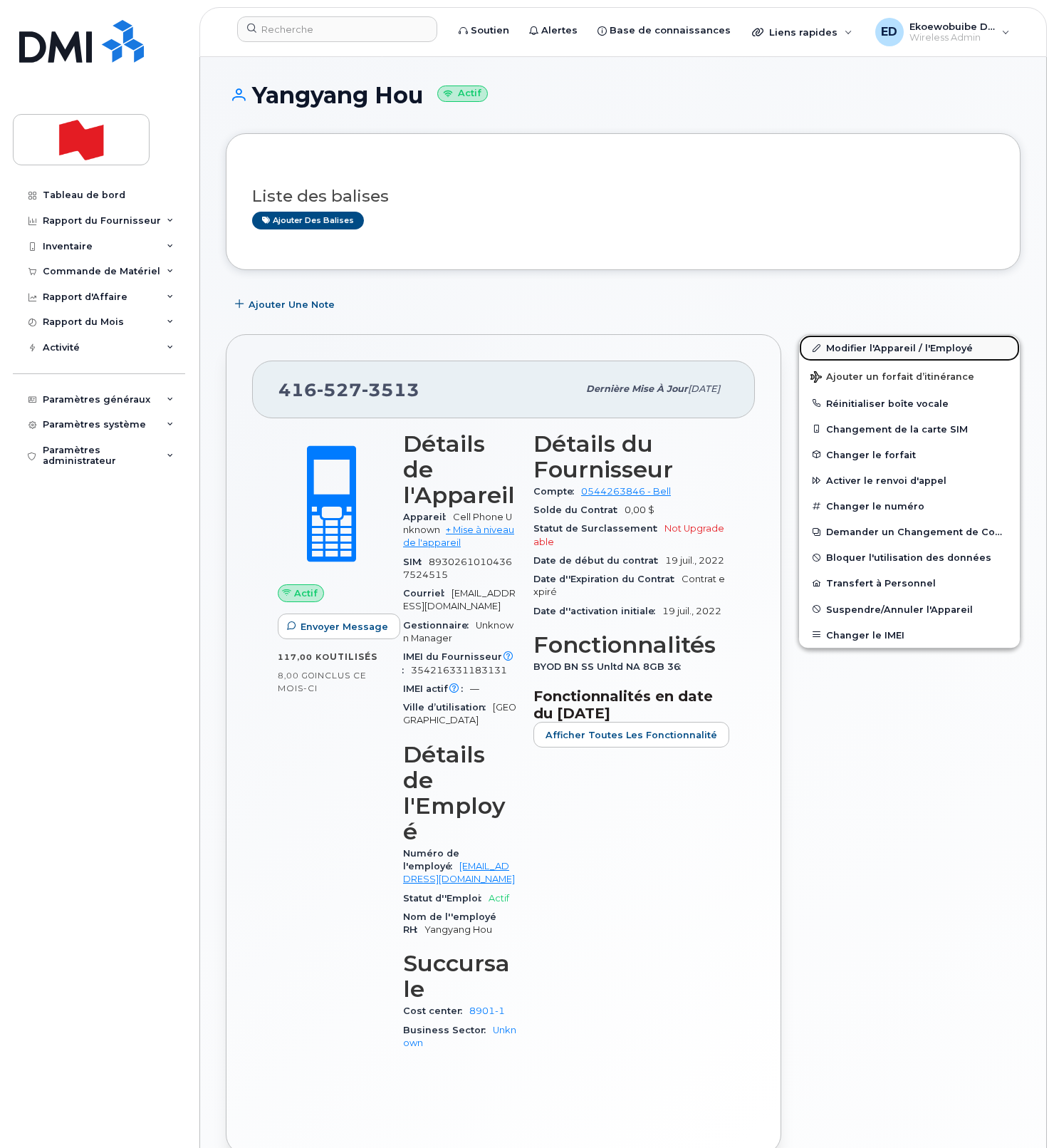
click at [847, 354] on link "Modifier l'Appareil / l'Employé" at bounding box center [910, 347] width 221 height 26
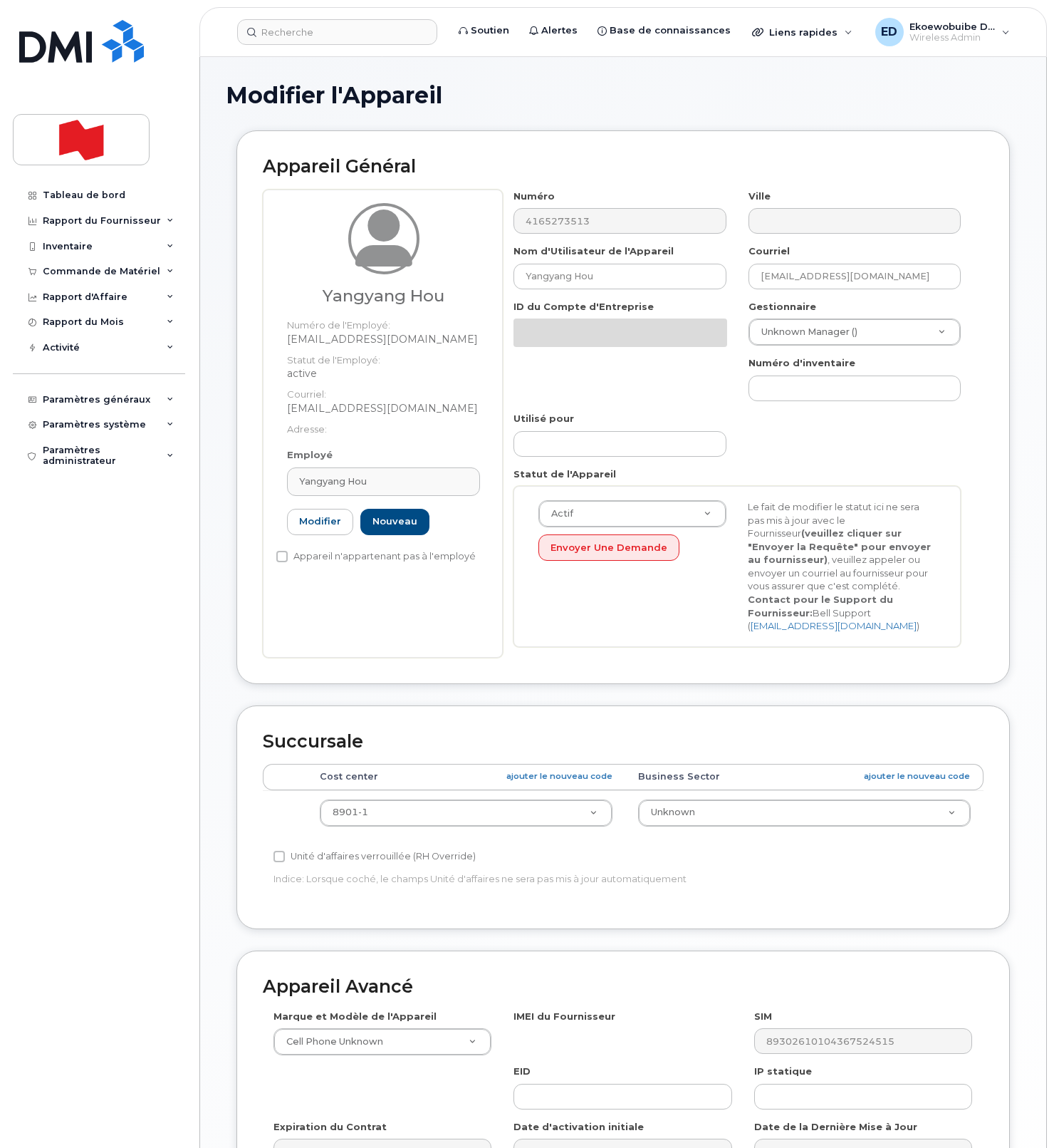
select select "22916206"
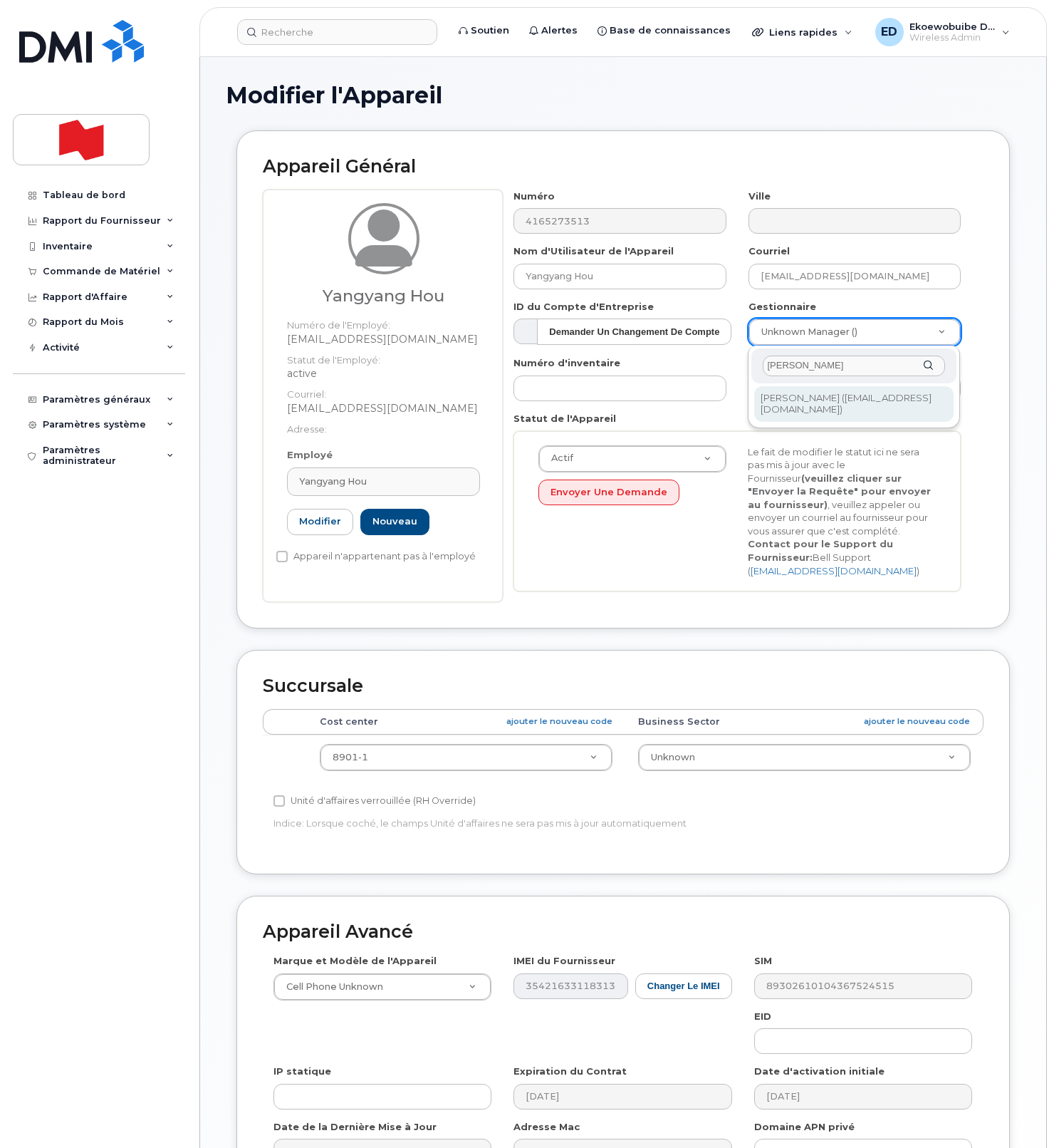
type input "Jun Shi"
type input "1957253"
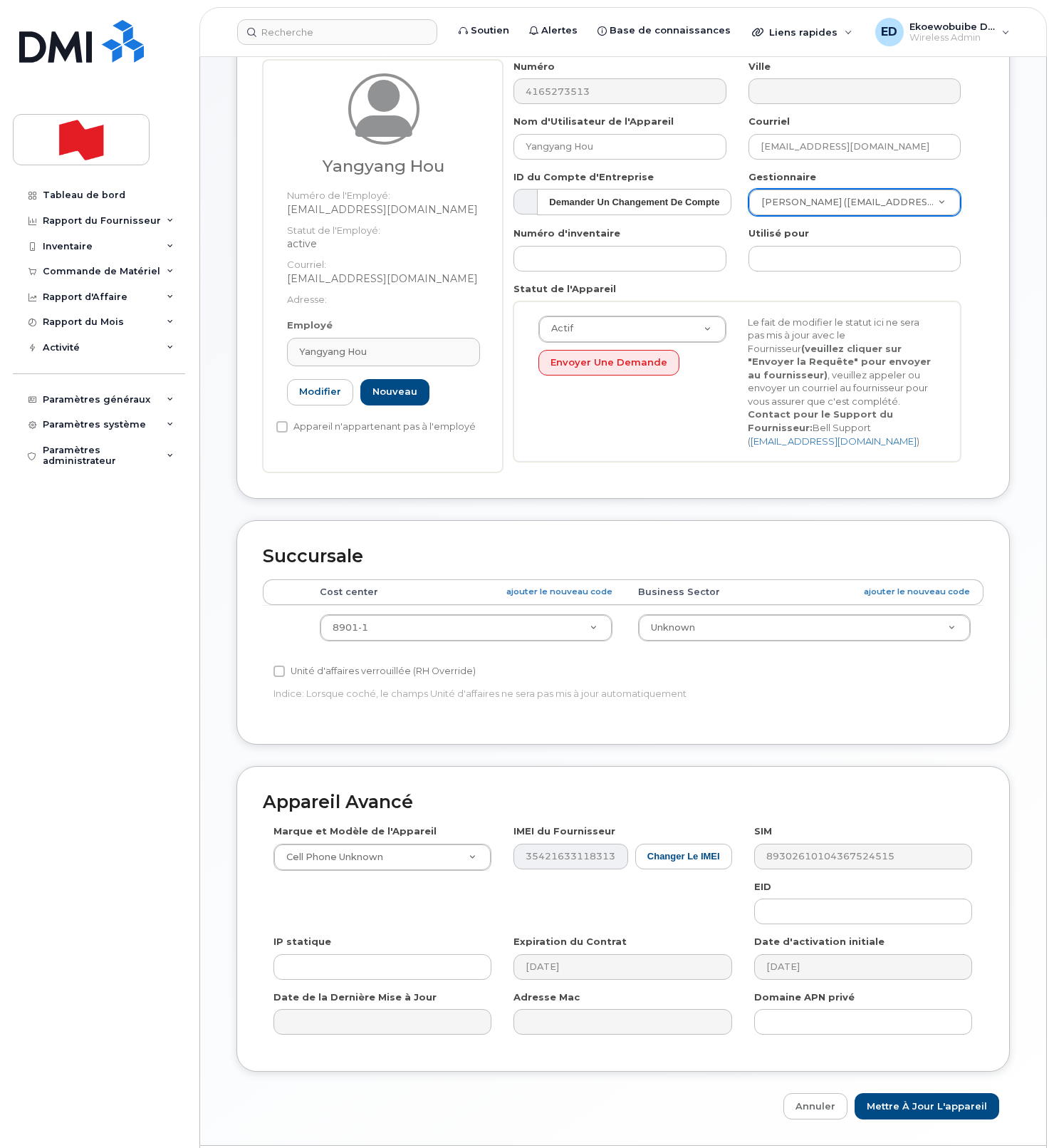
scroll to position [175, 0]
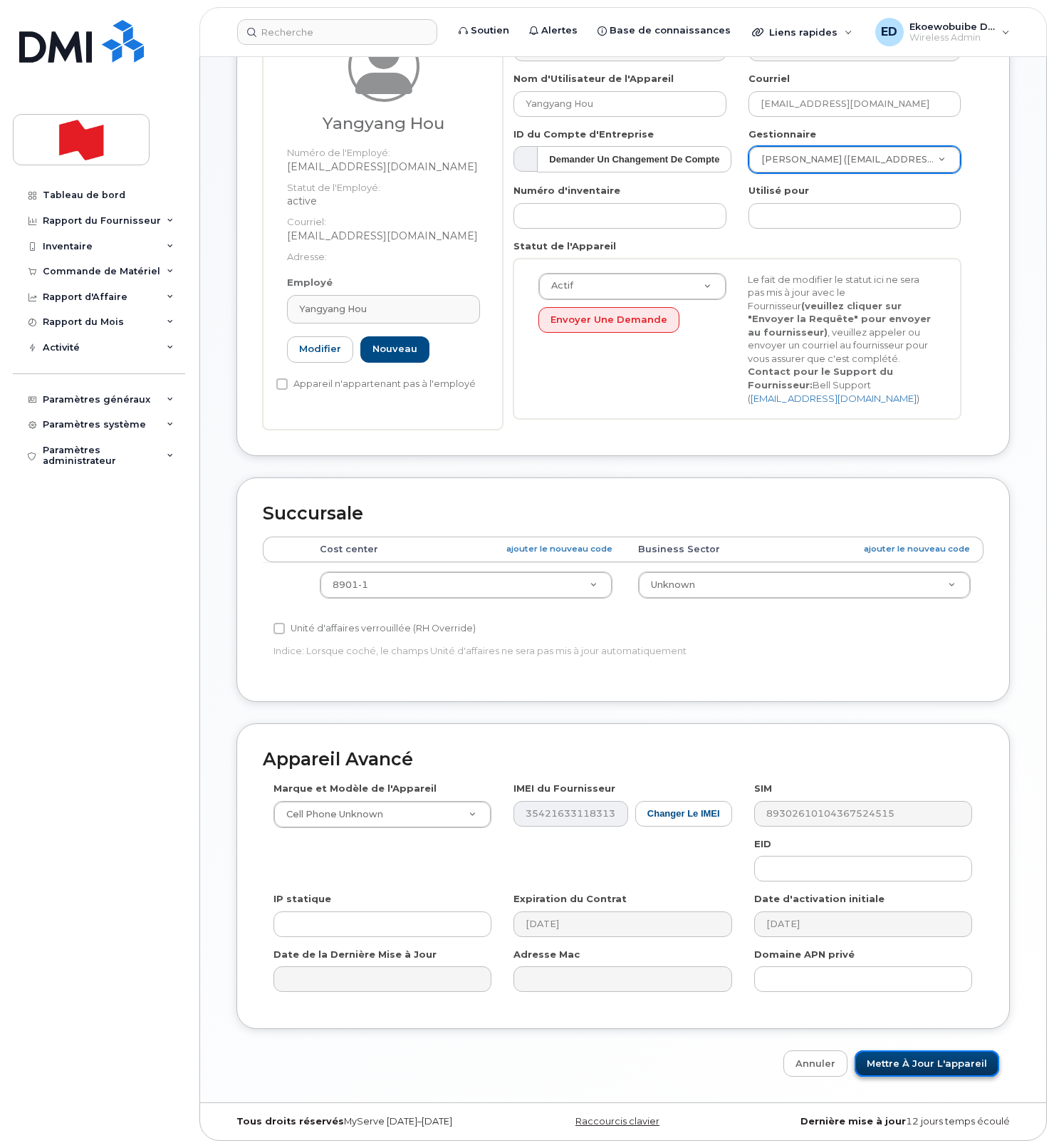
click at [930, 1063] on input "Mettre à jour l'appareil" at bounding box center [928, 1063] width 145 height 27
type input "Sauvegarde..."
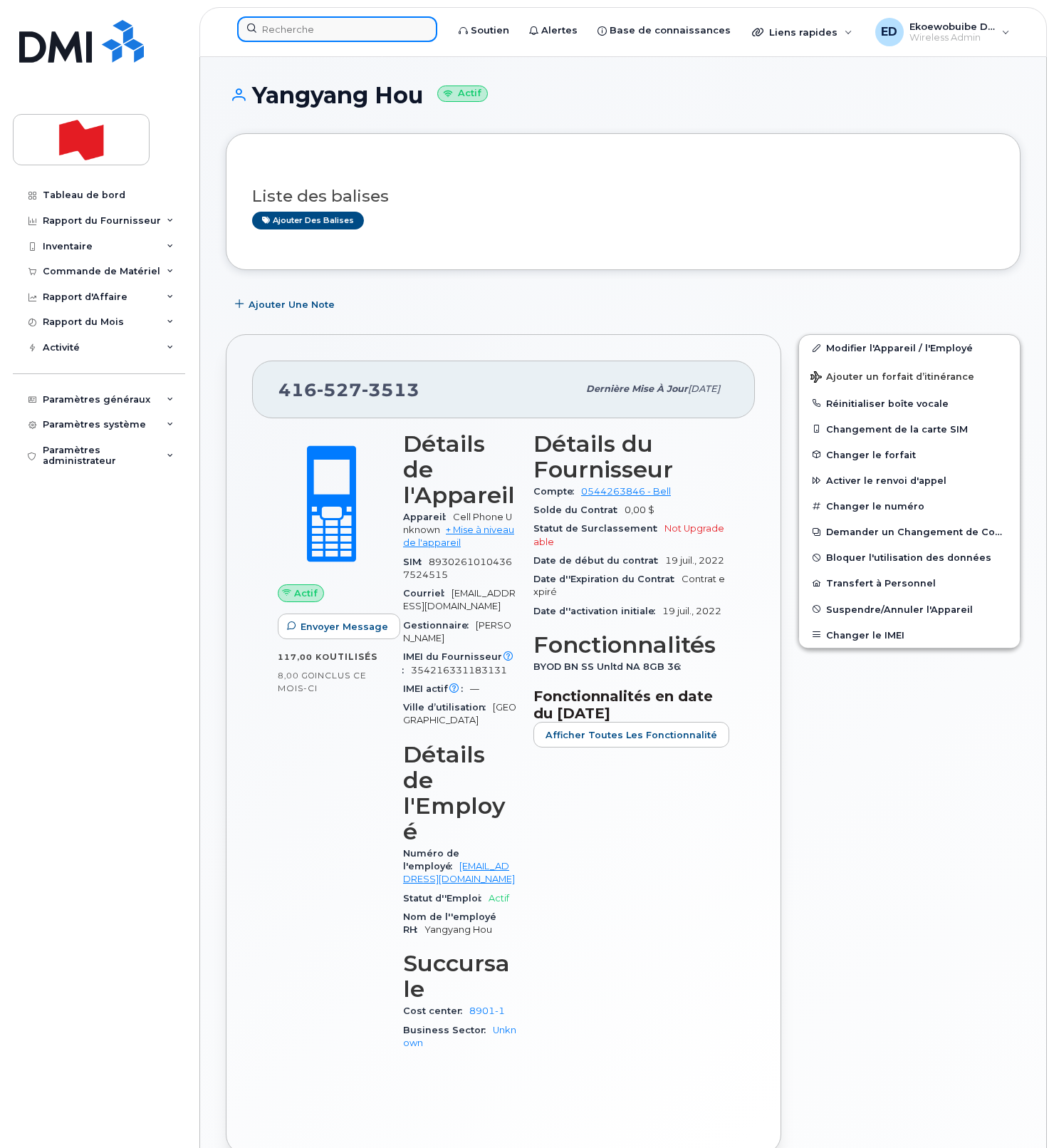
click at [315, 27] on input at bounding box center [337, 29] width 201 height 26
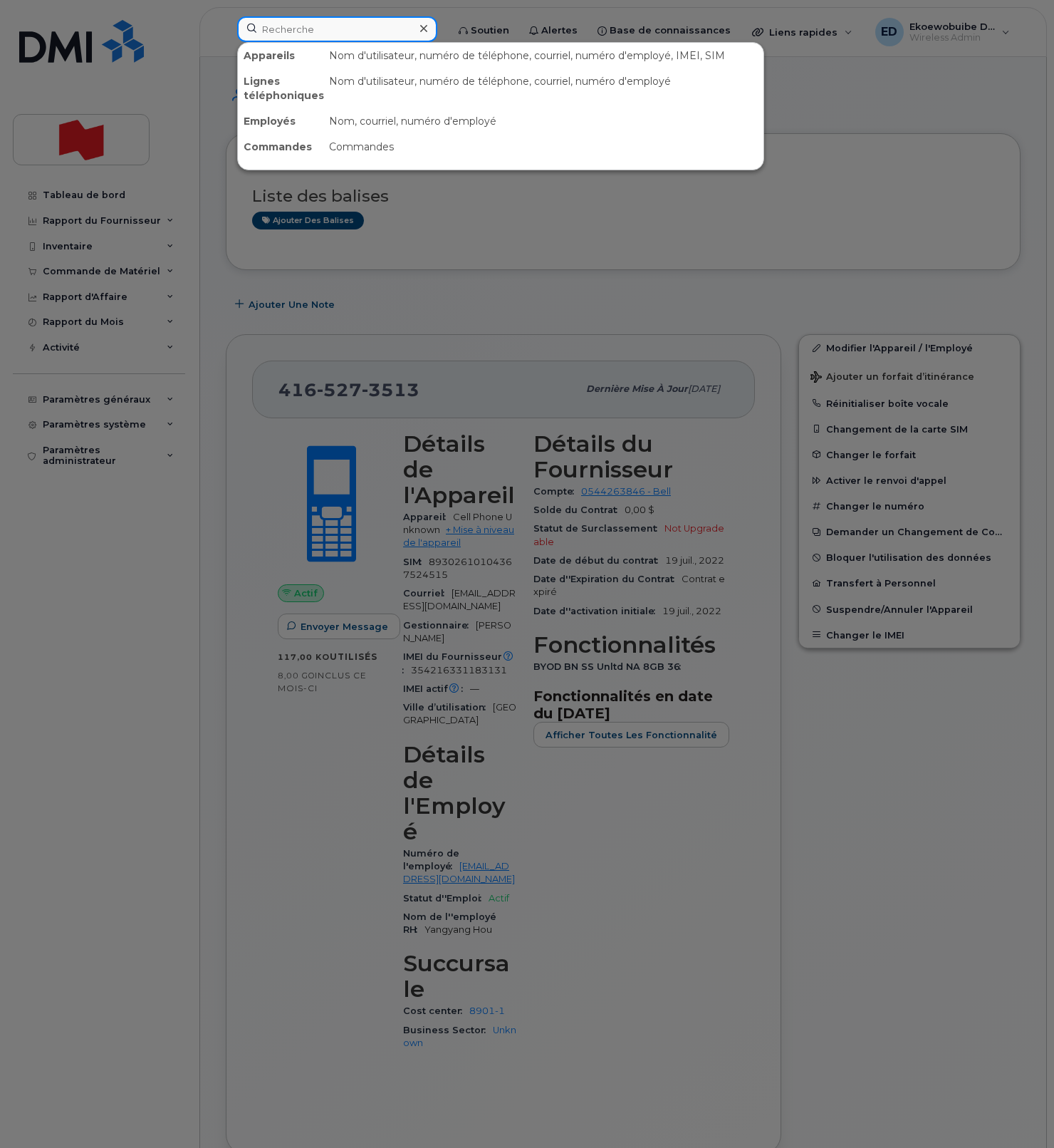
paste input "5142360811"
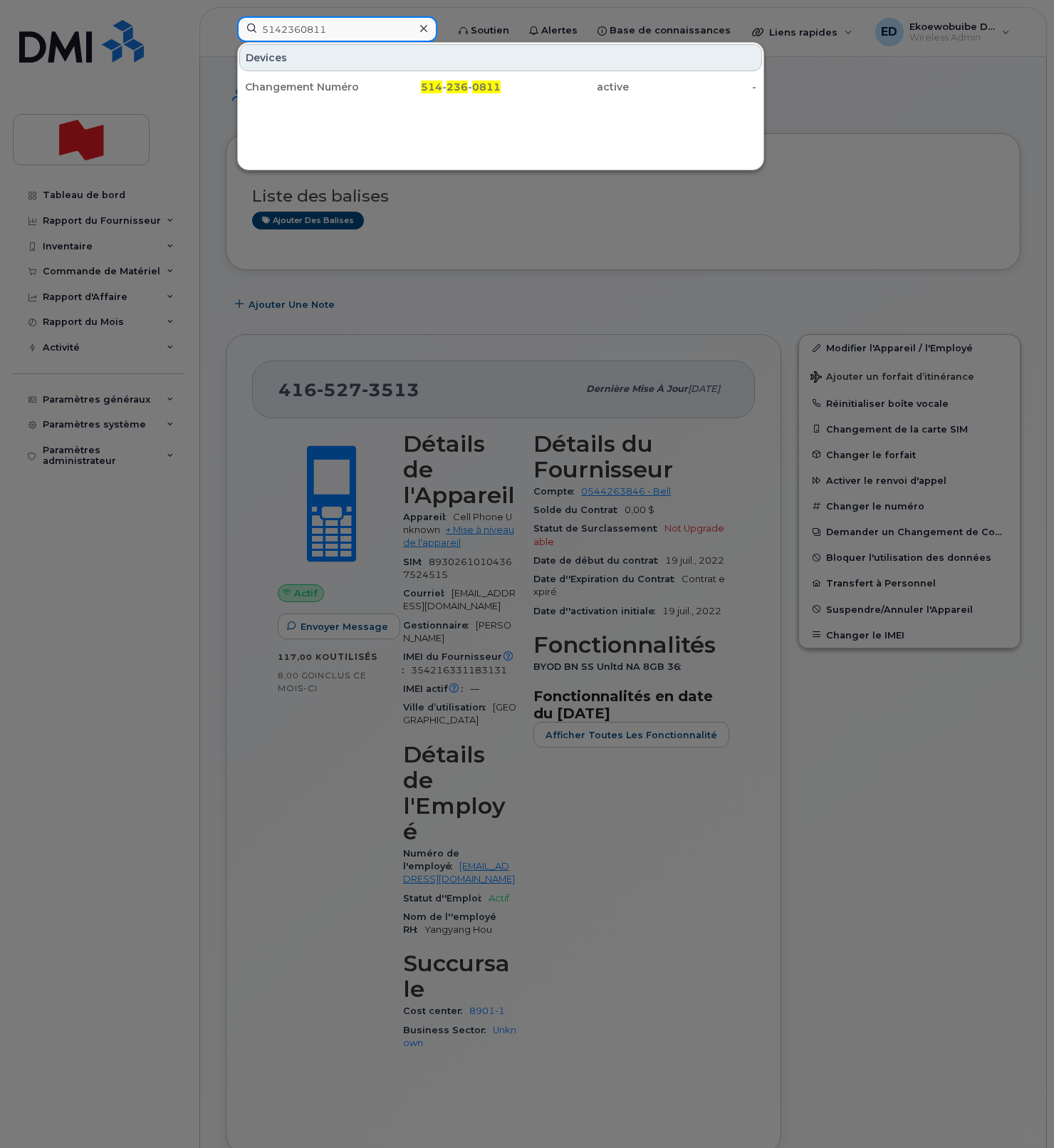
type input "5142360811"
click at [338, 93] on div "Changement Numéro" at bounding box center [308, 87] width 128 height 14
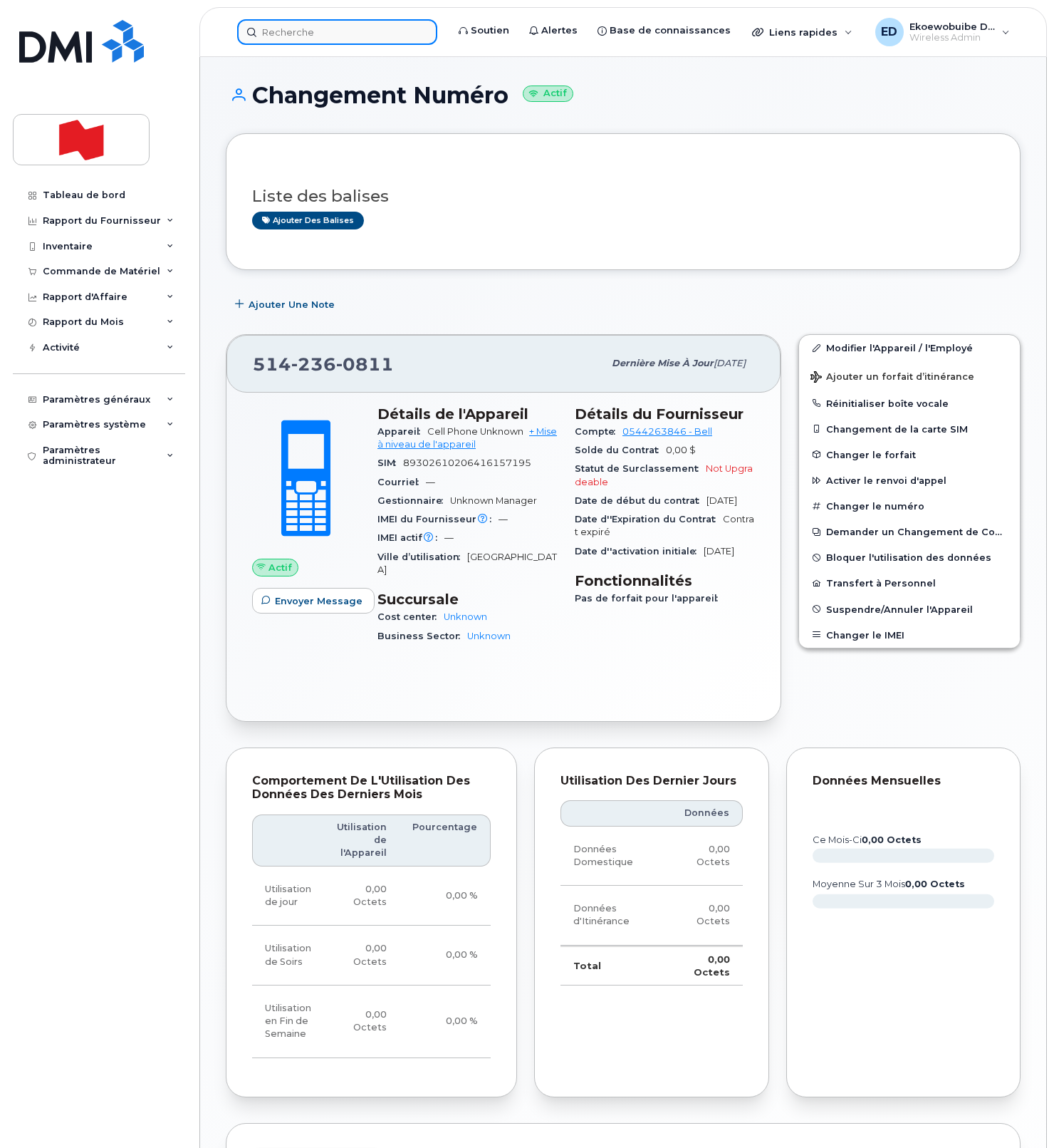
click at [329, 38] on input at bounding box center [337, 32] width 201 height 26
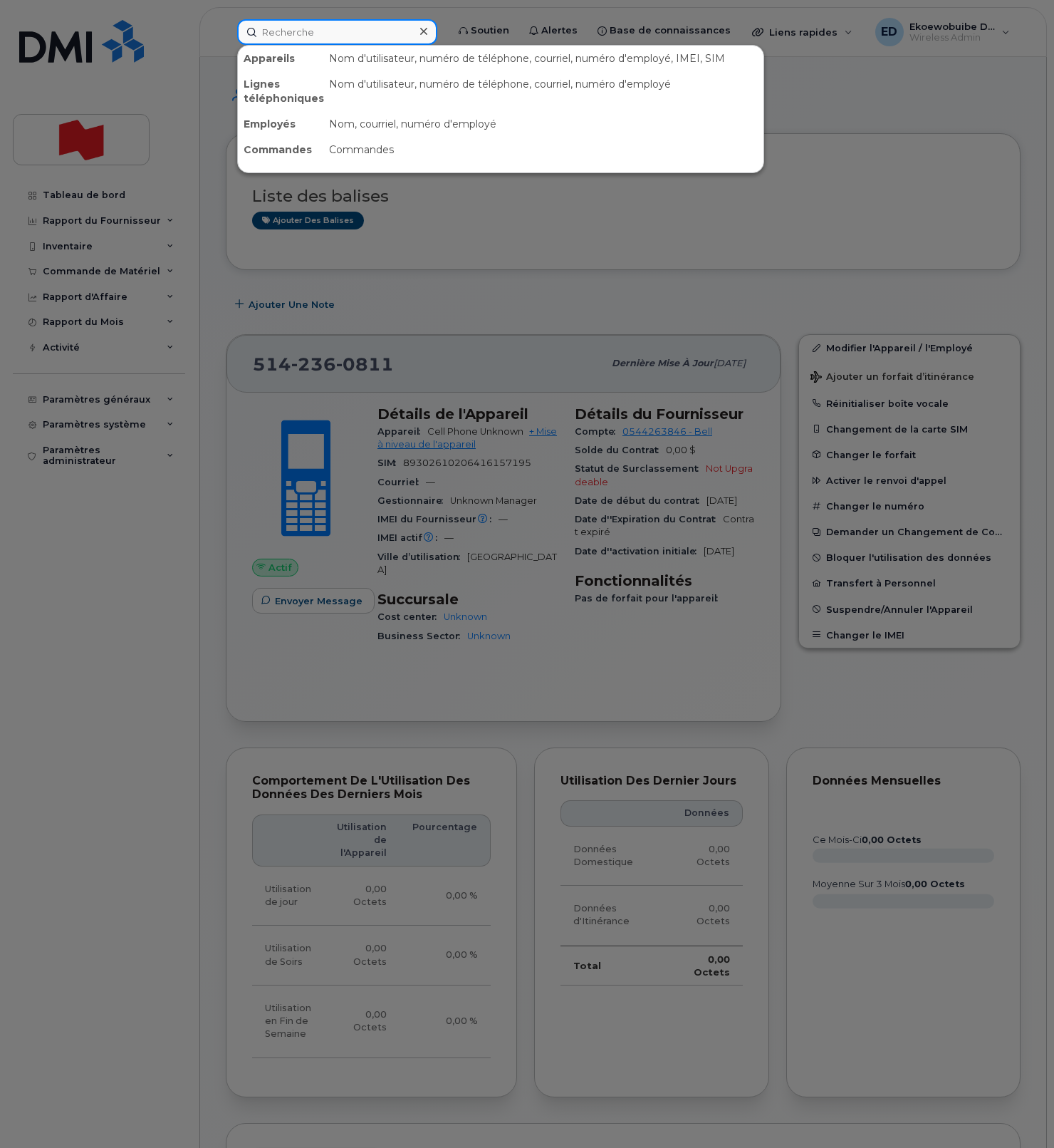
paste input "[PERSON_NAME][EMAIL_ADDRESS][PERSON_NAME][DOMAIN_NAME]"
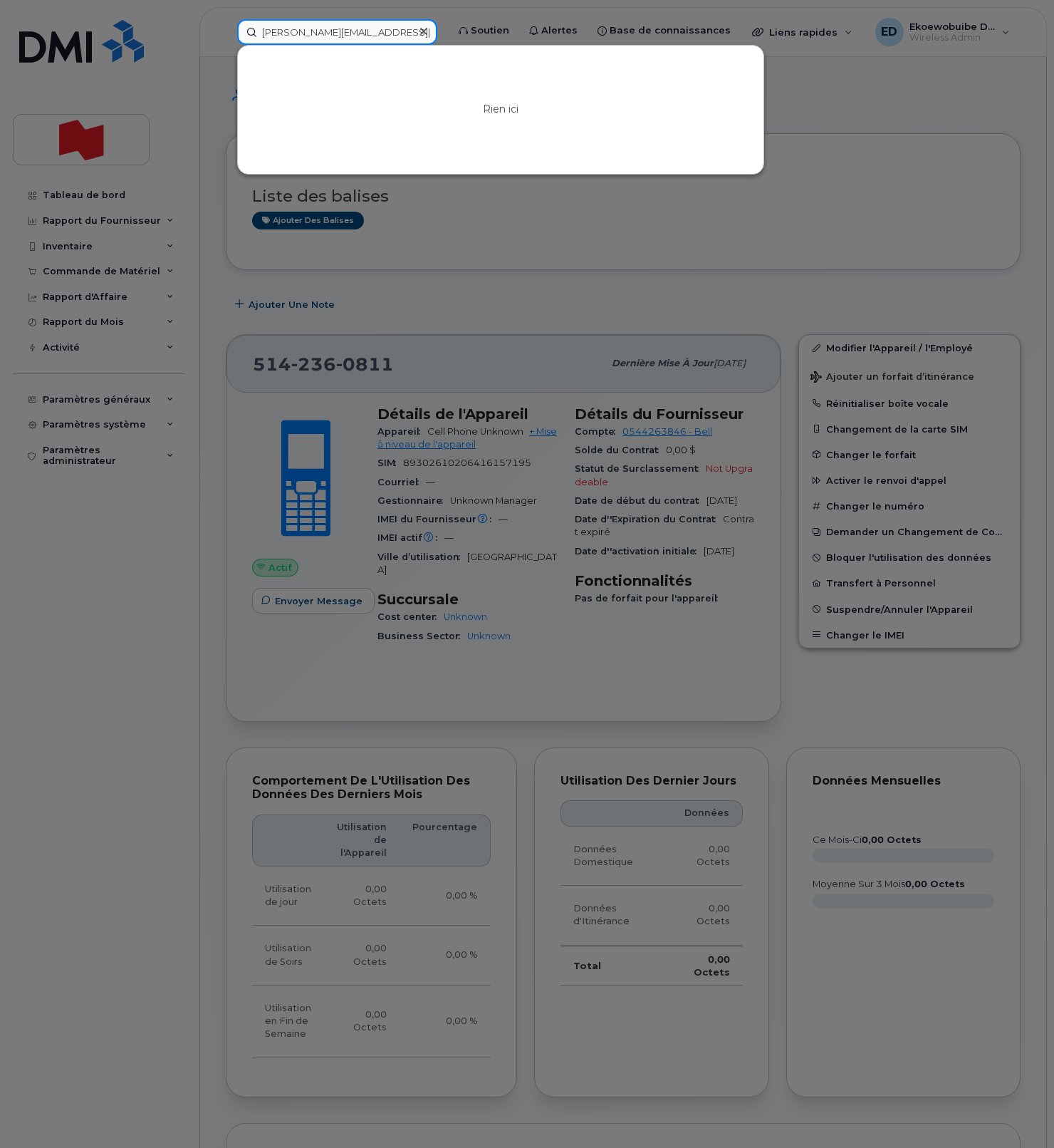
type input "[PERSON_NAME][EMAIL_ADDRESS][PERSON_NAME][DOMAIN_NAME]"
click at [428, 34] on icon at bounding box center [424, 31] width 7 height 7
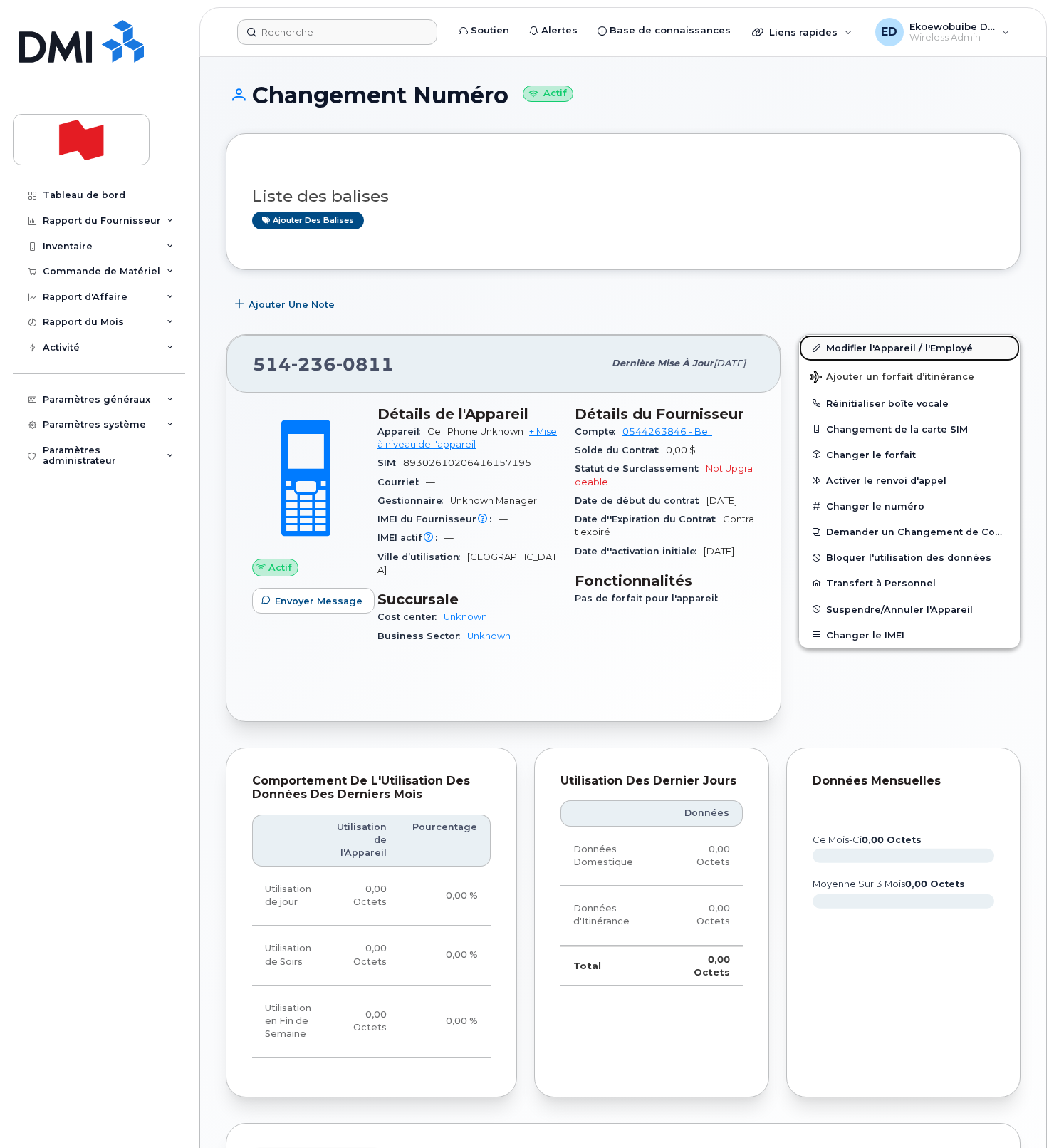
click at [838, 351] on link "Modifier l'Appareil / l'Employé" at bounding box center [910, 347] width 221 height 26
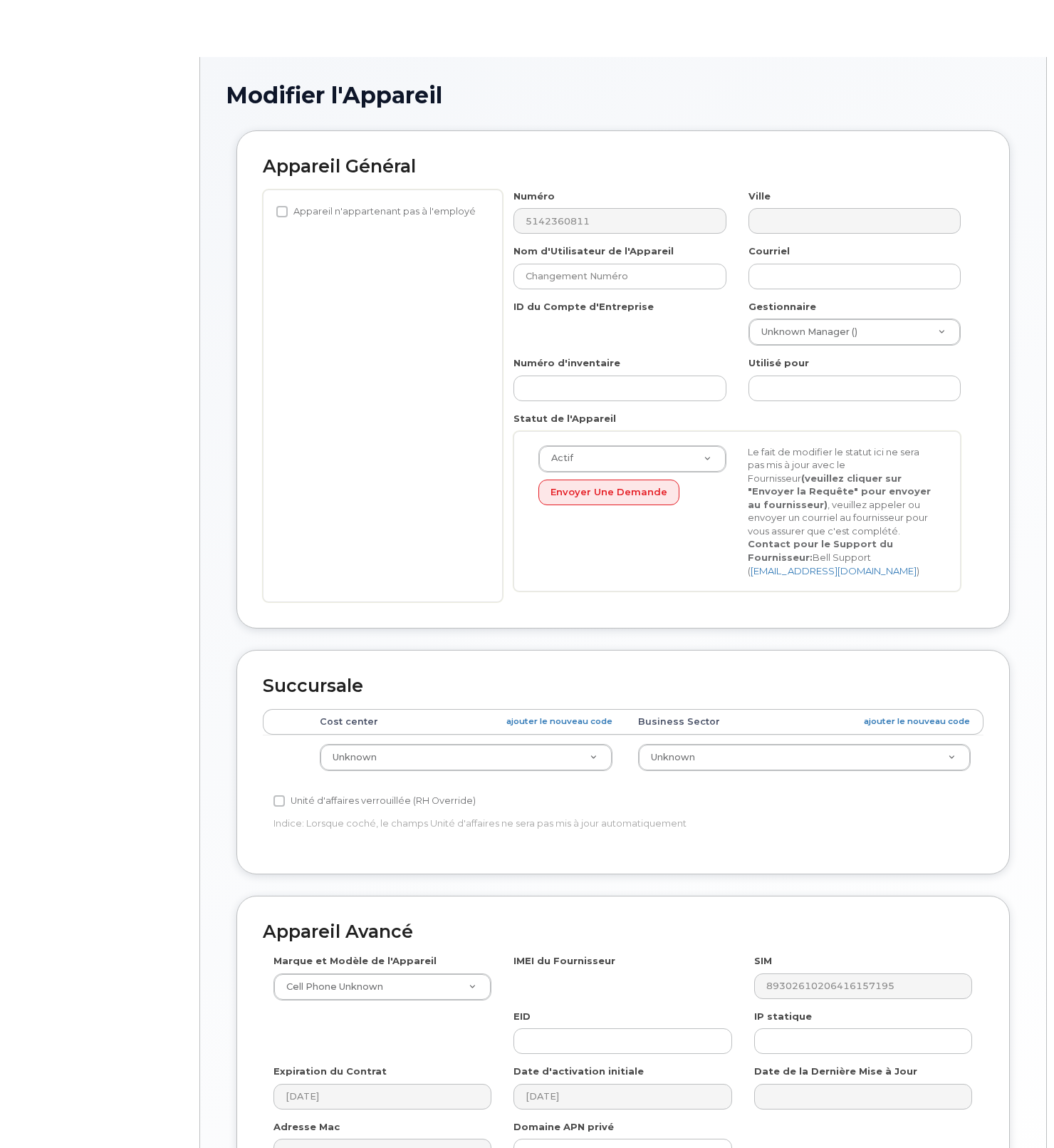
select select "22916206"
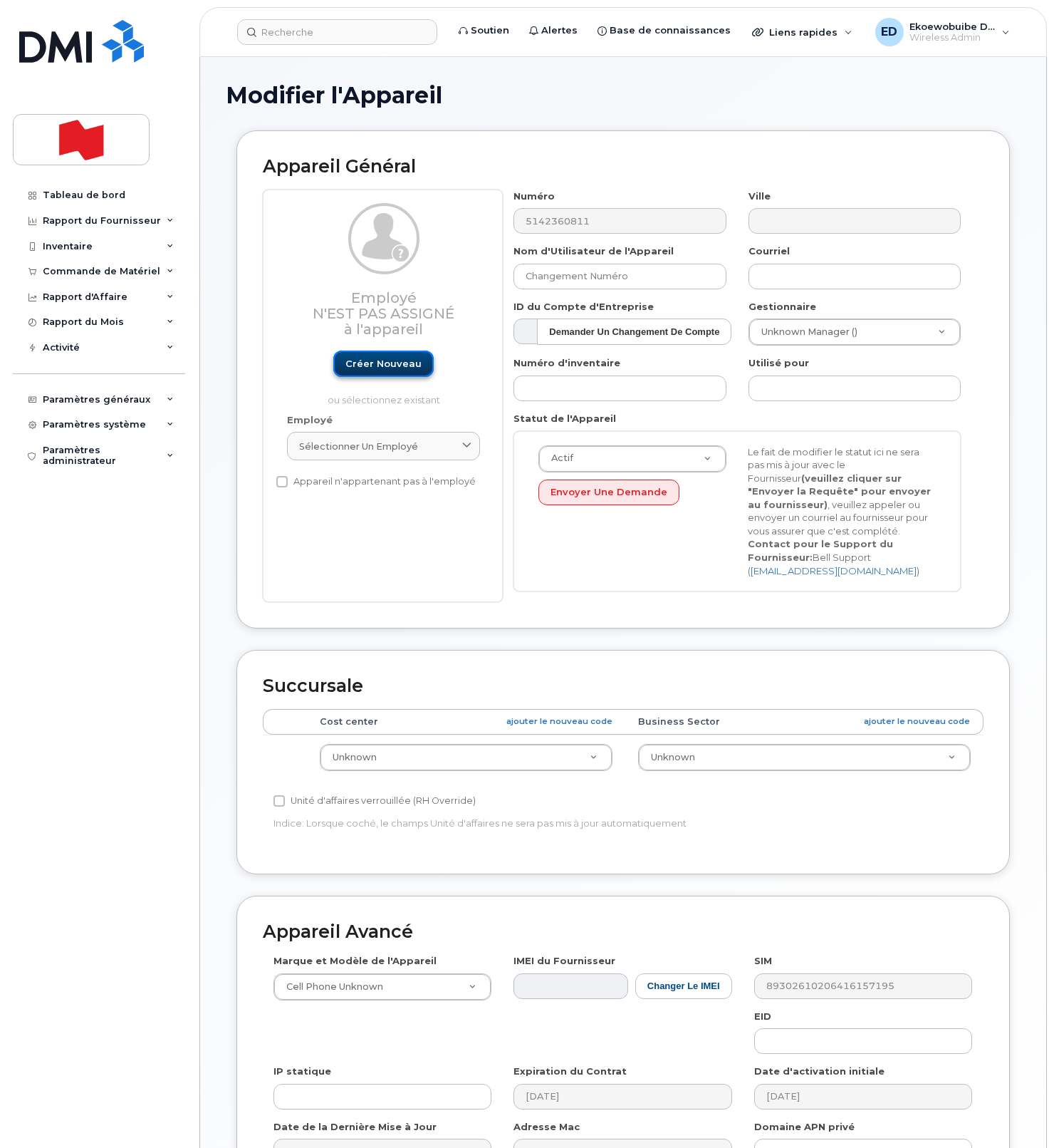
click at [377, 369] on link "Créer nouveau" at bounding box center [383, 364] width 101 height 27
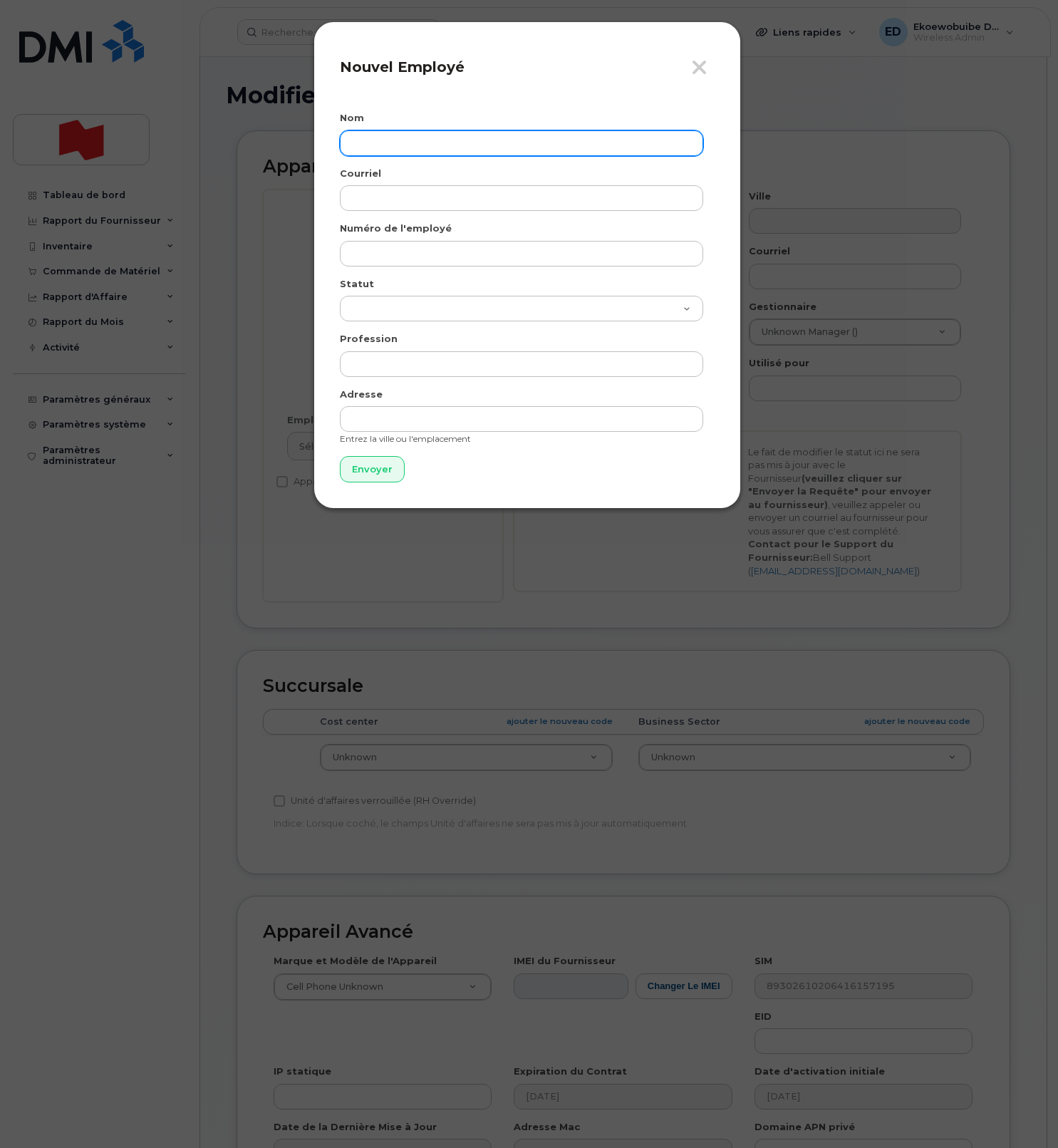
click at [392, 145] on input "text" at bounding box center [521, 143] width 363 height 26
paste input "Charles-Antoine"
drag, startPoint x: 392, startPoint y: 143, endPoint x: 407, endPoint y: 145, distance: 15.1
click at [392, 144] on input "Charles-Antoine" at bounding box center [521, 143] width 363 height 26
click at [527, 145] on input "Charles Antoine" at bounding box center [521, 143] width 363 height 26
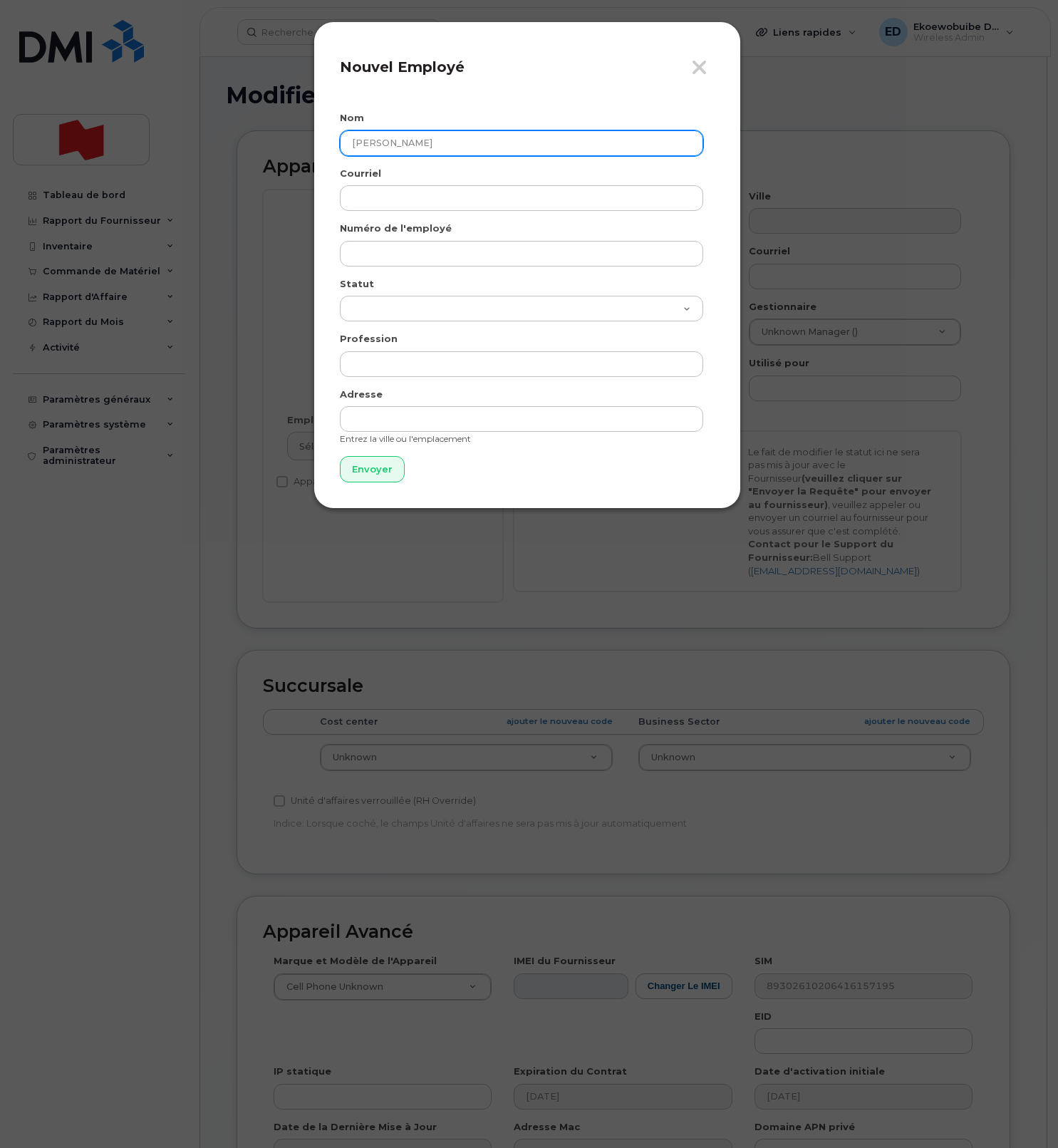
paste input "Bourget"
type input "[PERSON_NAME]"
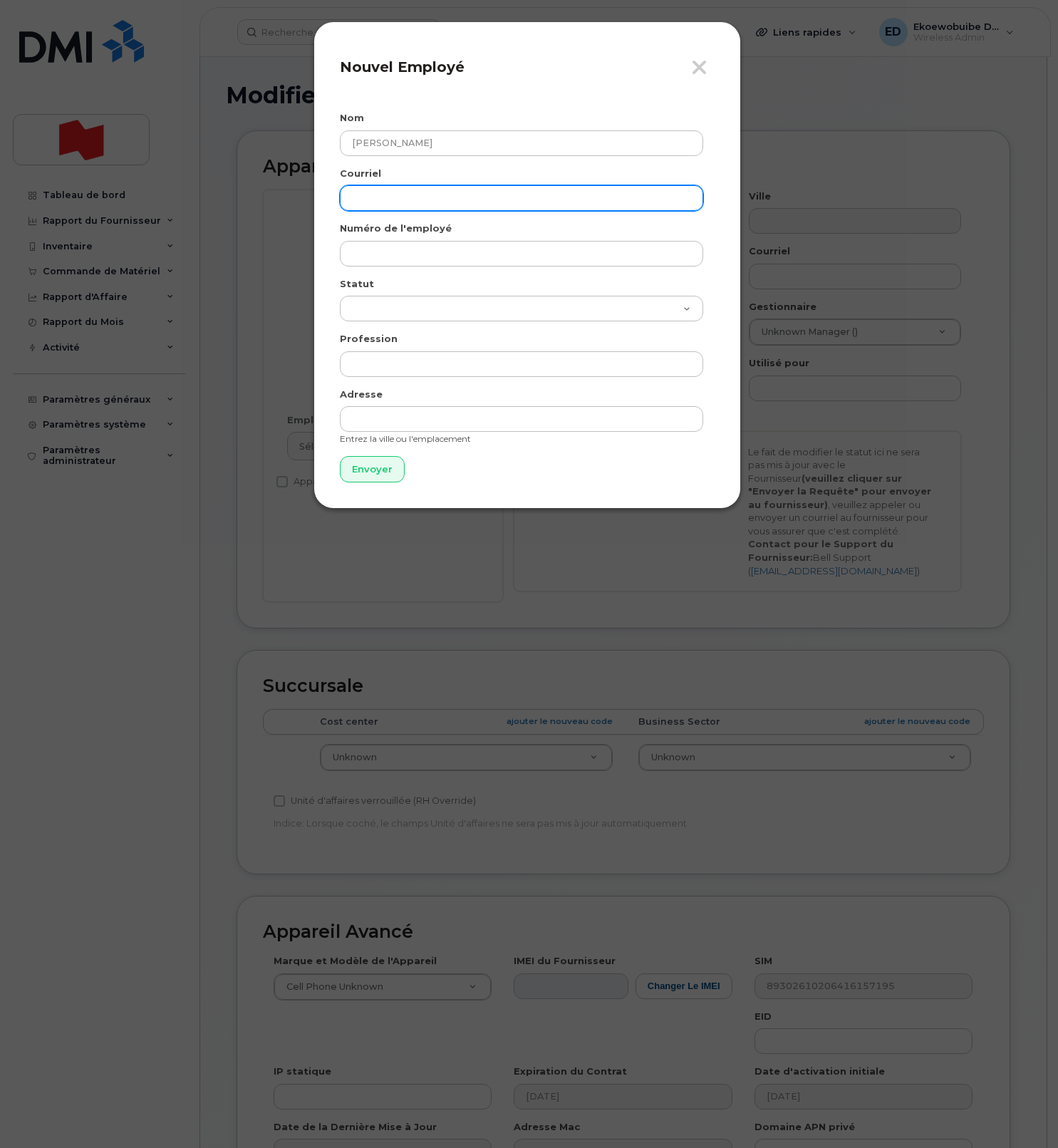
click at [463, 201] on input "email" at bounding box center [521, 198] width 363 height 26
paste input "[PERSON_NAME][EMAIL_ADDRESS][PERSON_NAME][DOMAIN_NAME]"
type input "charles-antoine.bourget@bnc.ca"
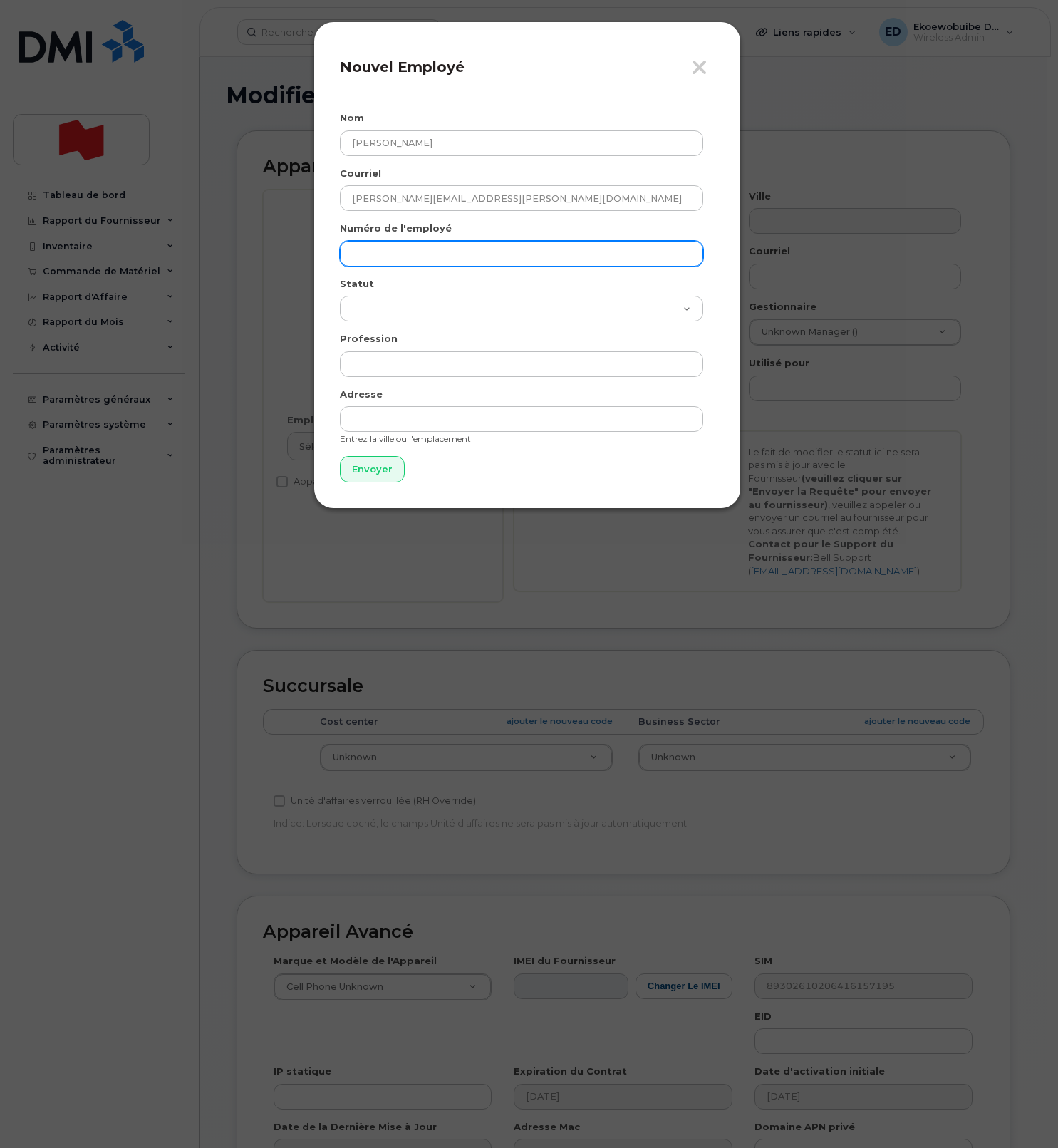
click at [426, 252] on input "text" at bounding box center [521, 254] width 363 height 26
paste input "charles-antoine.bourget@bnc.ca"
type input "charles-antoine.bourget@bnc.ca"
click at [376, 480] on input "Envoyer" at bounding box center [372, 469] width 65 height 27
type input "Envoyer"
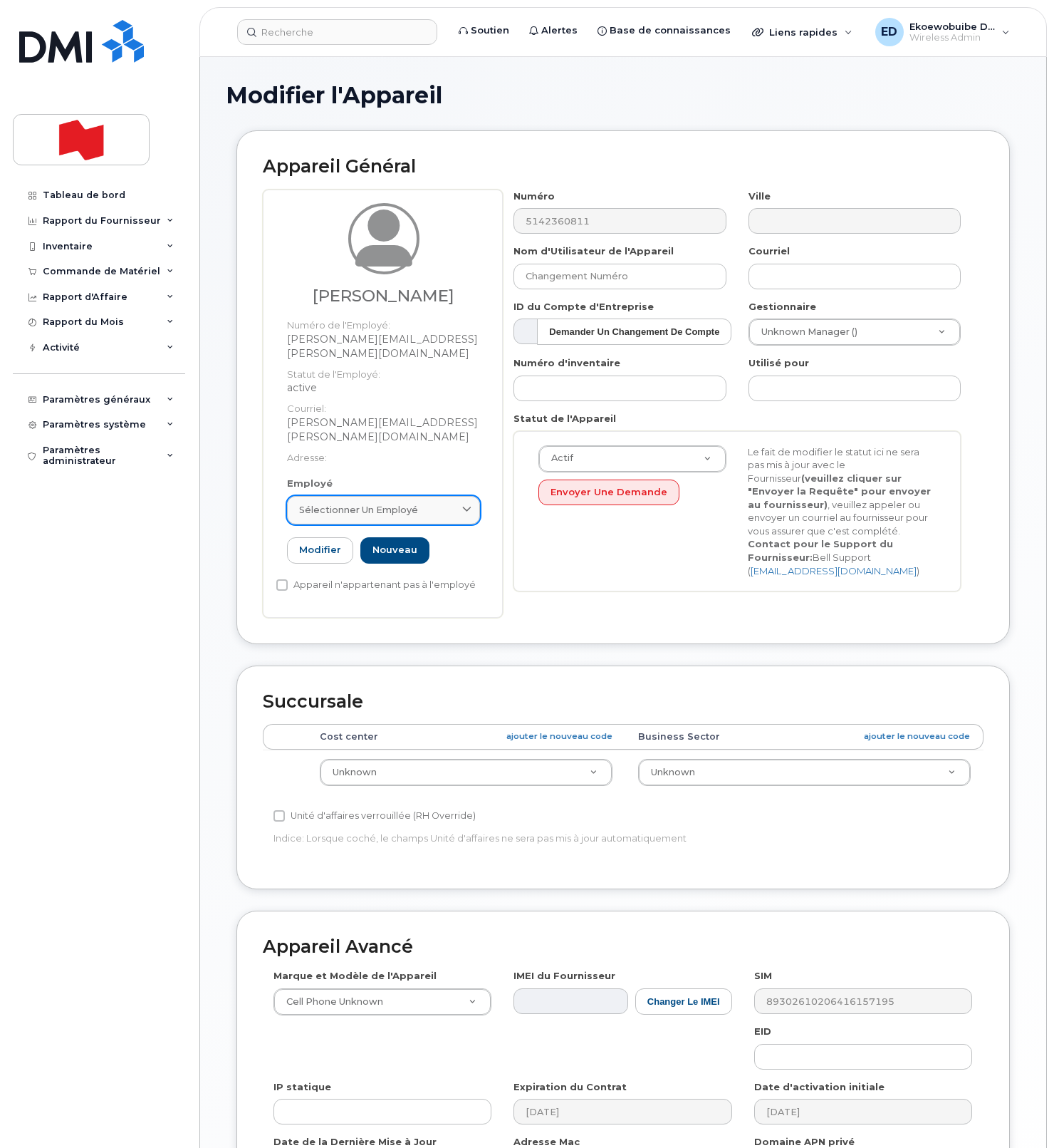
drag, startPoint x: 442, startPoint y: 494, endPoint x: 433, endPoint y: 506, distance: 15.0
click at [439, 503] on div "Sélectionner un employé" at bounding box center [383, 509] width 169 height 13
paste input "charles-antoine.bourget@bnc.ca"
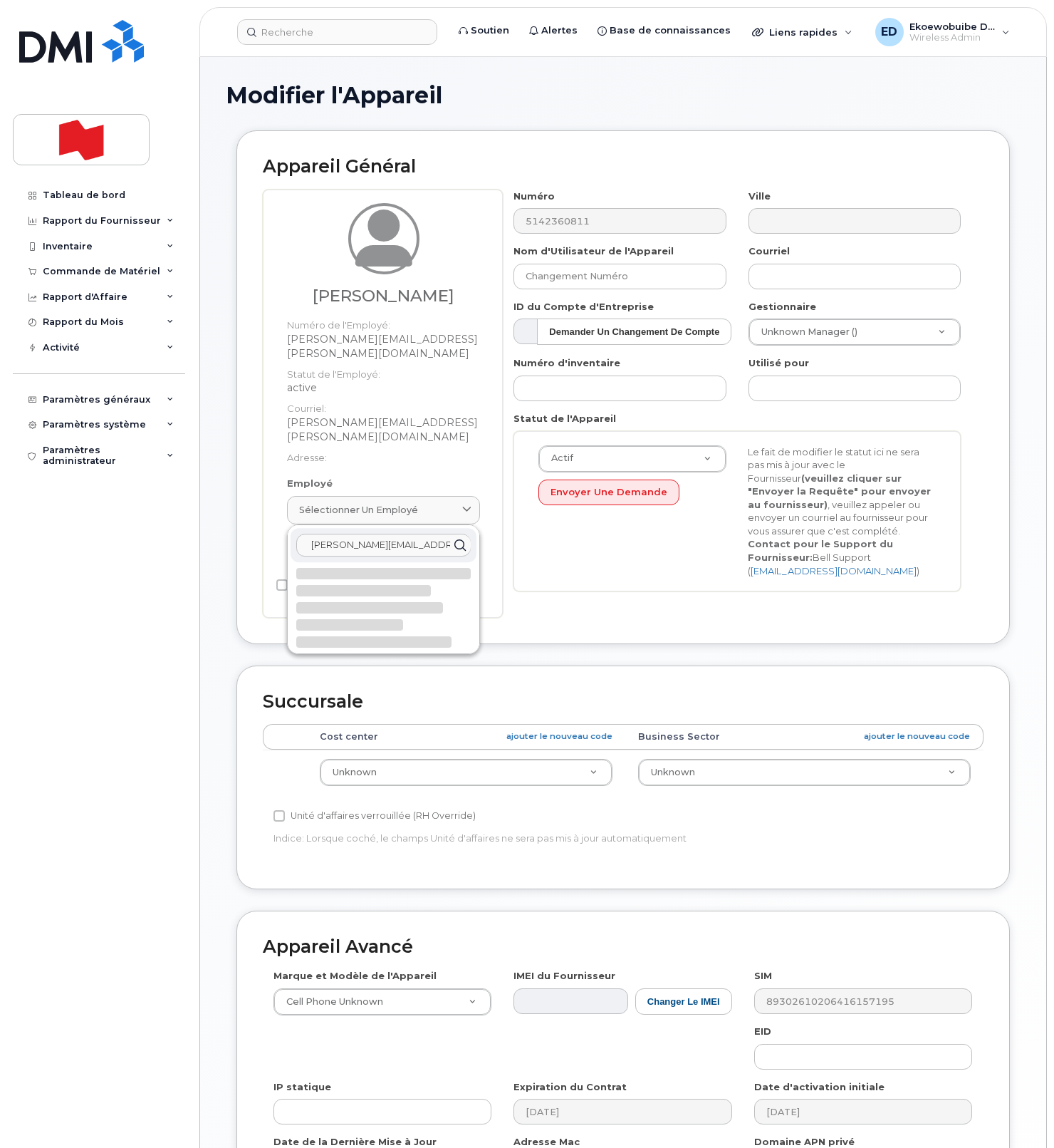
scroll to position [0, 5]
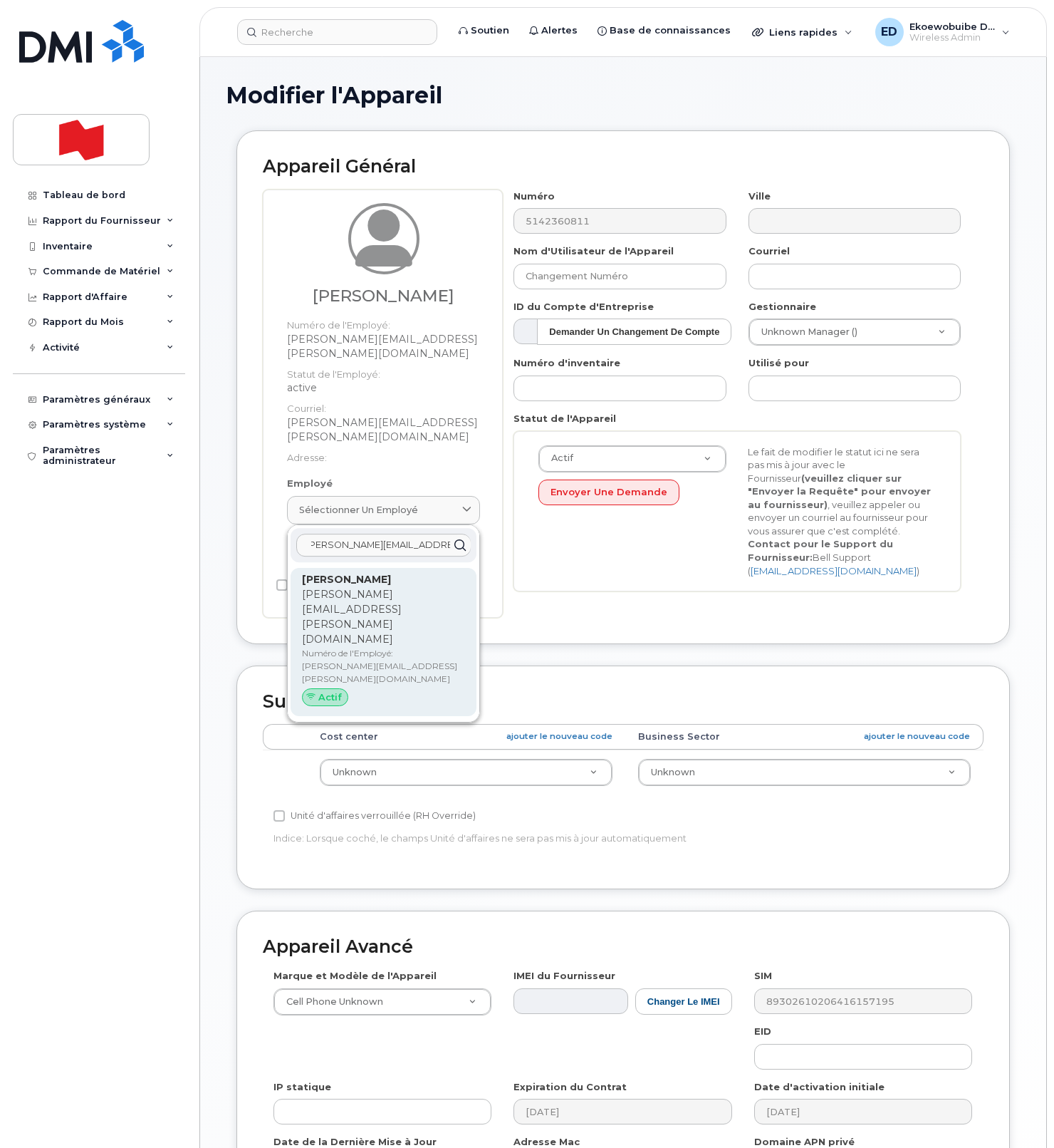
type input "charles-antoine.bourget@bnc.ca"
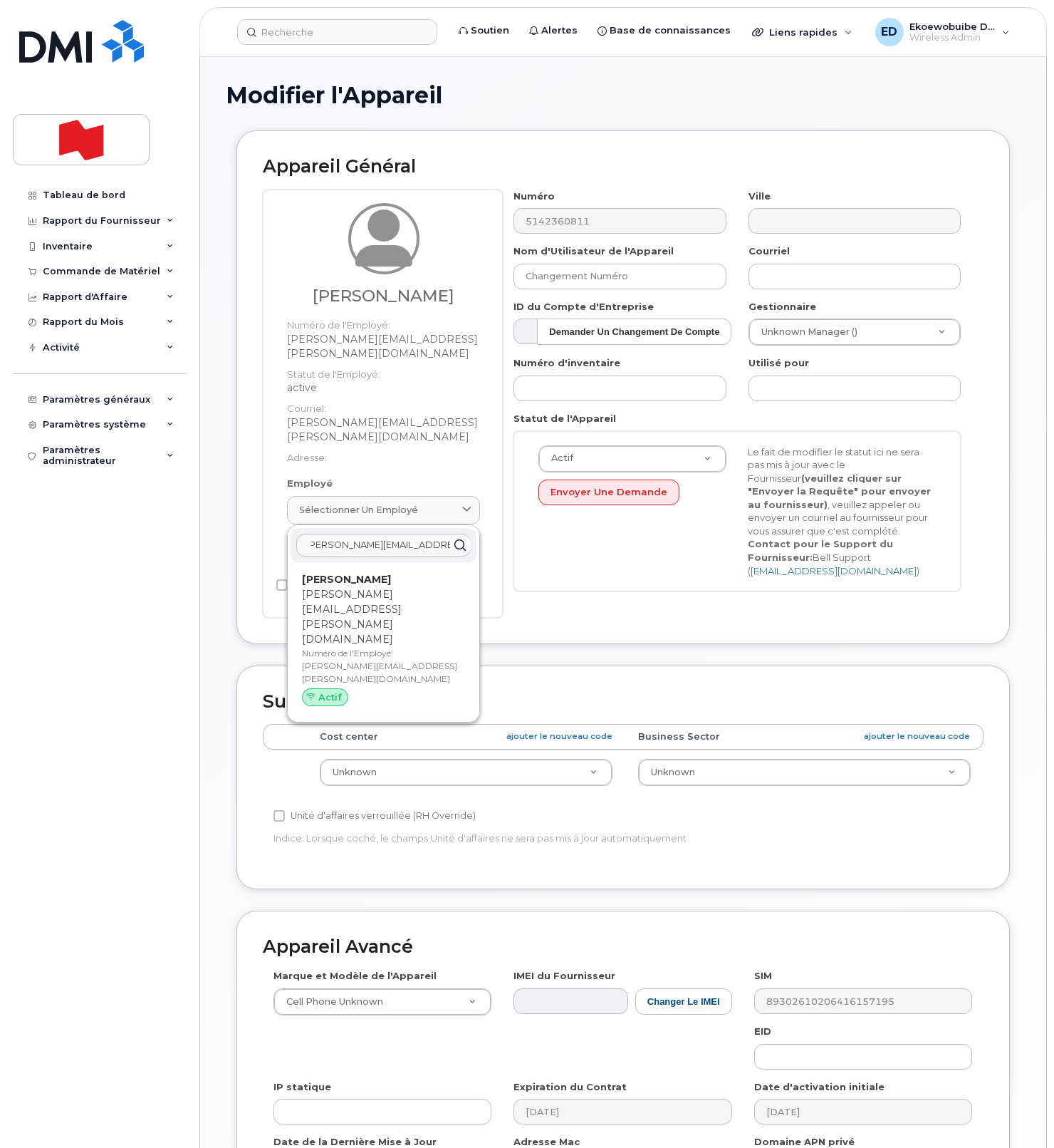
click at [354, 604] on p "charles-antoine.bourget@bnc.ca" at bounding box center [383, 617] width 163 height 60
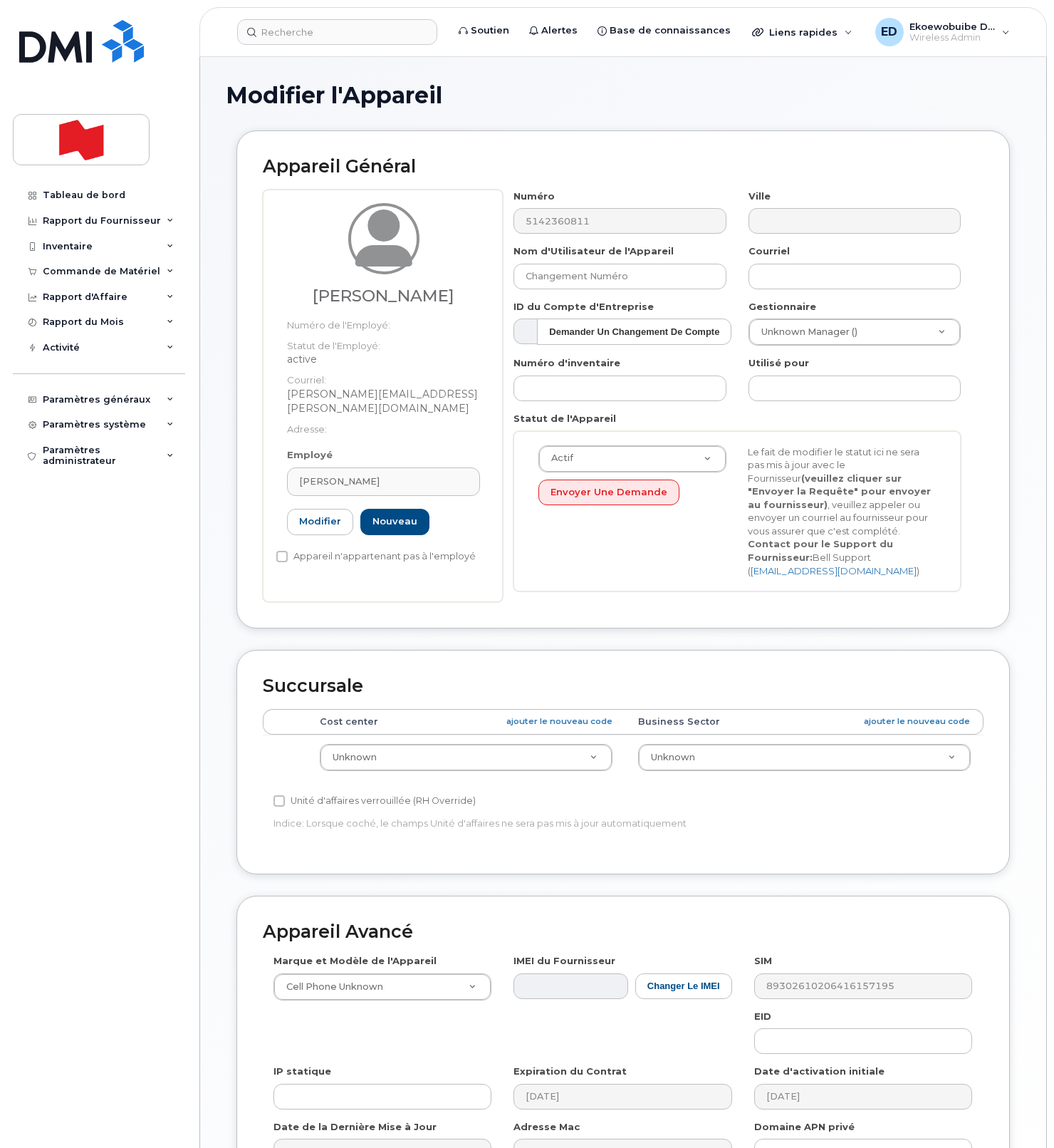
type input "Charles Antoine Bourget"
type input "charles-antoine.bourget@bnc.ca"
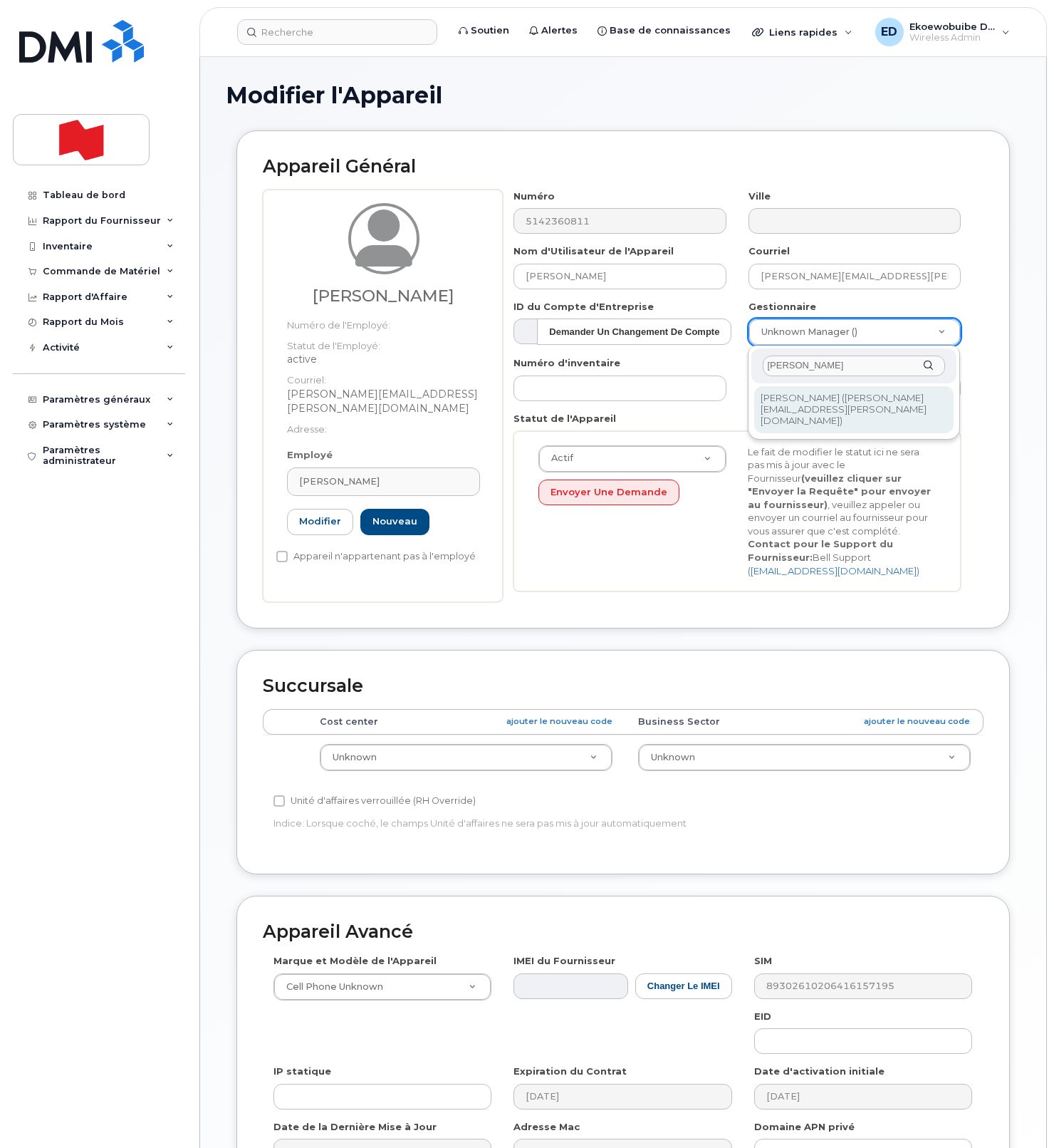
type input "Andrew Wallace"
type input "1920287"
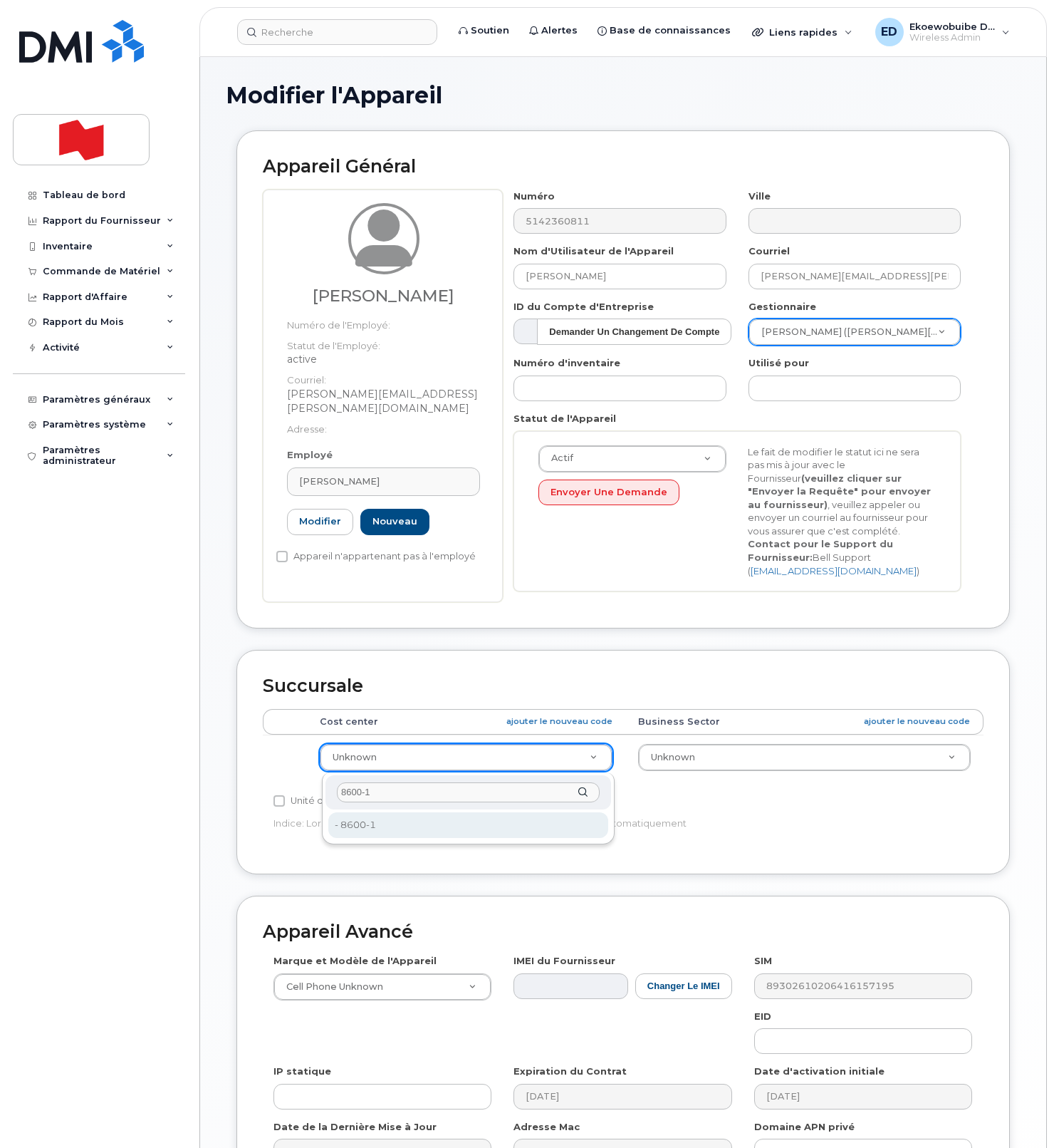
type input "8600-1"
type input "22916315"
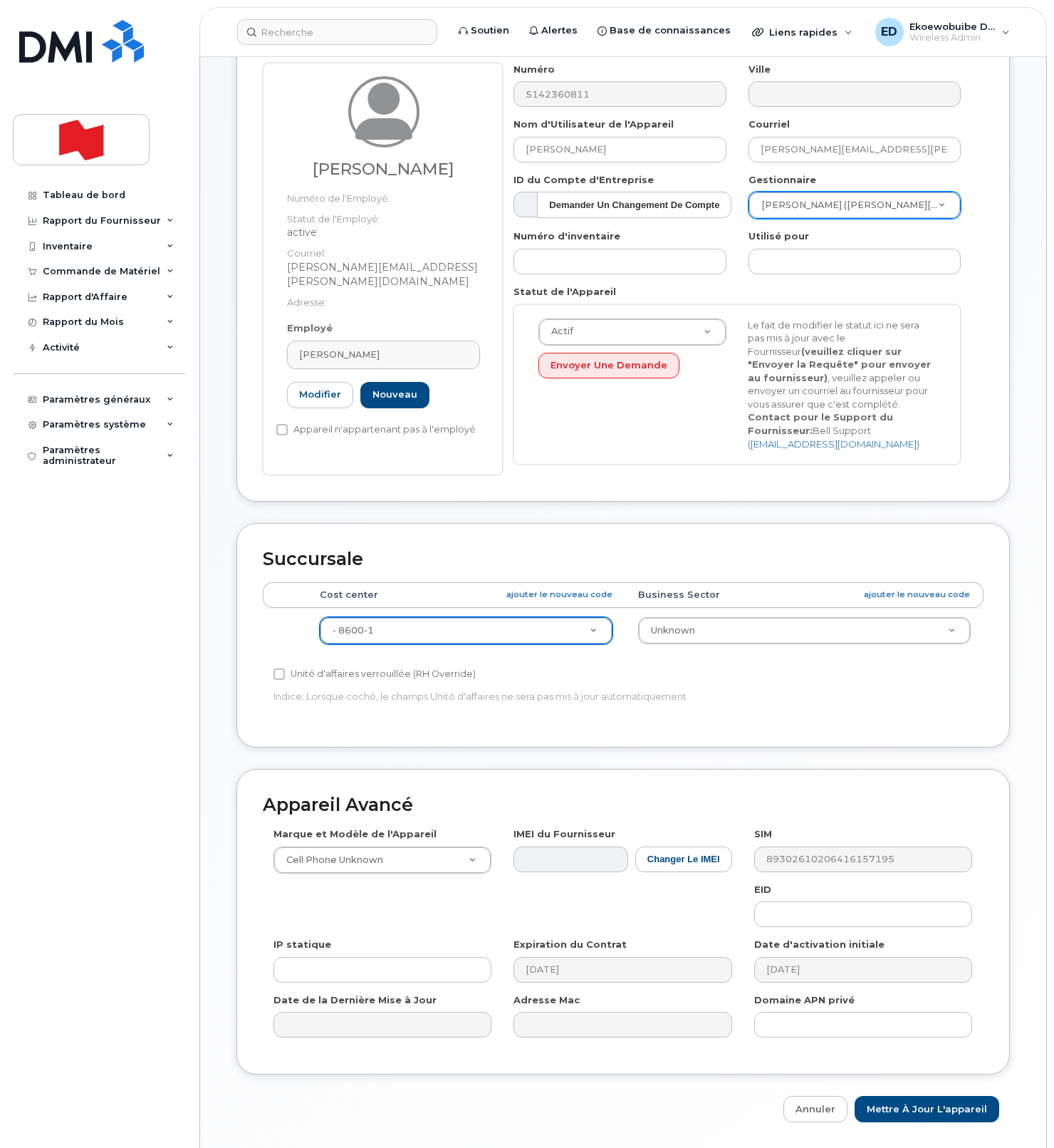
scroll to position [175, 0]
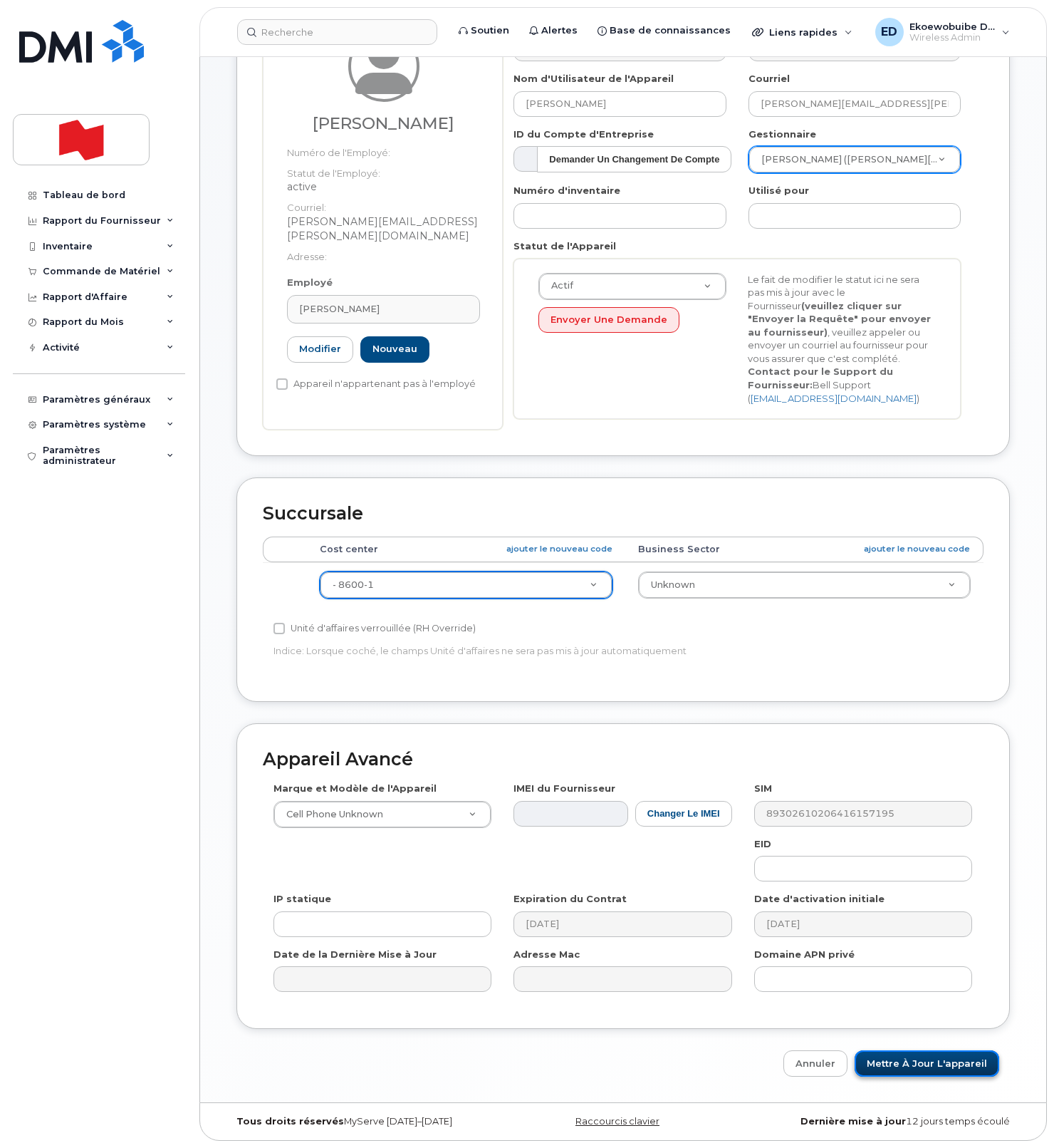
click at [899, 1068] on input "Mettre à jour l'appareil" at bounding box center [928, 1063] width 145 height 27
type input "Sauvegarde..."
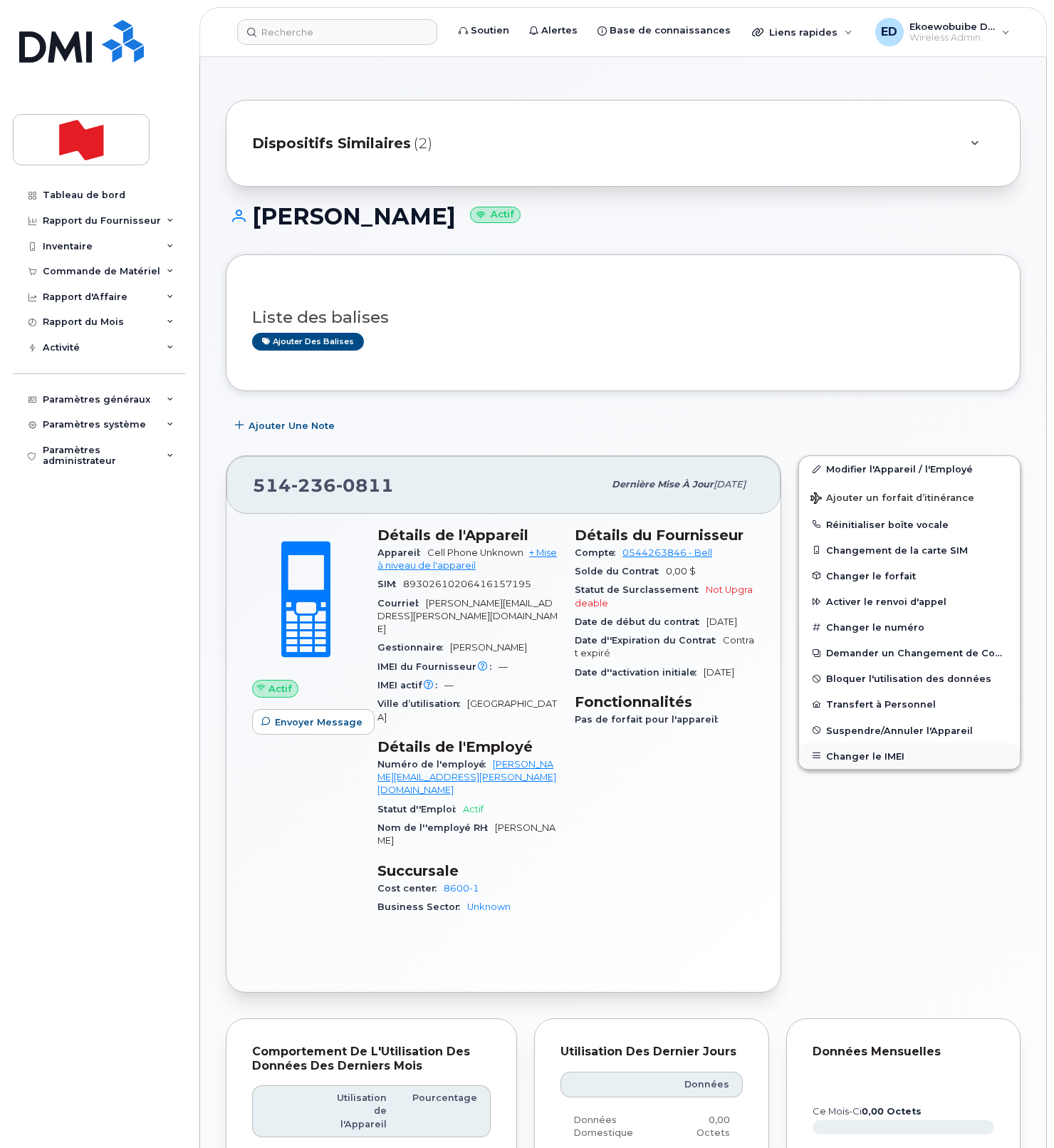
click at [848, 757] on button "Changer le IMEI" at bounding box center [910, 756] width 221 height 26
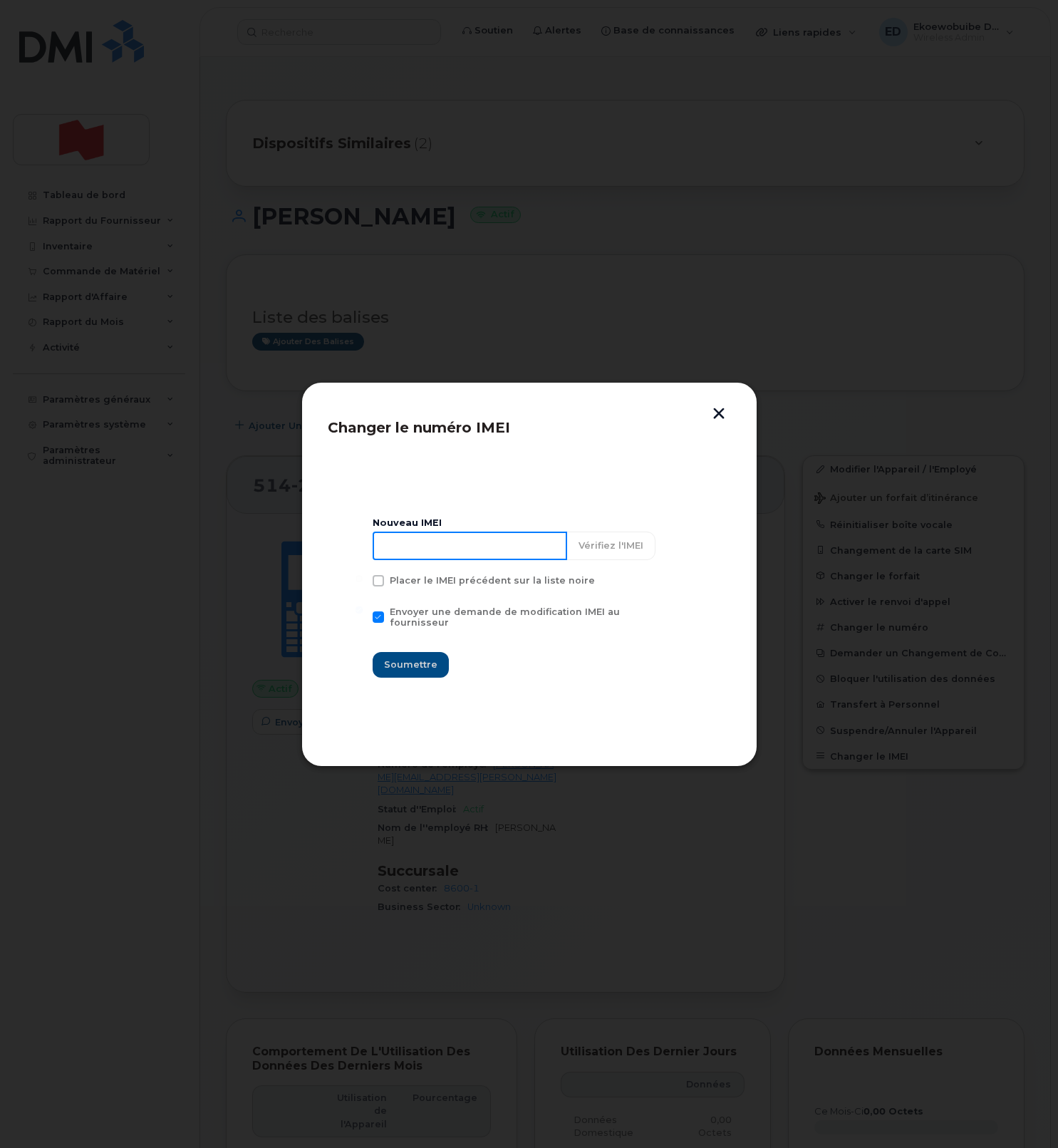
click at [479, 560] on input at bounding box center [470, 545] width 194 height 28
paste input "356908246293074"
type input "356908246293074"
click at [411, 659] on span "Soumettre" at bounding box center [411, 664] width 53 height 13
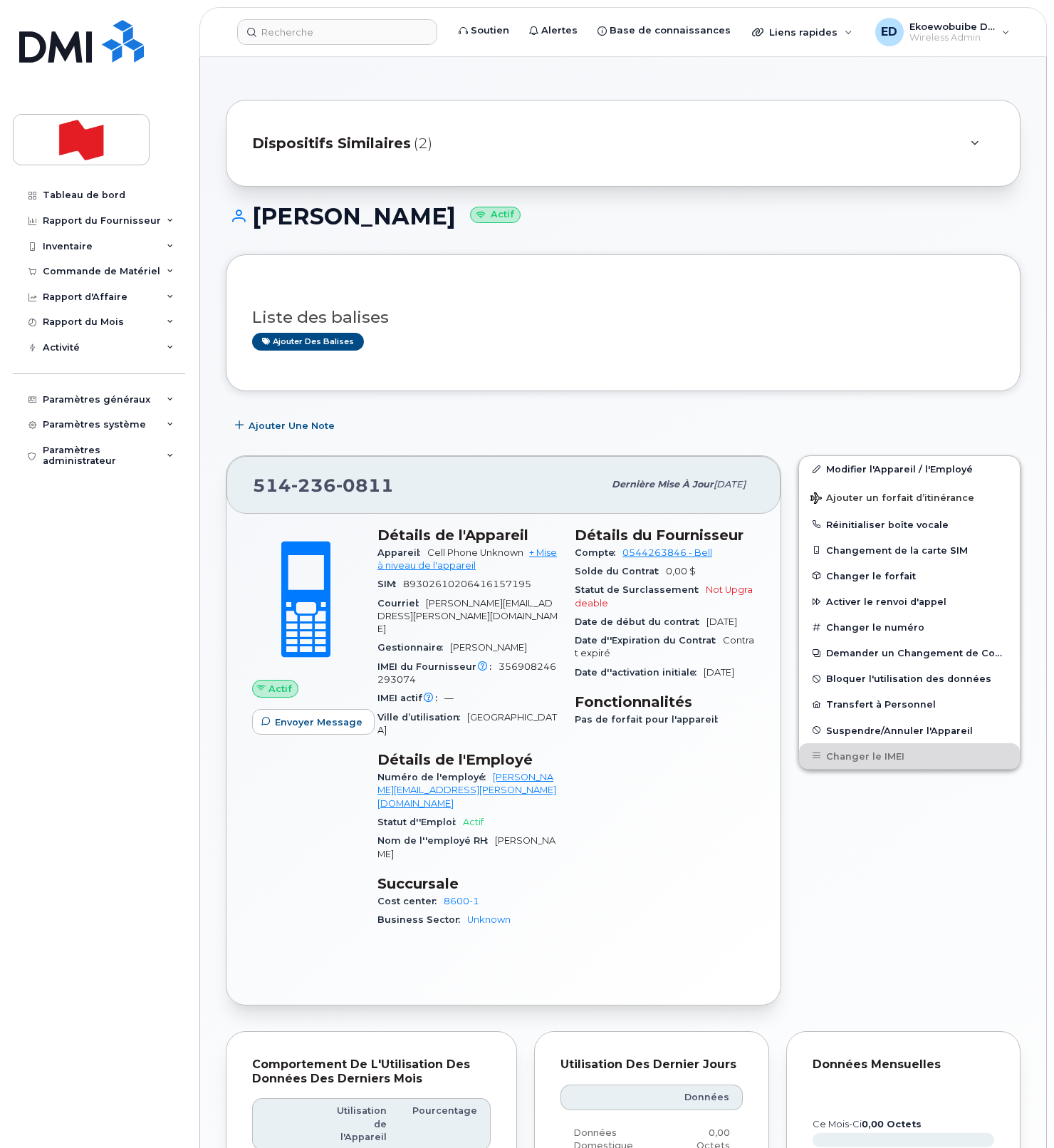
click at [951, 145] on div "Dispositifs Similaires (2)" at bounding box center [603, 143] width 702 height 34
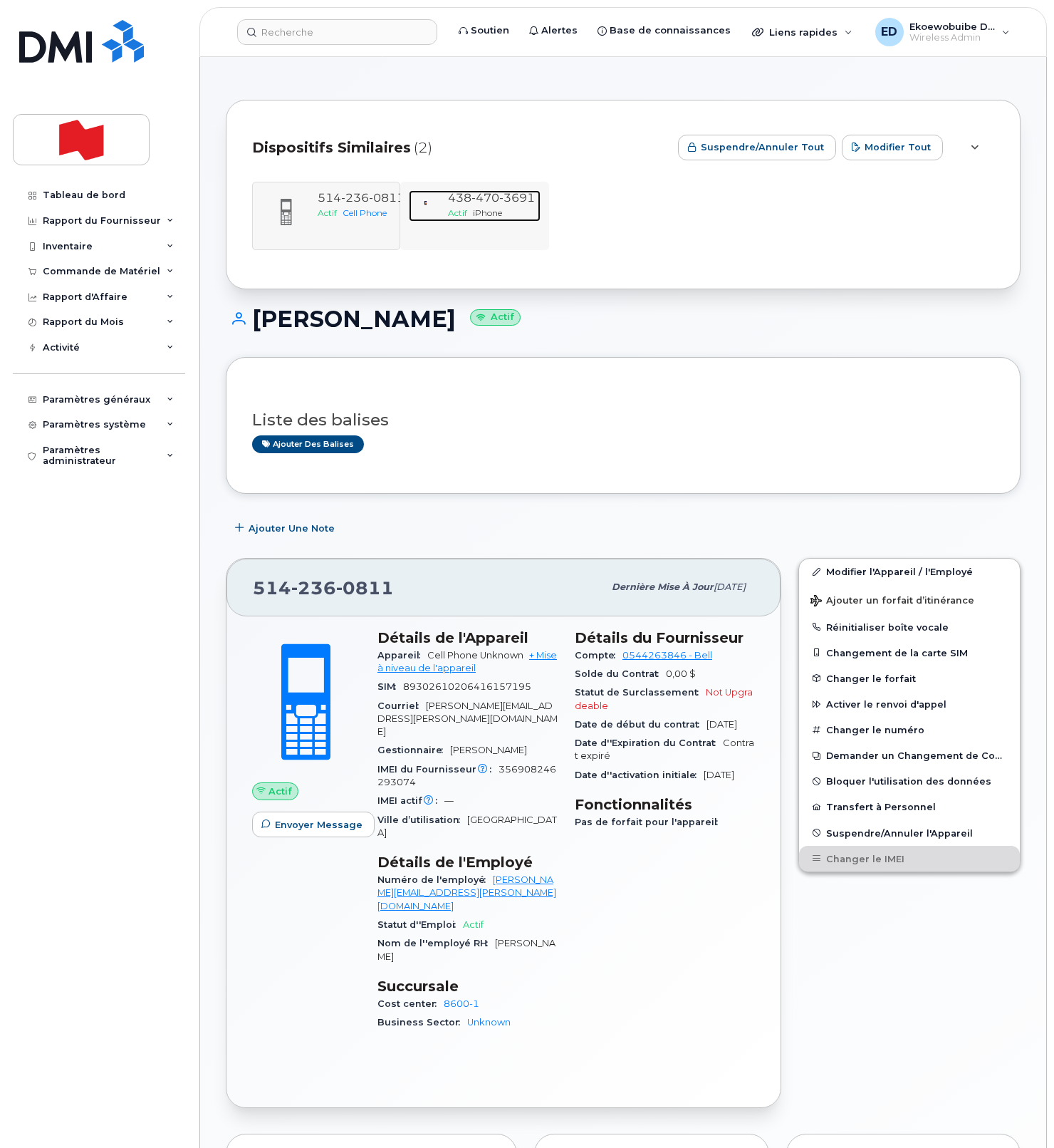
click at [503, 214] on div "Actif iPhone" at bounding box center [491, 213] width 87 height 12
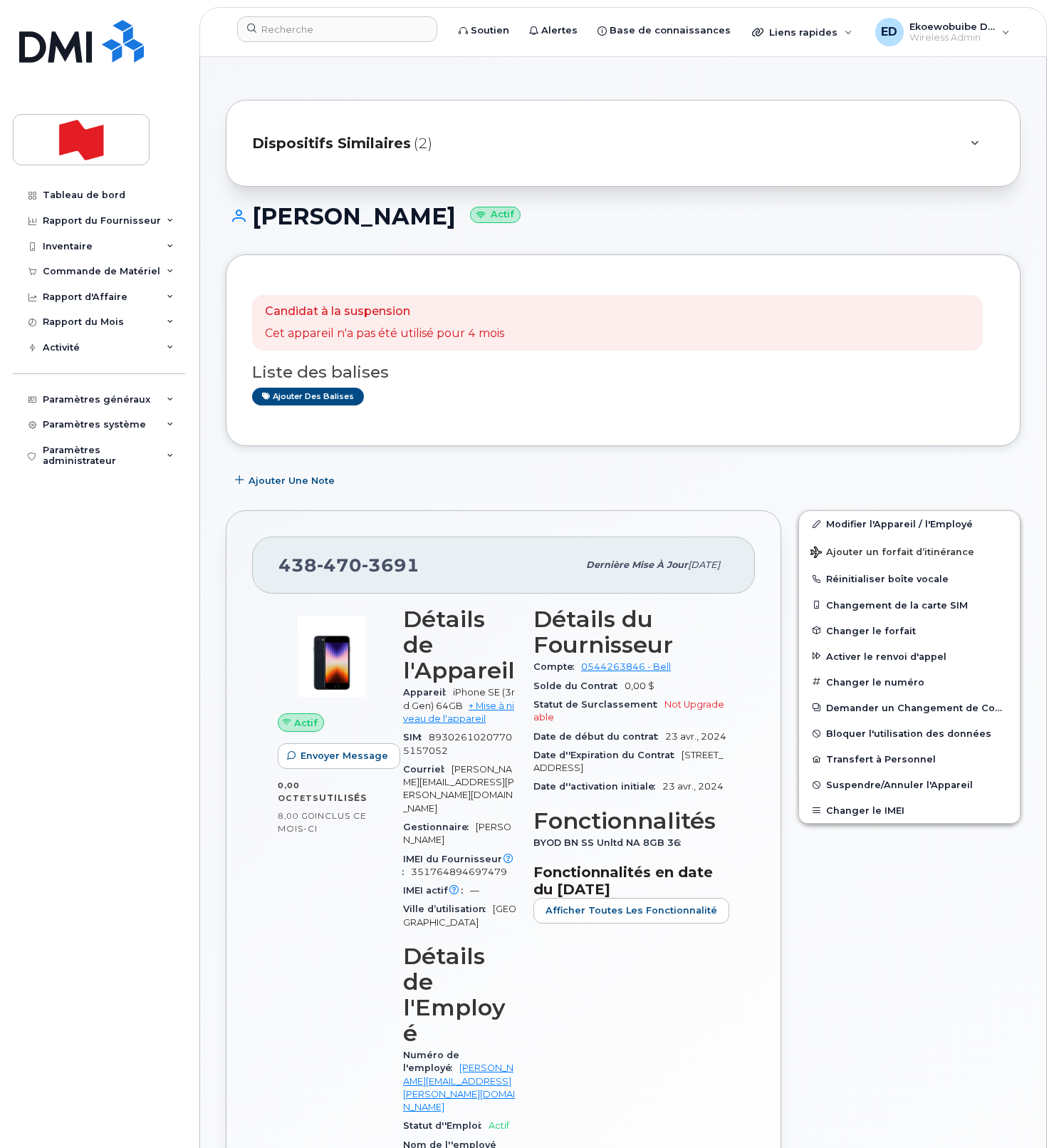
click at [962, 147] on div at bounding box center [974, 143] width 40 height 34
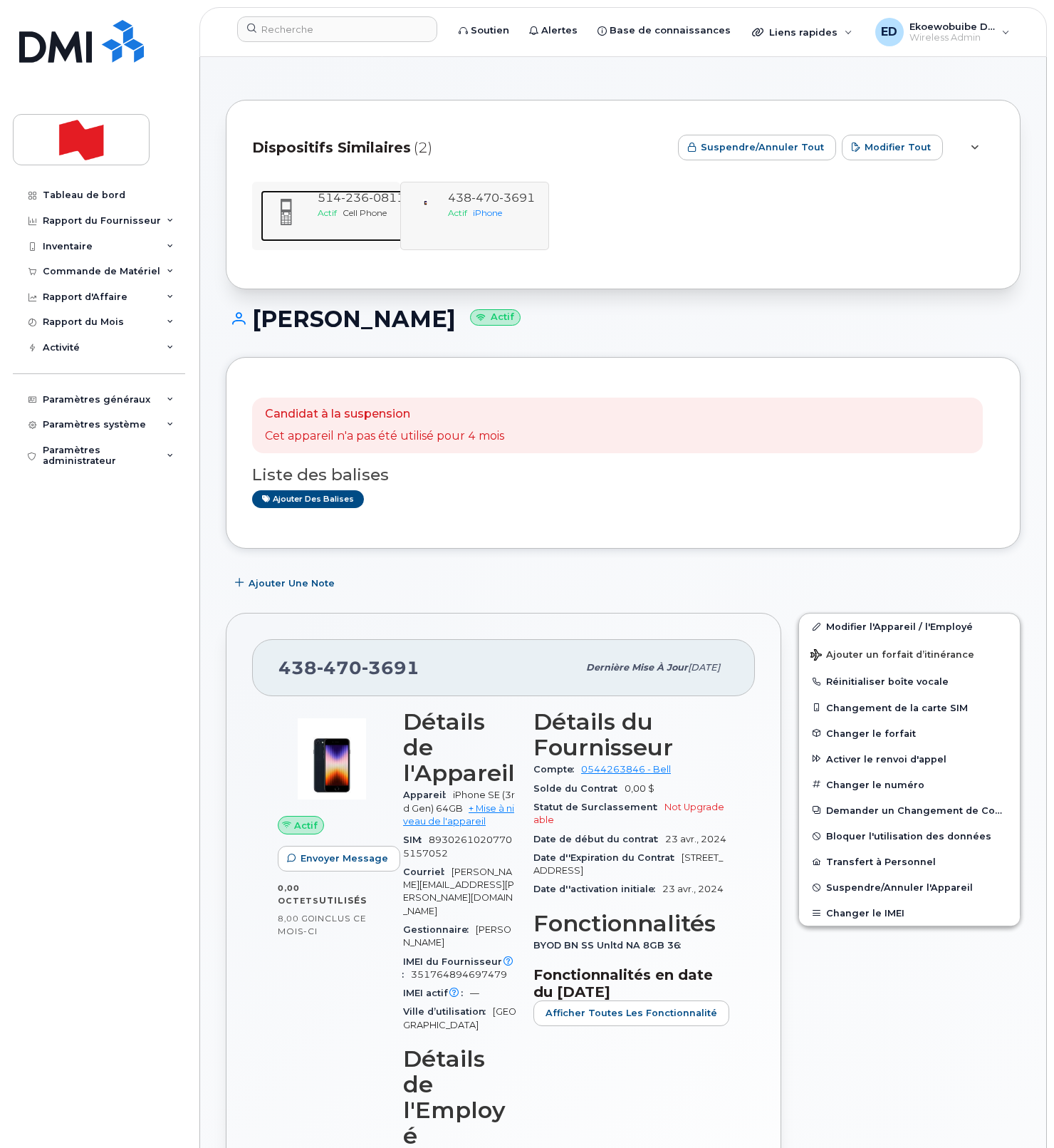
click at [345, 225] on div "[PHONE_NUMBER] Actif Cell Phone" at bounding box center [360, 216] width 98 height 51
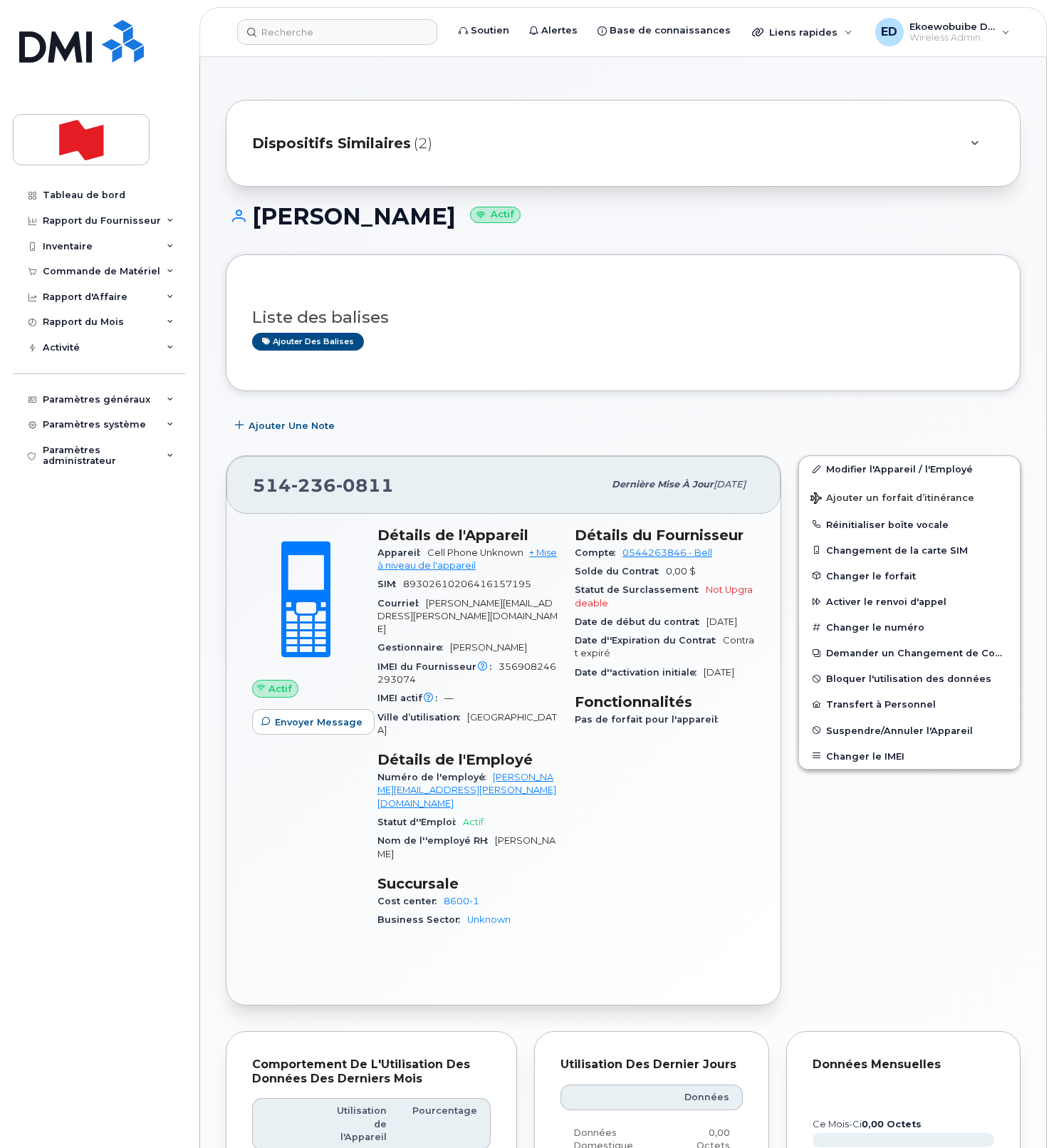
click at [968, 149] on div at bounding box center [974, 142] width 17 height 17
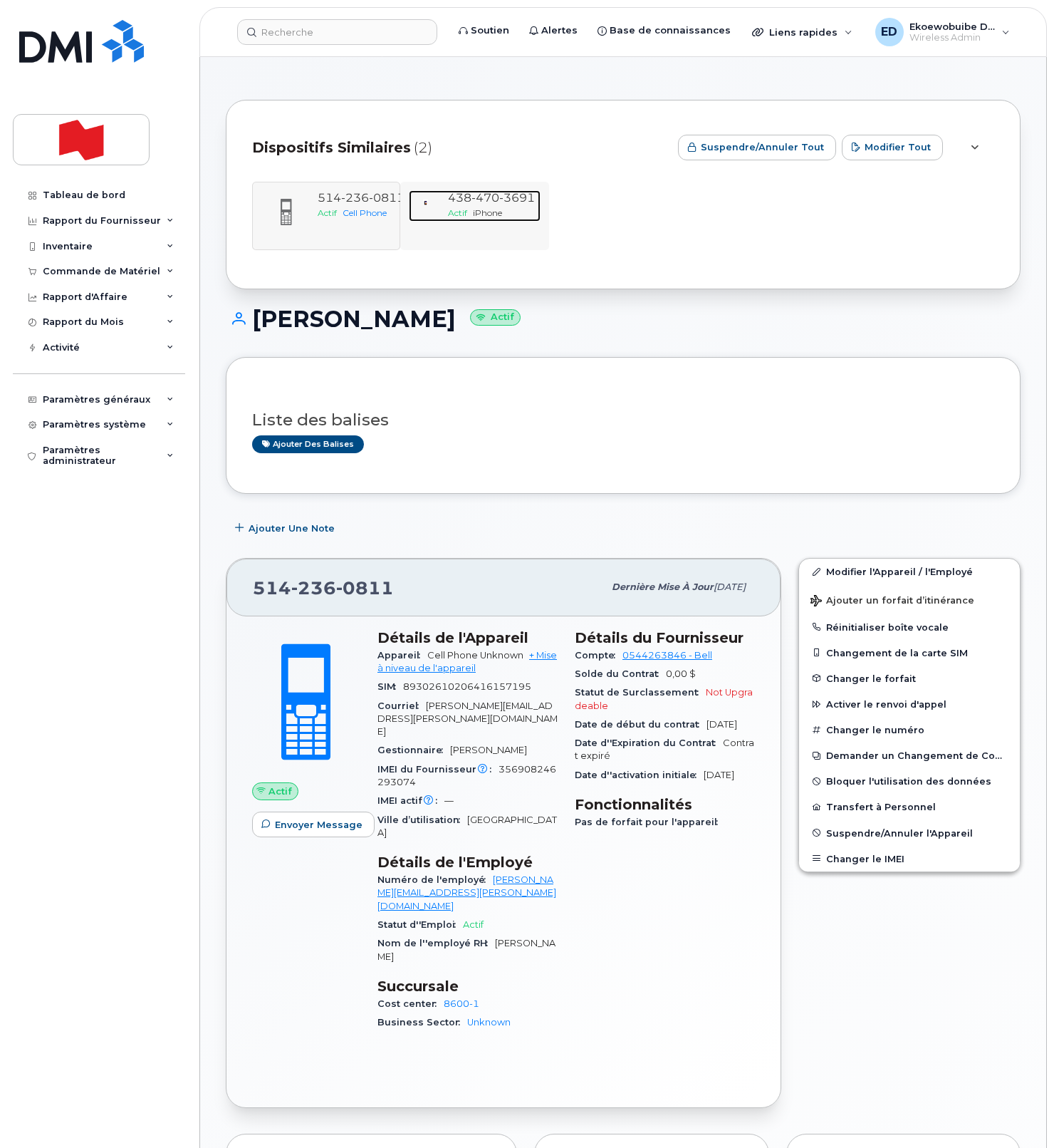
click at [450, 212] on span "Actif" at bounding box center [458, 213] width 19 height 11
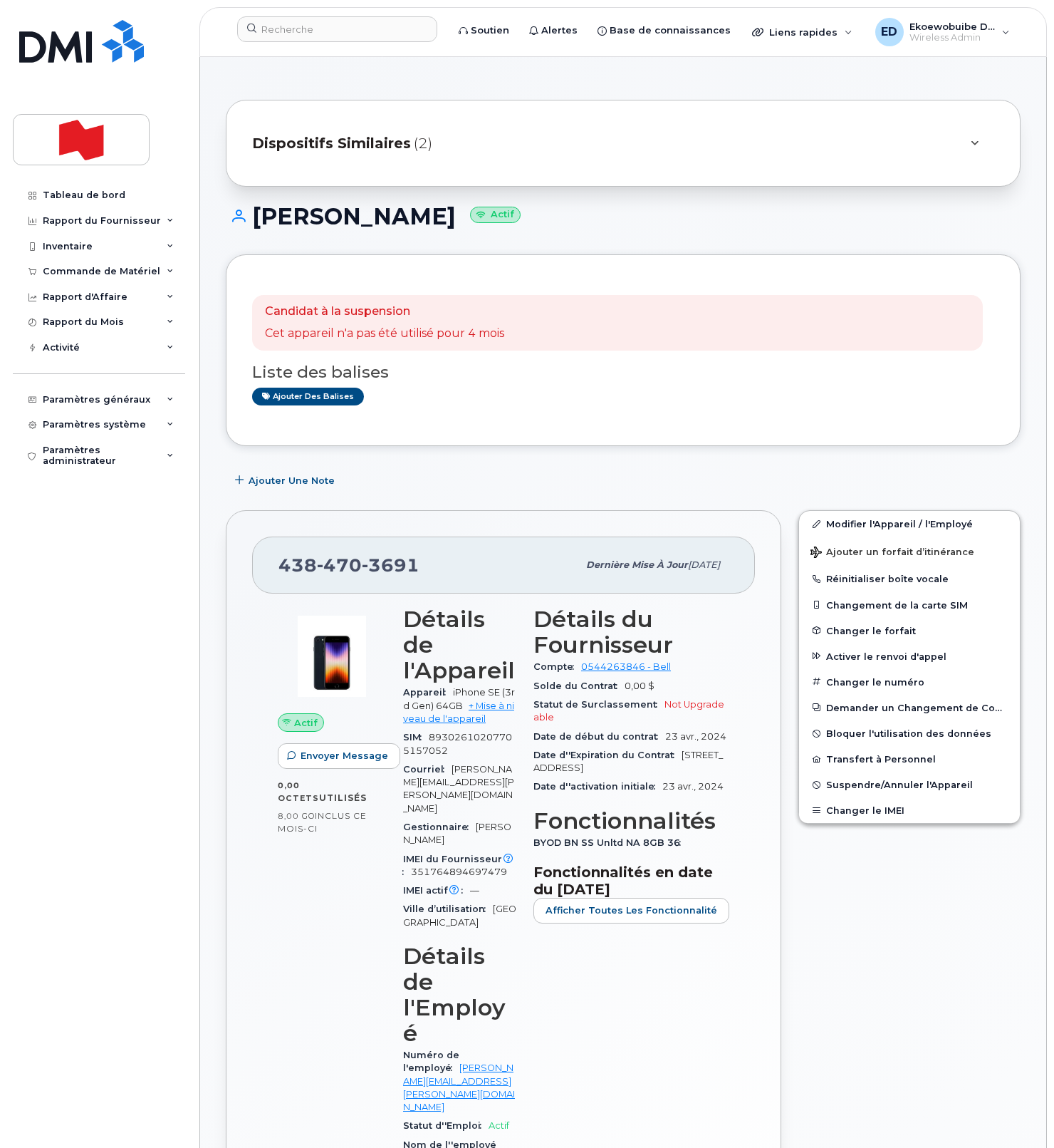
click at [945, 149] on div "Dispositifs Similaires (2)" at bounding box center [603, 143] width 702 height 34
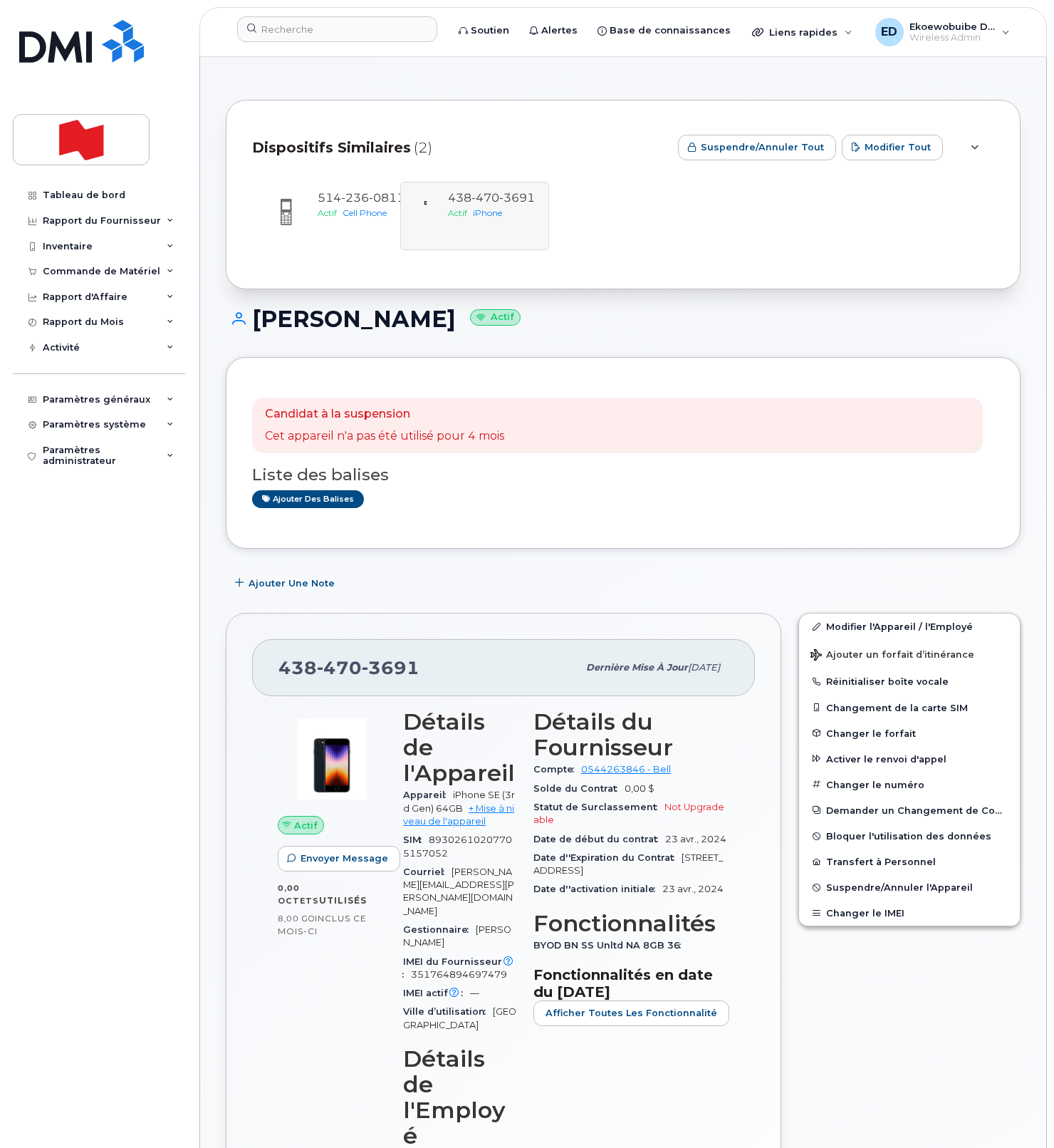
drag, startPoint x: 550, startPoint y: 326, endPoint x: 256, endPoint y: 323, distance: 294.0
click at [256, 323] on h1 "[PERSON_NAME] Actif" at bounding box center [624, 319] width 795 height 25
copy h1 "[PERSON_NAME]"
click at [368, 208] on span "Cell Phone" at bounding box center [365, 213] width 44 height 11
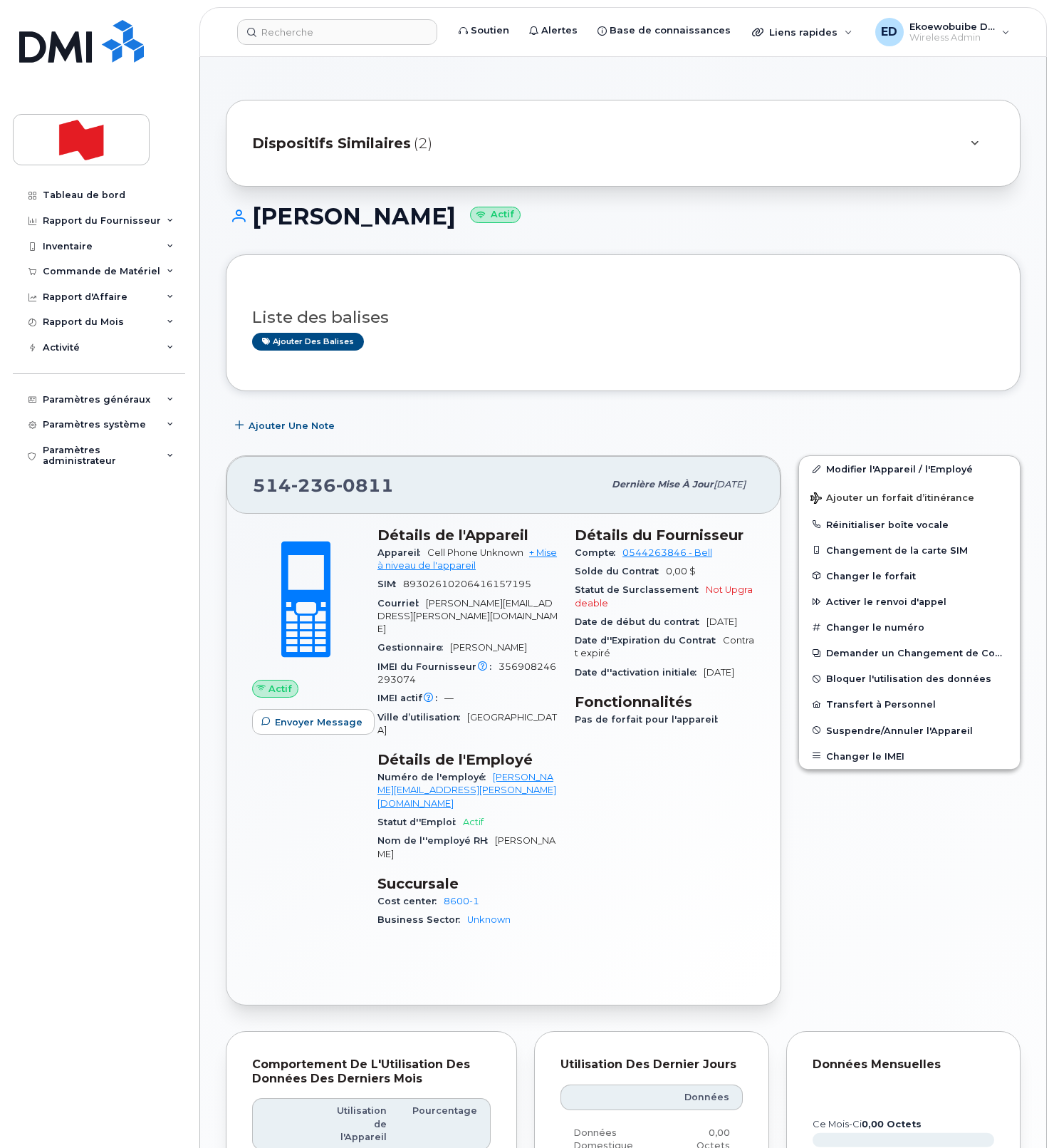
click at [906, 145] on div "Dispositifs Similaires (2)" at bounding box center [603, 143] width 702 height 34
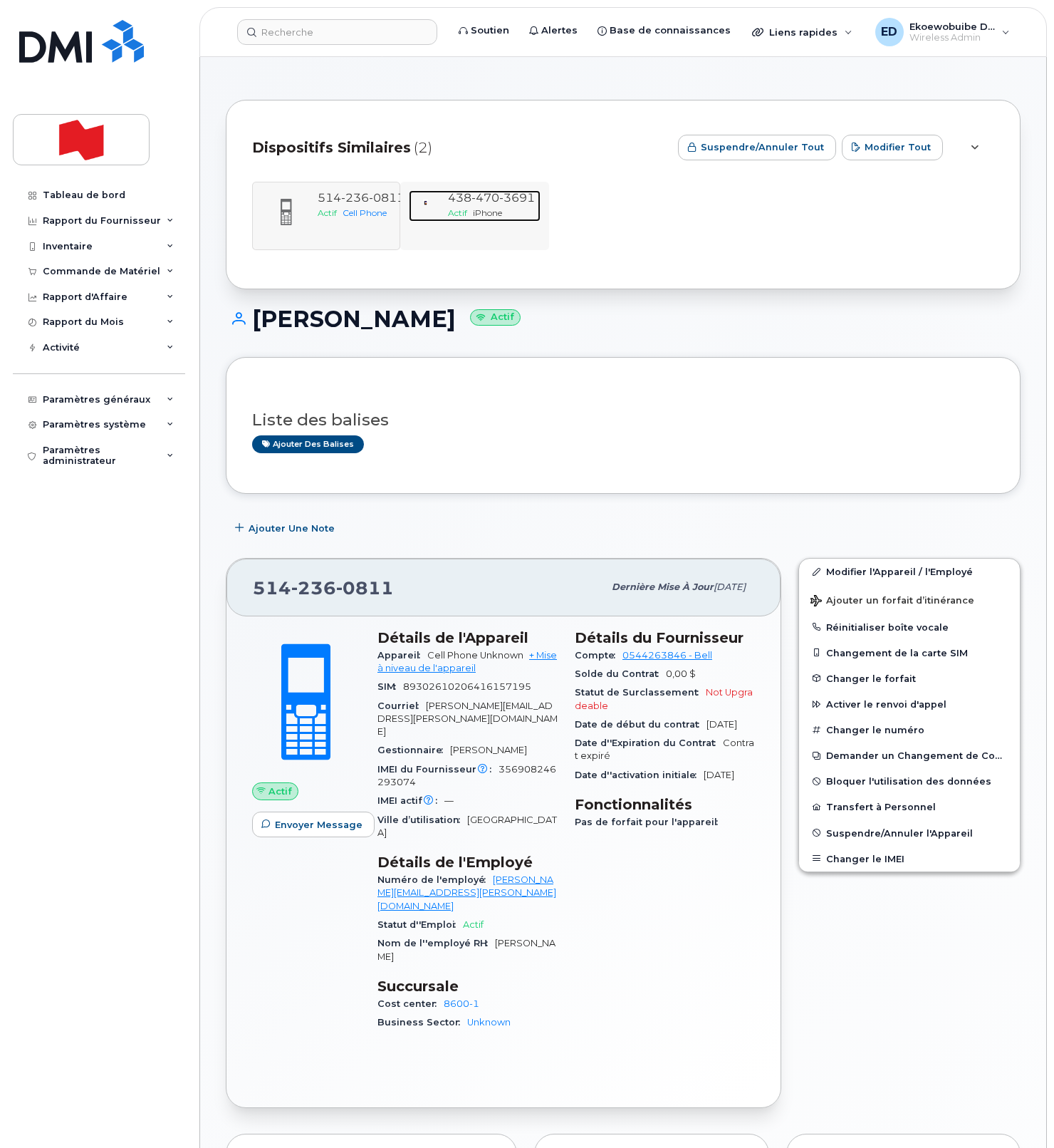
click at [494, 212] on span "iPhone" at bounding box center [487, 213] width 29 height 11
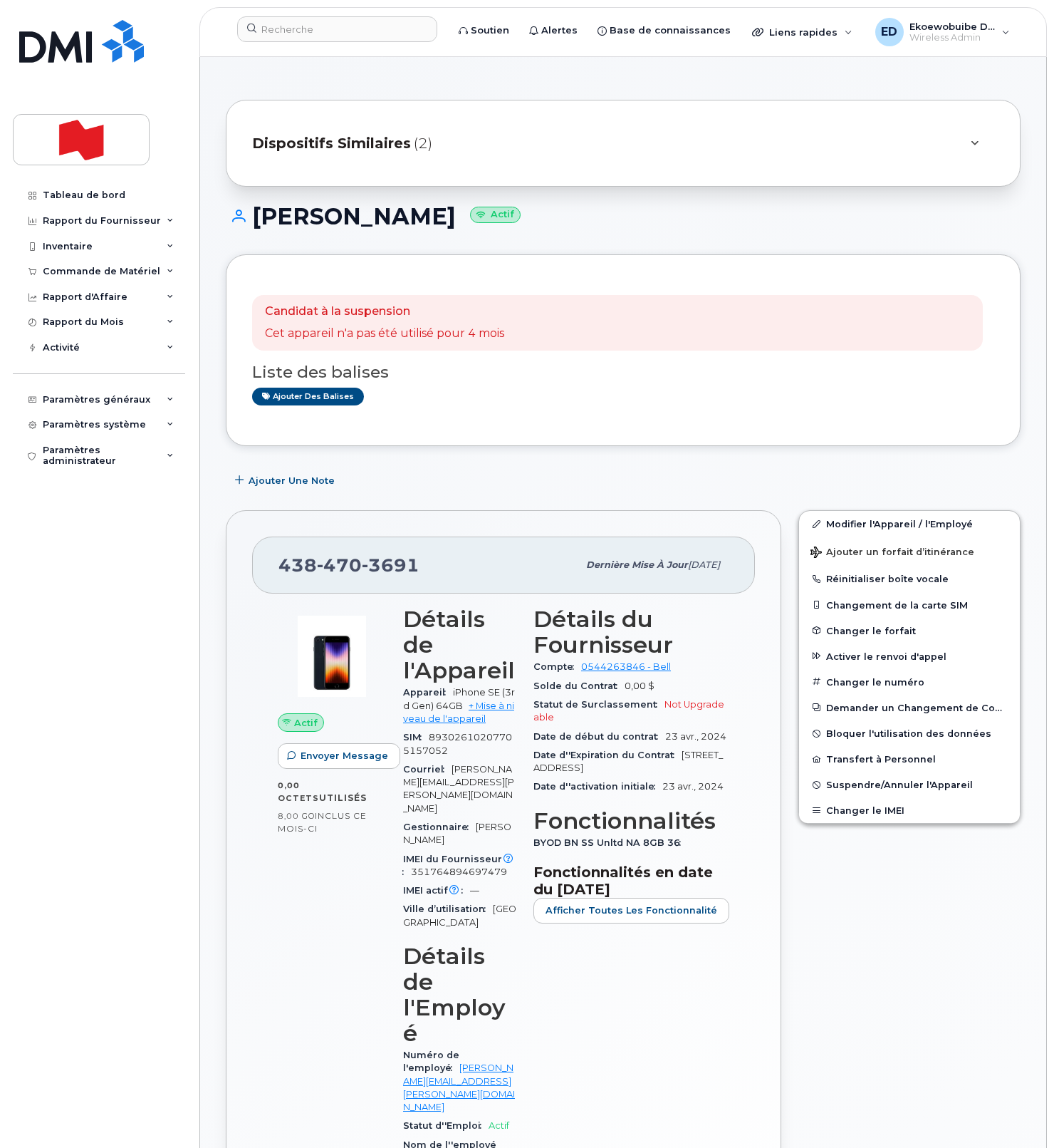
click at [454, 128] on div "Dispositifs Similaires (2)" at bounding box center [603, 143] width 702 height 34
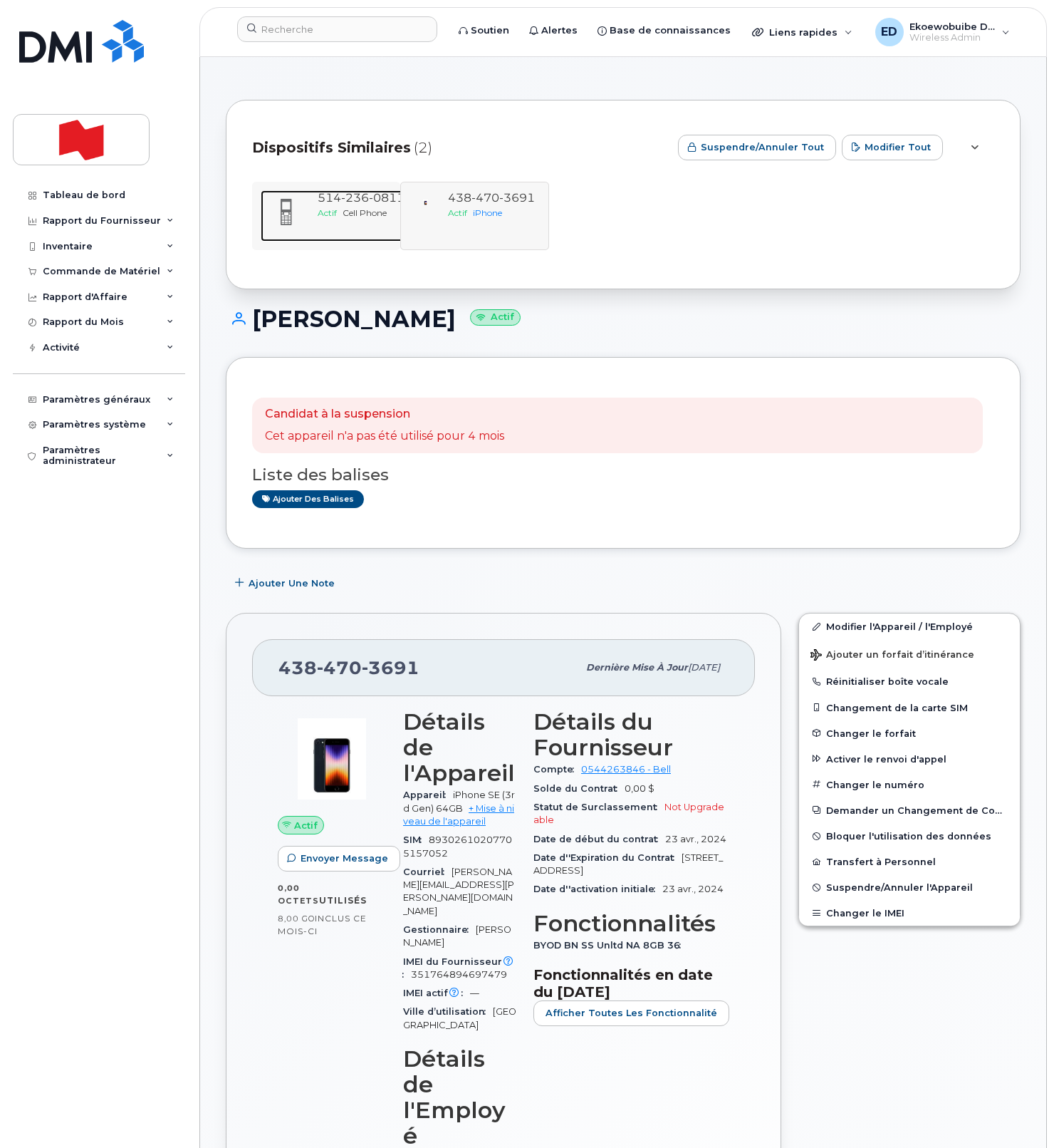
drag, startPoint x: 347, startPoint y: 218, endPoint x: 334, endPoint y: 219, distance: 13.0
click at [347, 218] on div "Actif Cell Phone" at bounding box center [361, 213] width 87 height 12
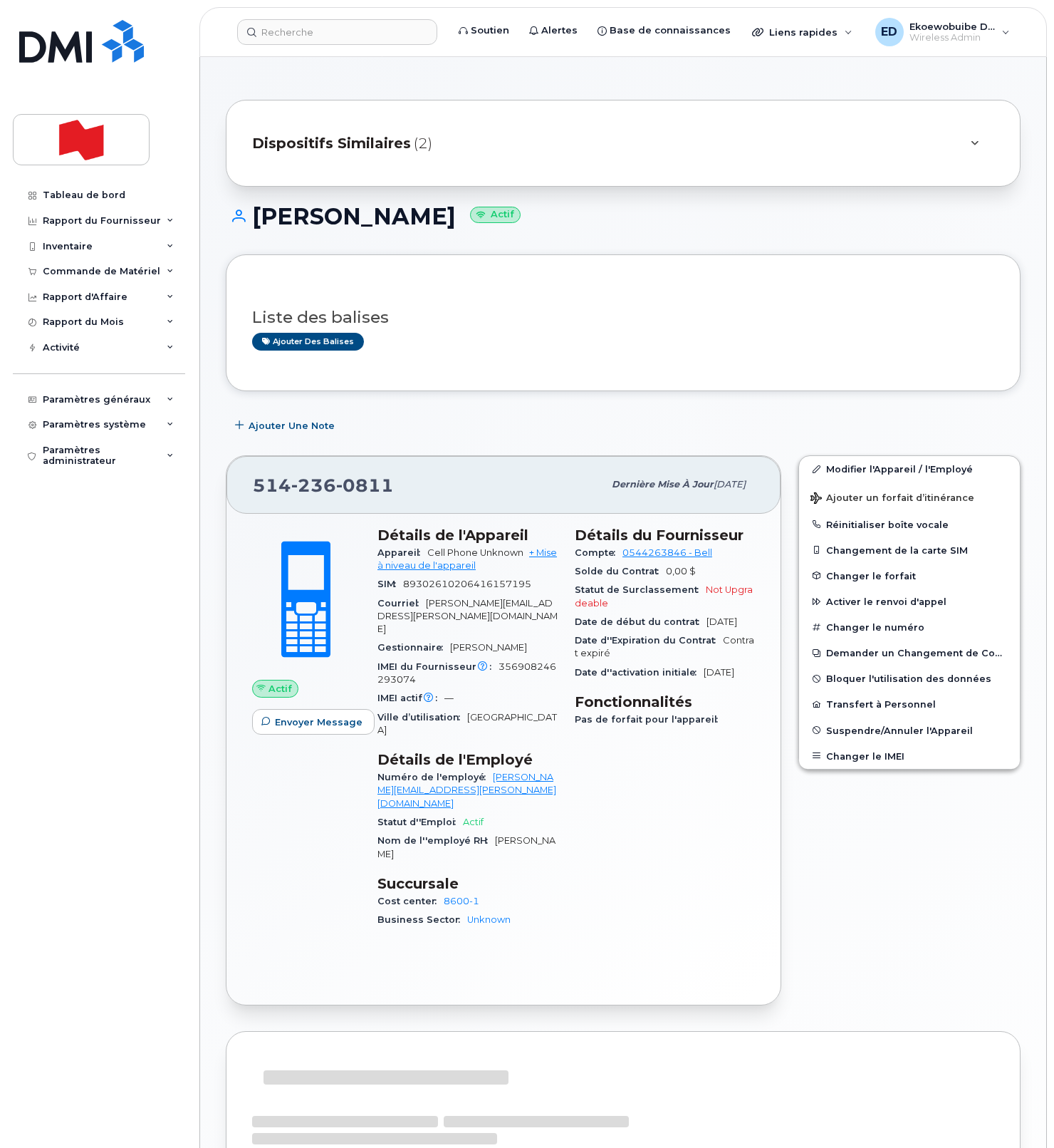
drag, startPoint x: 406, startPoint y: 490, endPoint x: 399, endPoint y: 495, distance: 8.6
click at [406, 491] on div "[PHONE_NUMBER]" at bounding box center [428, 484] width 351 height 30
drag, startPoint x: 411, startPoint y: 490, endPoint x: 253, endPoint y: 490, distance: 158.0
click at [253, 490] on div "514 236 0811" at bounding box center [428, 484] width 351 height 30
copy span "514 236 0811"
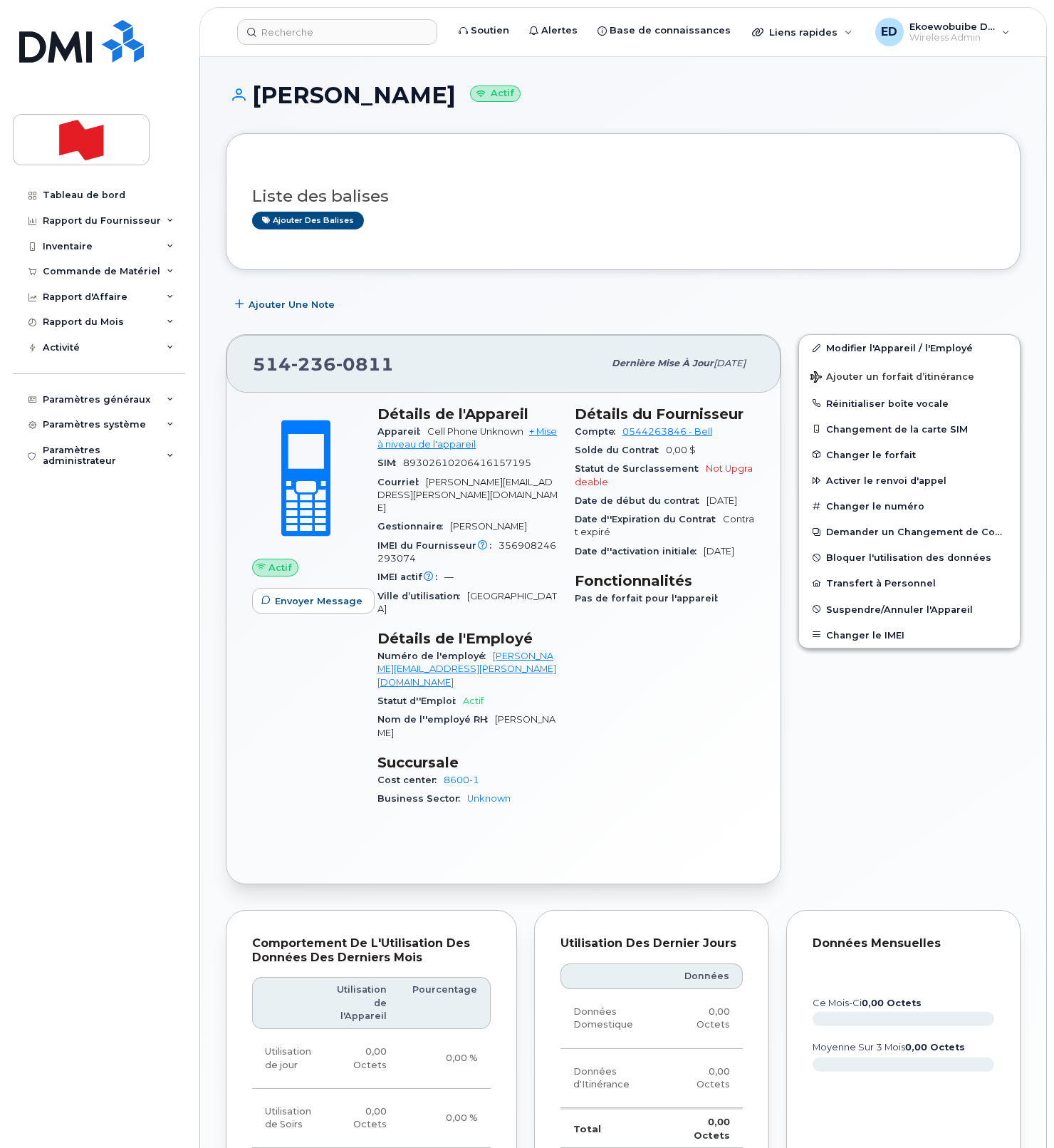
drag, startPoint x: 690, startPoint y: 113, endPoint x: 492, endPoint y: 67, distance: 203.3
click at [663, 109] on div "Charles Antoine Bourget Actif" at bounding box center [624, 108] width 795 height 50
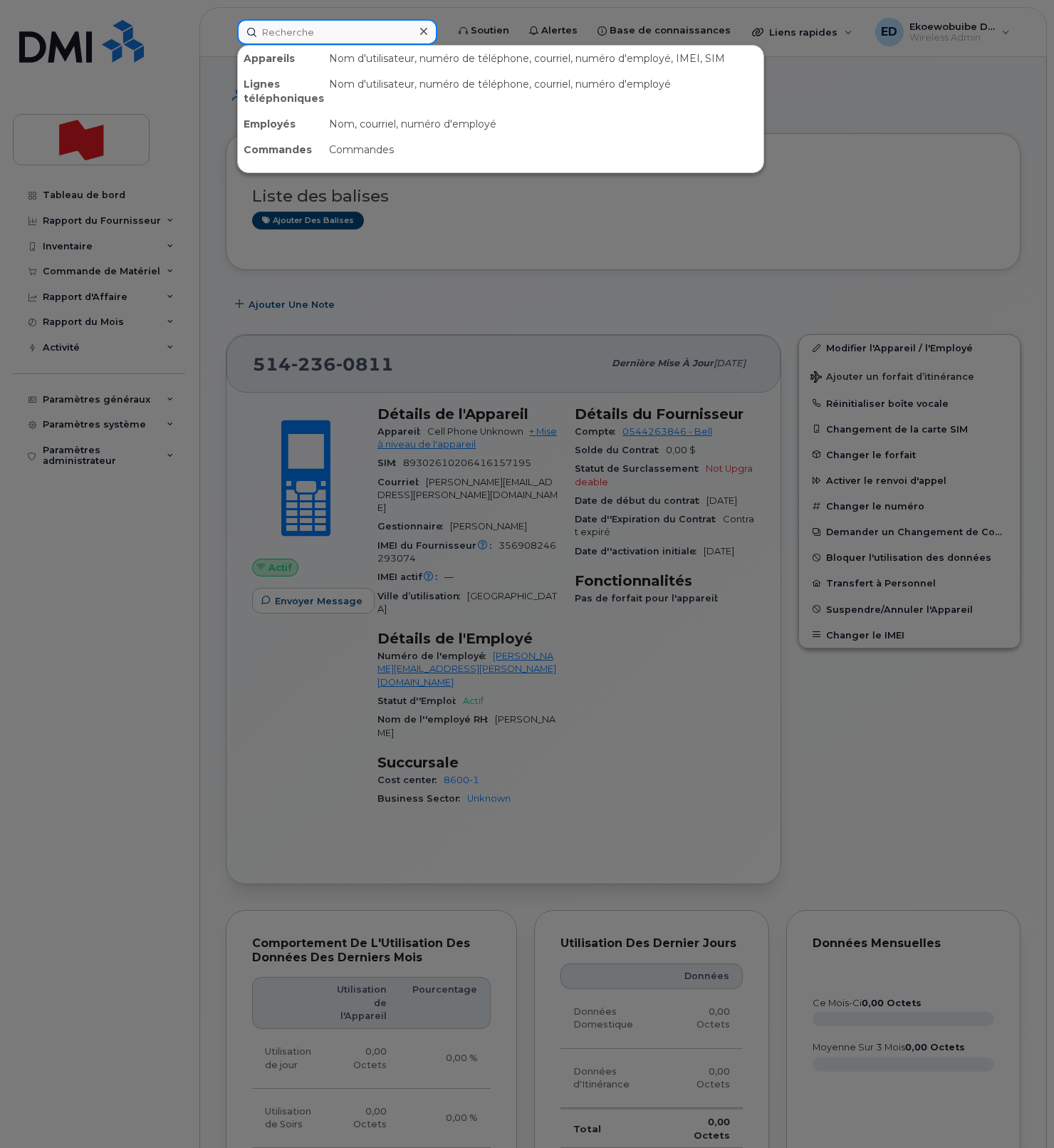
click at [373, 29] on input at bounding box center [337, 32] width 201 height 26
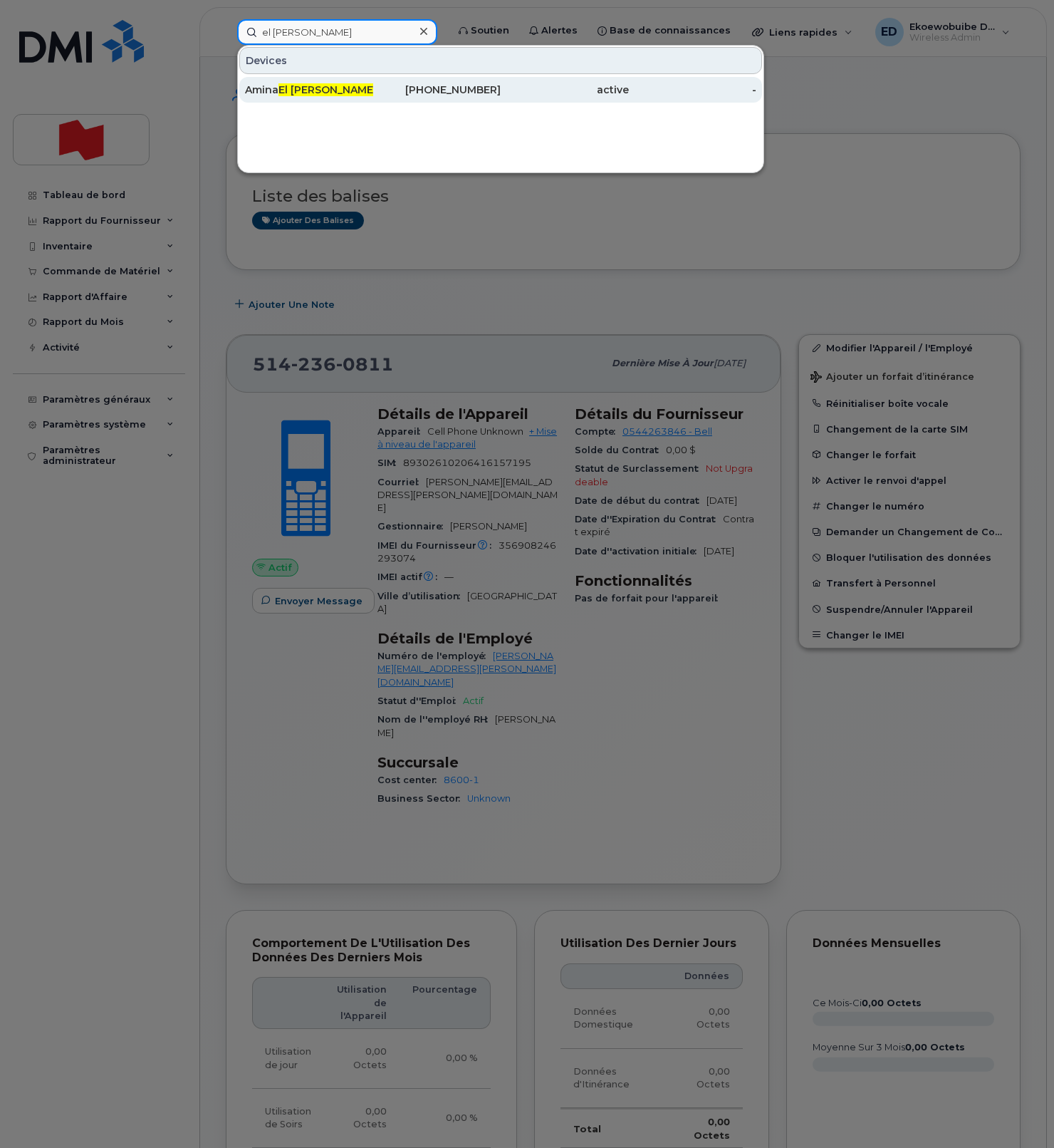
type input "el kett"
click at [295, 91] on span "El Kett" at bounding box center [327, 89] width 98 height 13
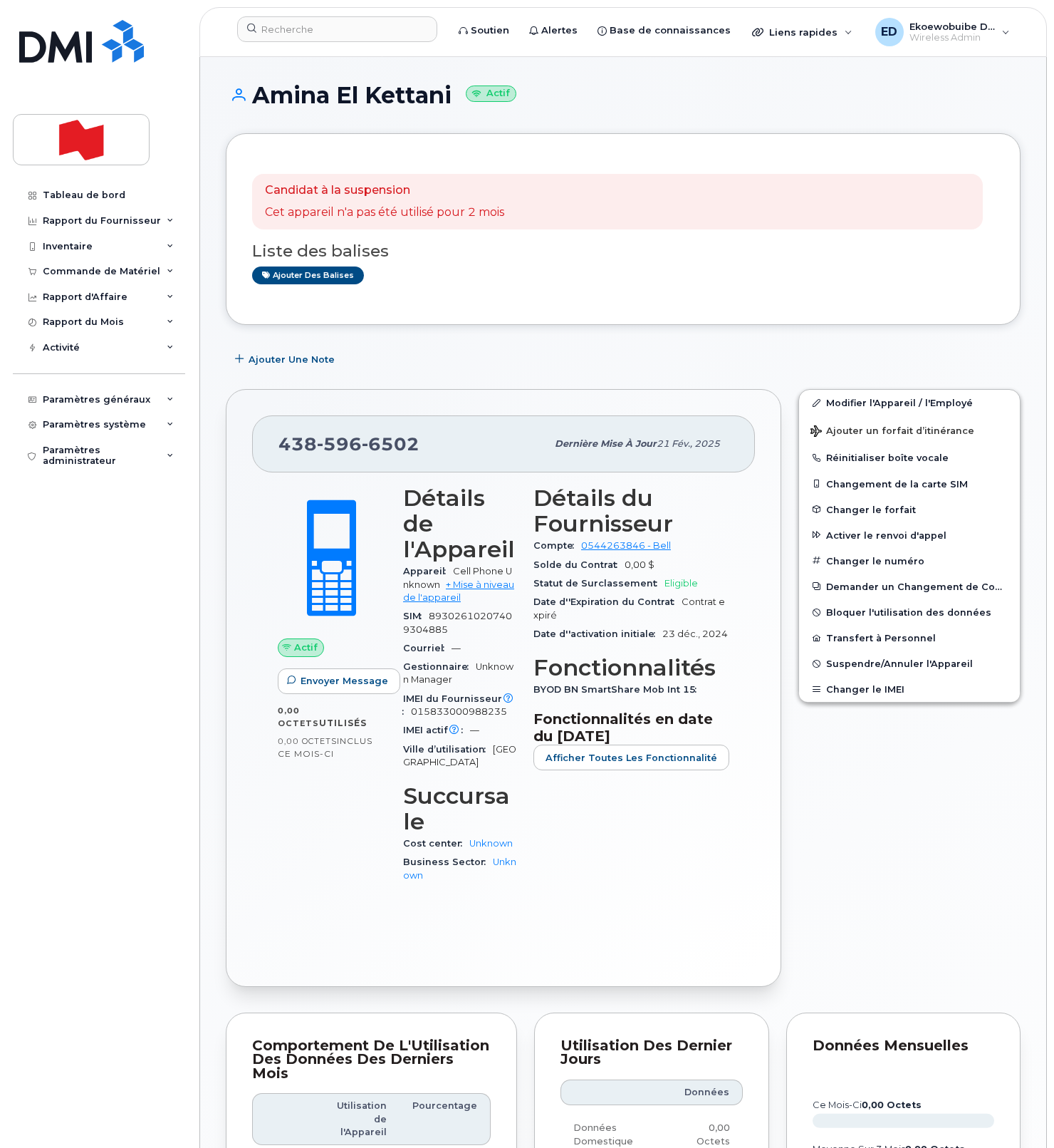
drag, startPoint x: 465, startPoint y: 437, endPoint x: 443, endPoint y: 452, distance: 26.6
click at [458, 443] on div "[PHONE_NUMBER]" at bounding box center [412, 444] width 268 height 30
drag, startPoint x: 436, startPoint y: 453, endPoint x: 281, endPoint y: 443, distance: 155.3
click at [281, 443] on div "[PHONE_NUMBER]" at bounding box center [412, 444] width 268 height 30
copy span "438 596 6502"
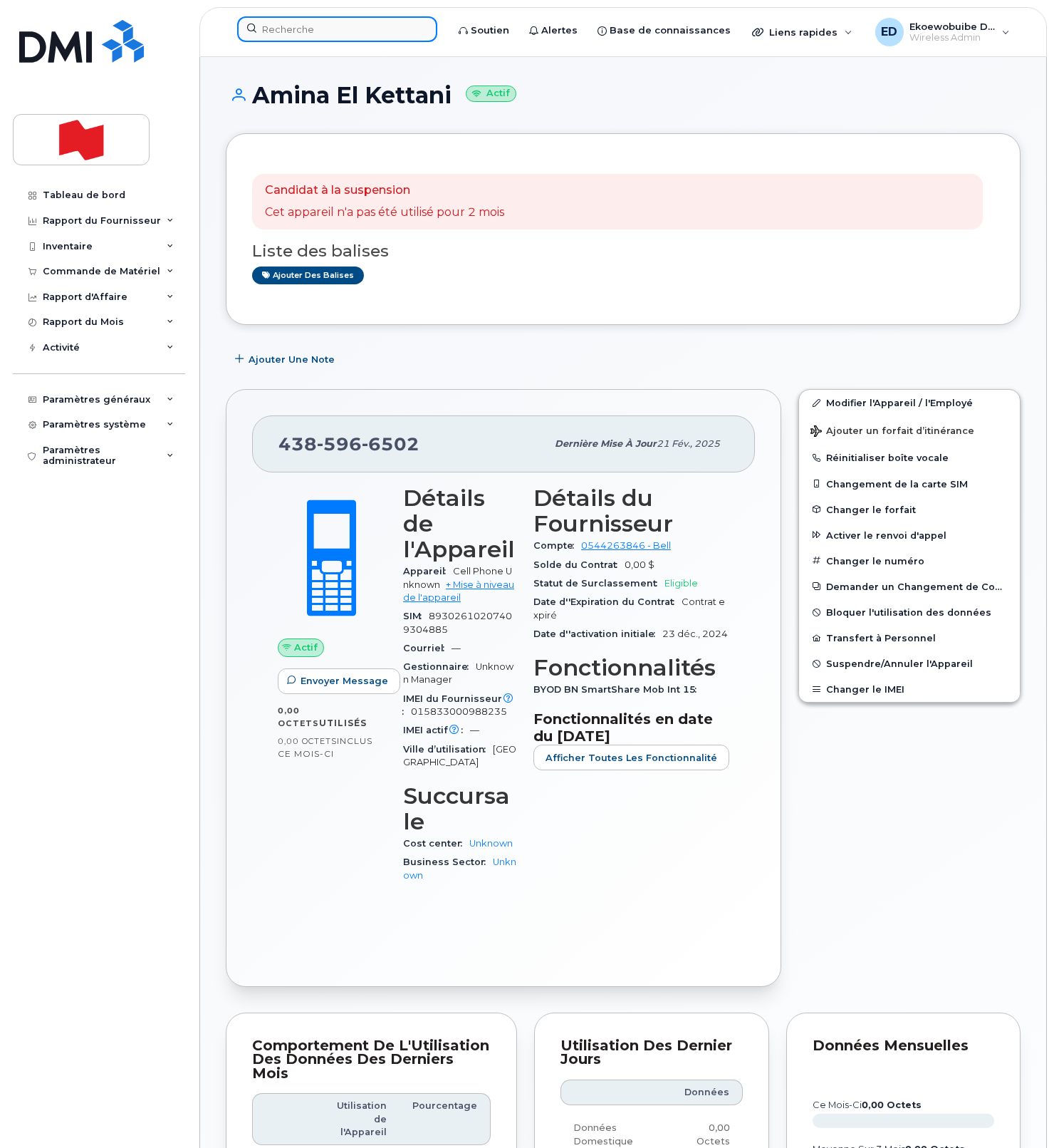
click at [332, 42] on div at bounding box center [337, 29] width 201 height 26
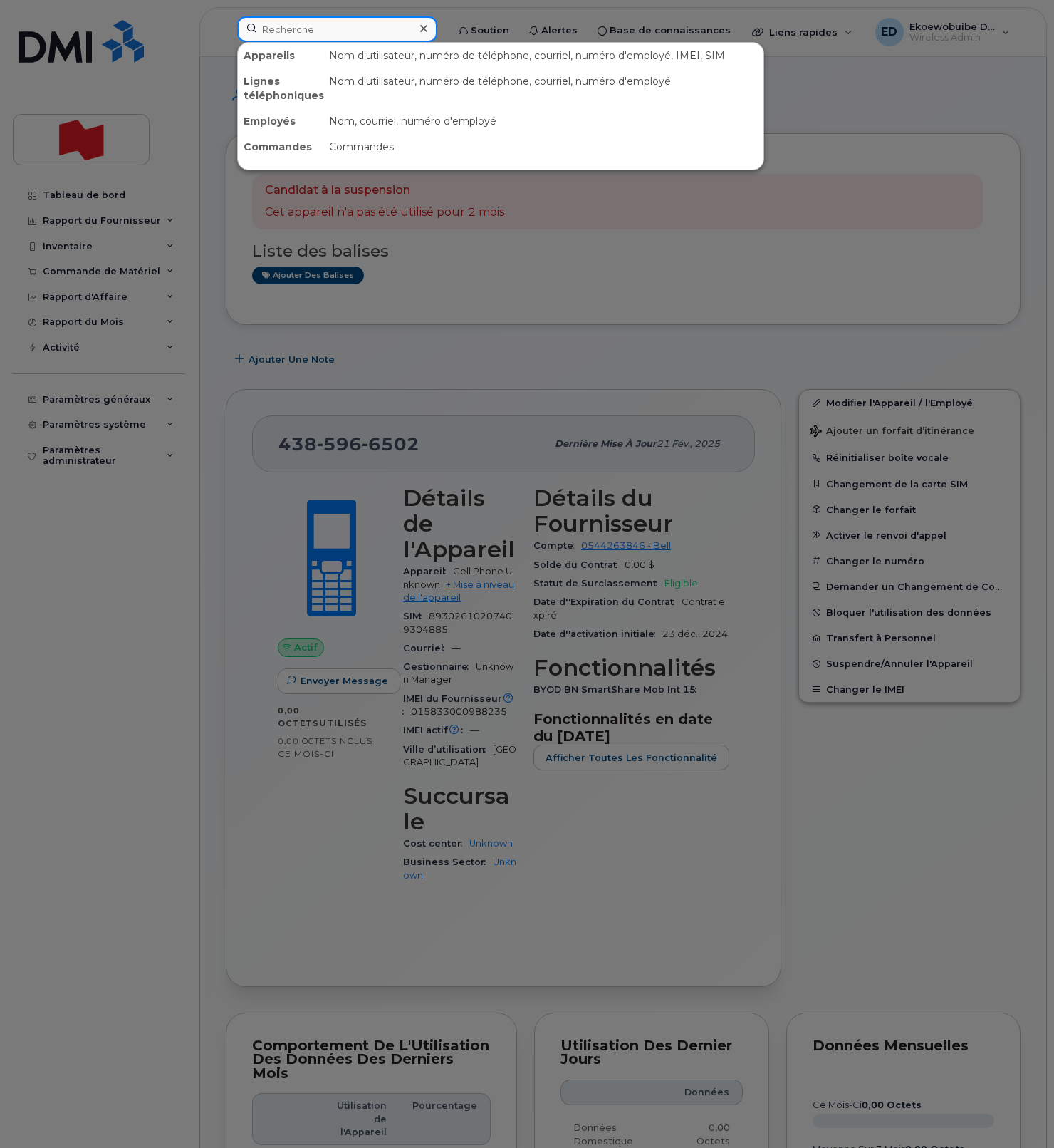
paste input "Charles-Antoine Bourget"
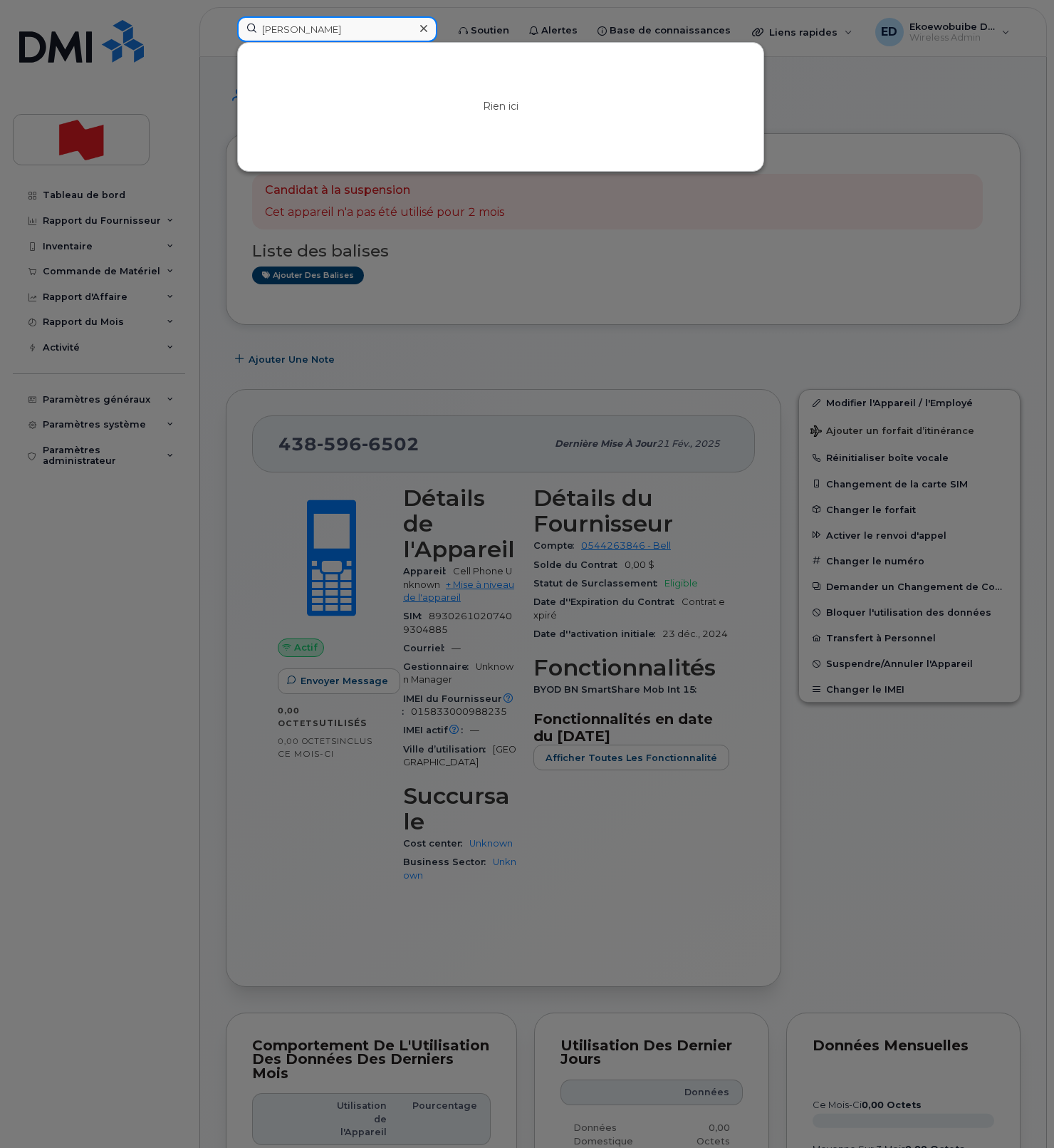
click at [303, 30] on input "Charles-Antoine Bourget" at bounding box center [337, 29] width 201 height 26
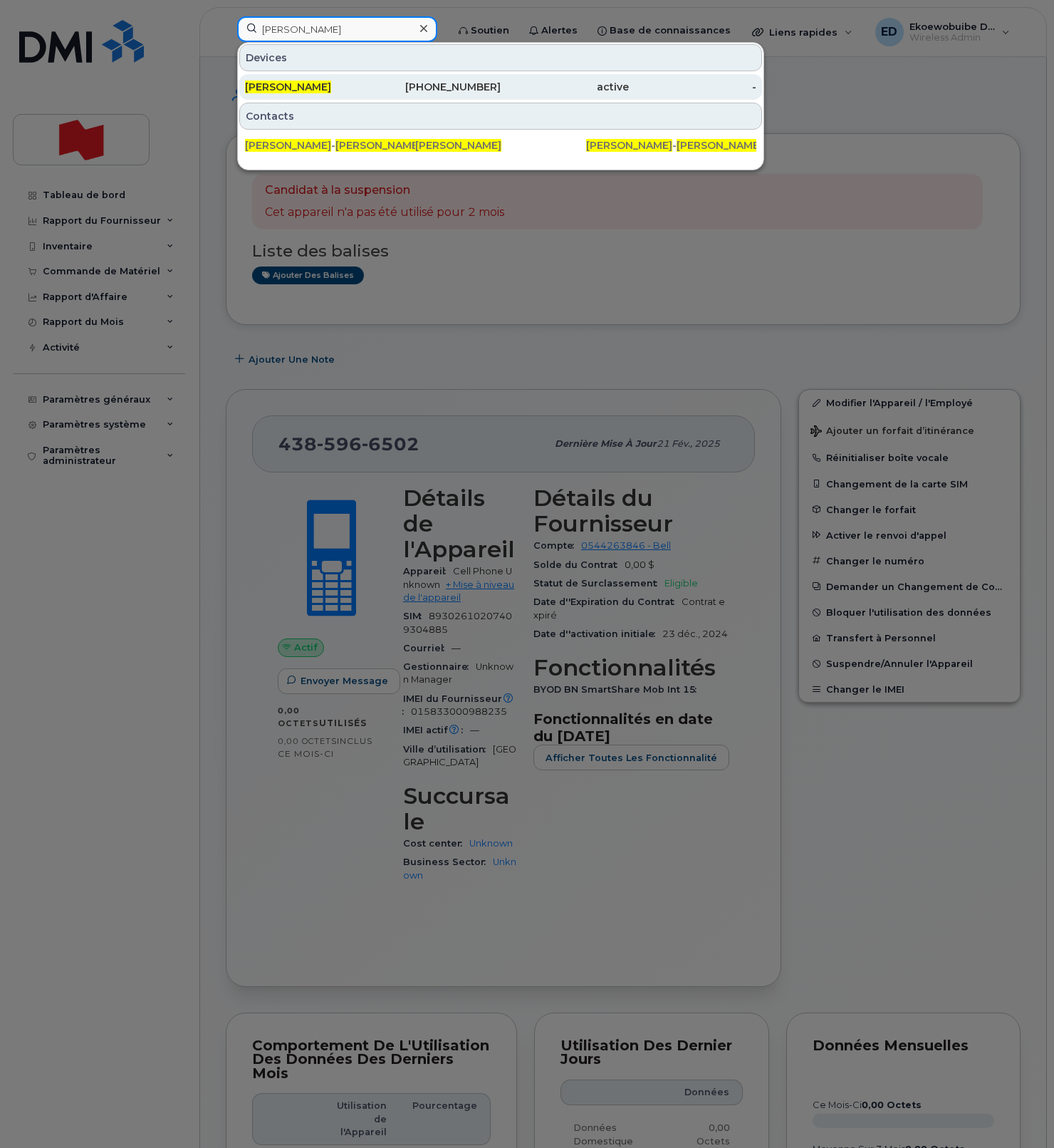
type input "[PERSON_NAME]"
click at [331, 90] on span "[PERSON_NAME]" at bounding box center [288, 87] width 87 height 13
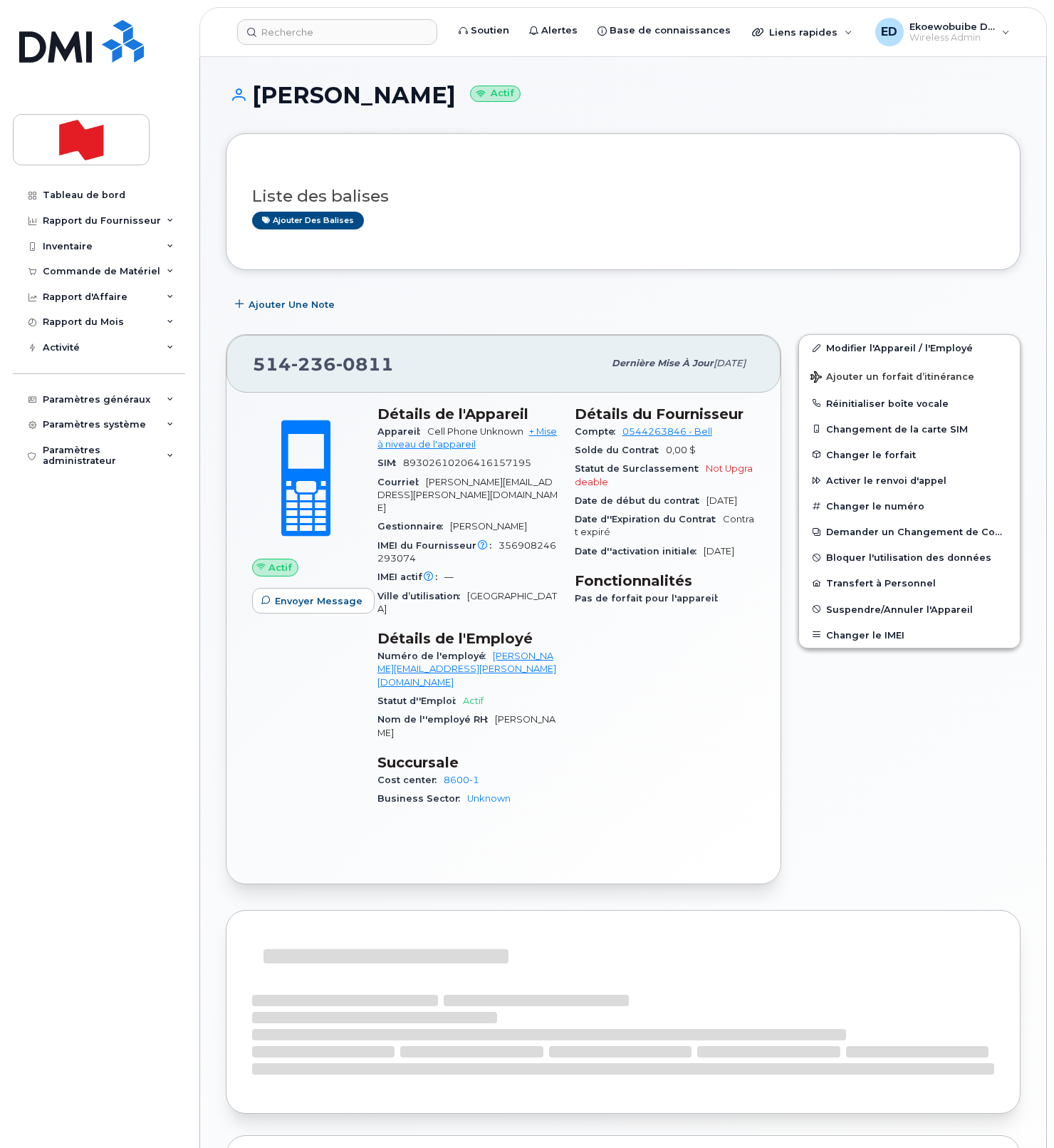
drag, startPoint x: 428, startPoint y: 380, endPoint x: 397, endPoint y: 376, distance: 31.3
click at [428, 380] on div "514 236 0811 Dernière mise à jour 01 oct., 2025" at bounding box center [503, 363] width 554 height 57
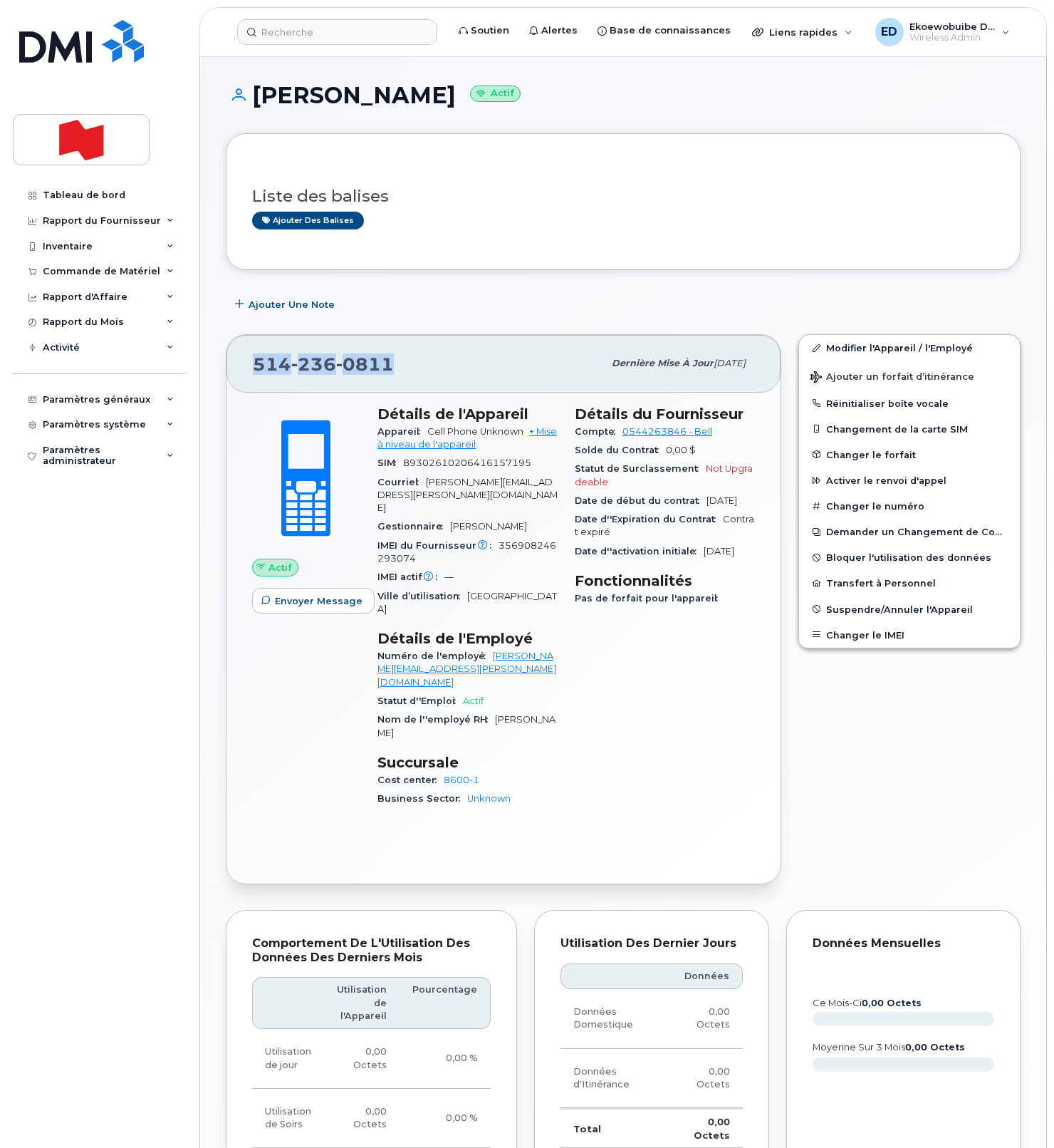
drag, startPoint x: 413, startPoint y: 371, endPoint x: 240, endPoint y: 366, distance: 173.1
click at [241, 366] on div "514 236 0811 Dernière mise à jour 01 oct., 2025" at bounding box center [503, 363] width 554 height 57
copy span "514 236 0811"
drag, startPoint x: 503, startPoint y: 227, endPoint x: 384, endPoint y: 166, distance: 133.7
click at [502, 226] on div "Ajouter des balises" at bounding box center [617, 220] width 731 height 18
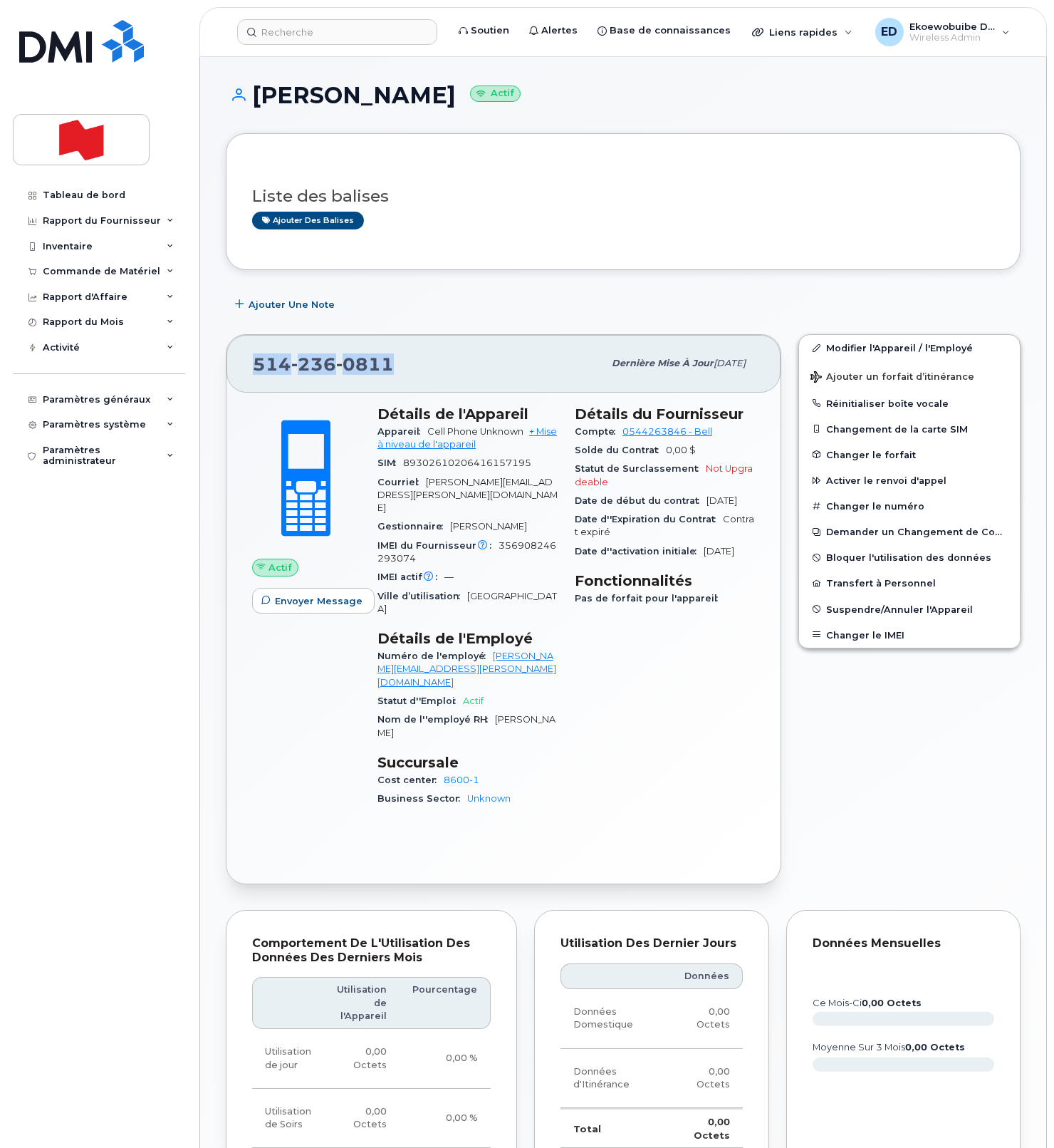
drag, startPoint x: 401, startPoint y: 373, endPoint x: 255, endPoint y: 369, distance: 146.1
click at [255, 369] on div "514 236 0811" at bounding box center [428, 363] width 351 height 30
copy span "514 236 0811"
click at [306, 31] on input at bounding box center [337, 32] width 201 height 26
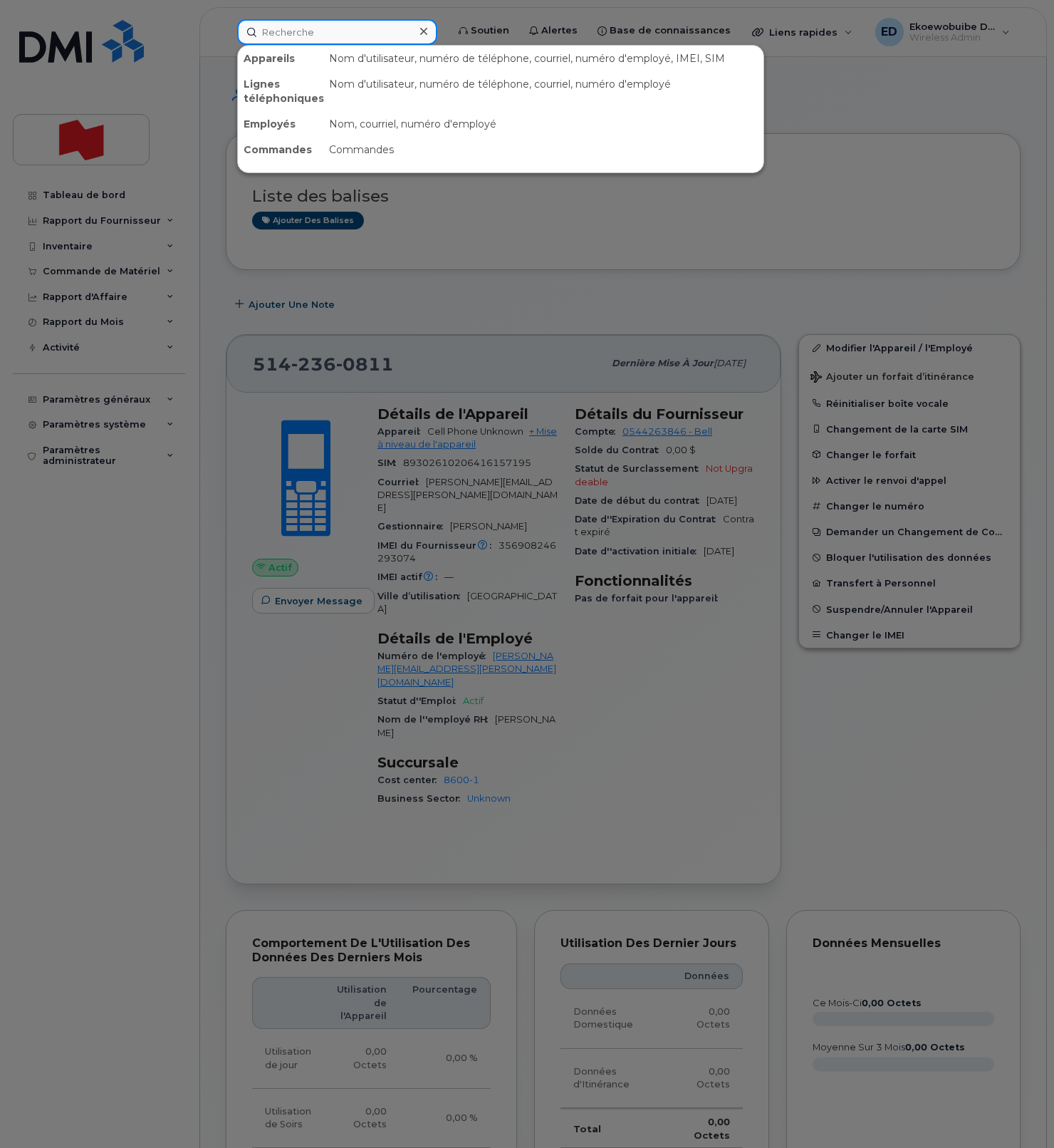
paste input "5142360811"
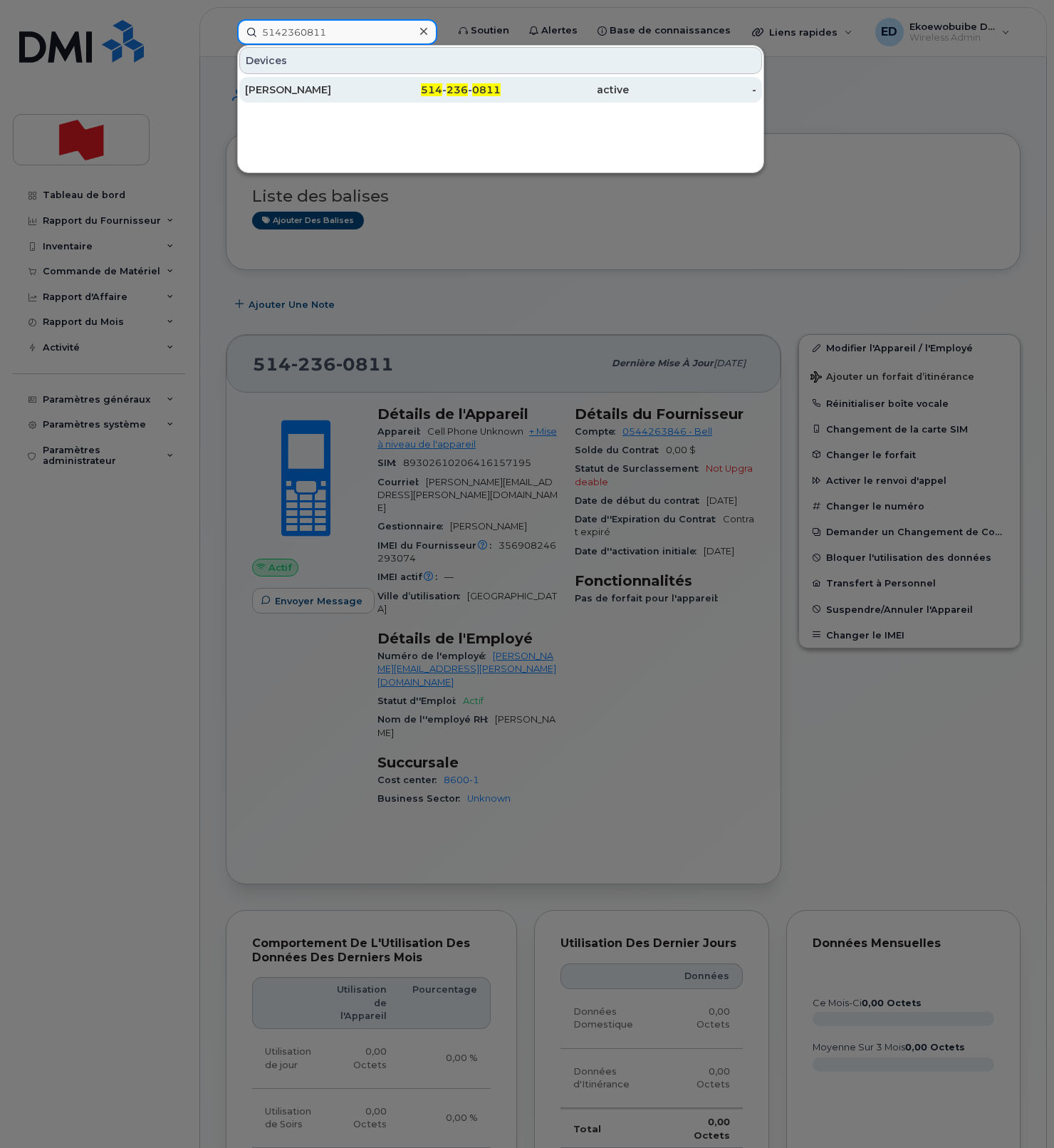
type input "5142360811"
click at [330, 93] on div "Charles Antoine Bourget" at bounding box center [308, 90] width 128 height 14
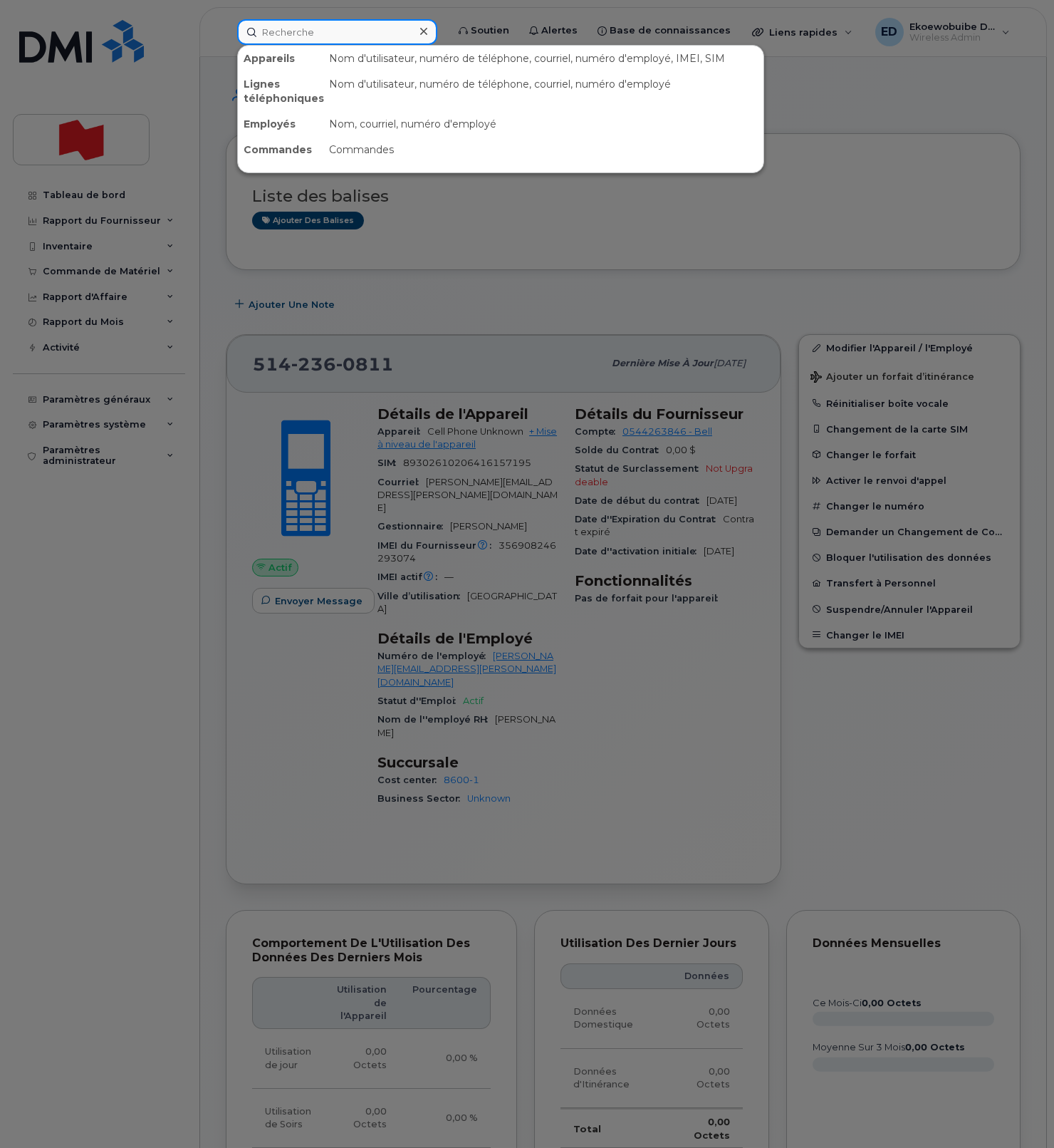
click at [355, 39] on input at bounding box center [337, 32] width 201 height 26
paste input "Yangyang Hou"
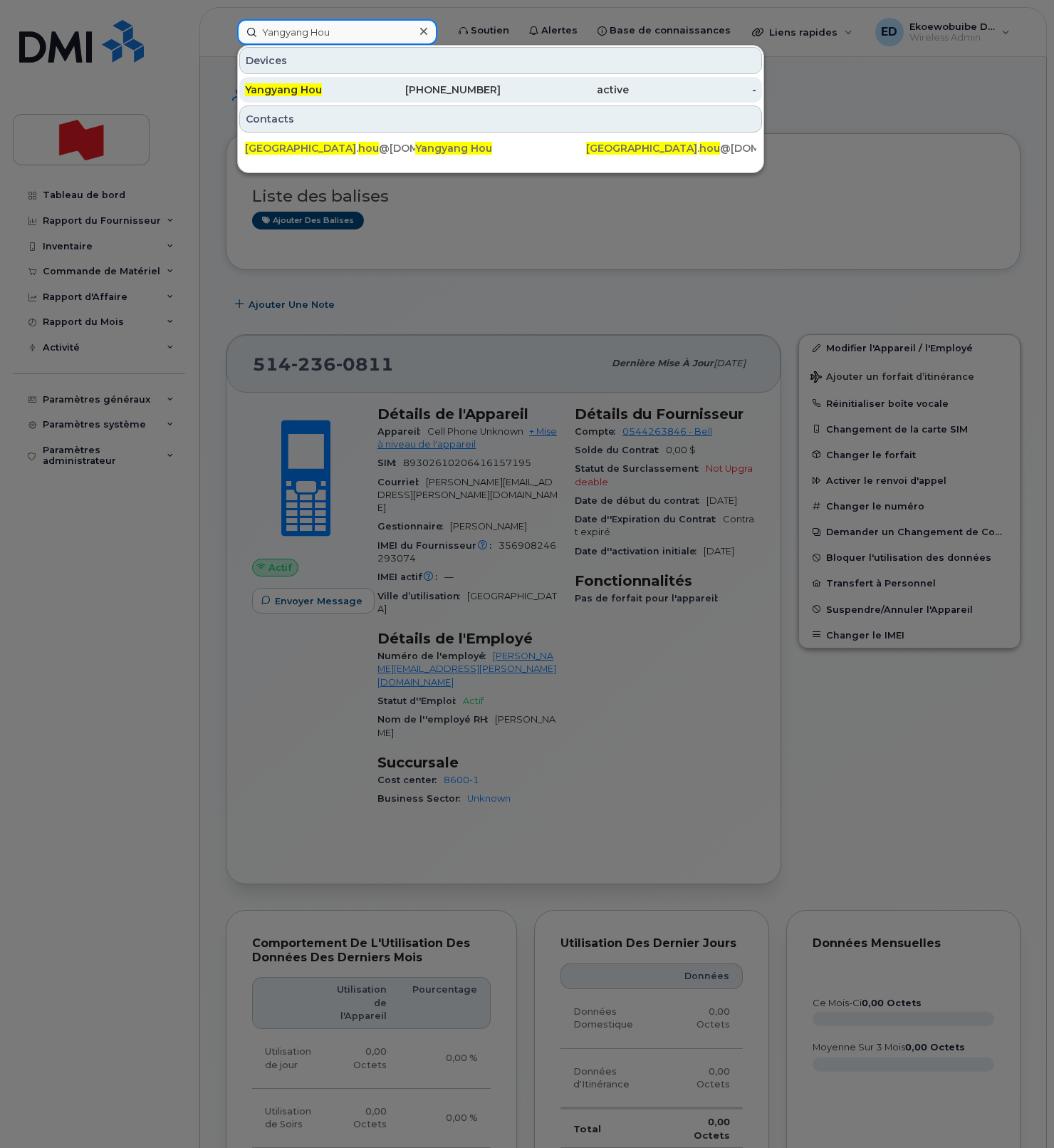
type input "Yangyang Hou"
click at [300, 97] on div "Yangyang Hou" at bounding box center [308, 89] width 128 height 26
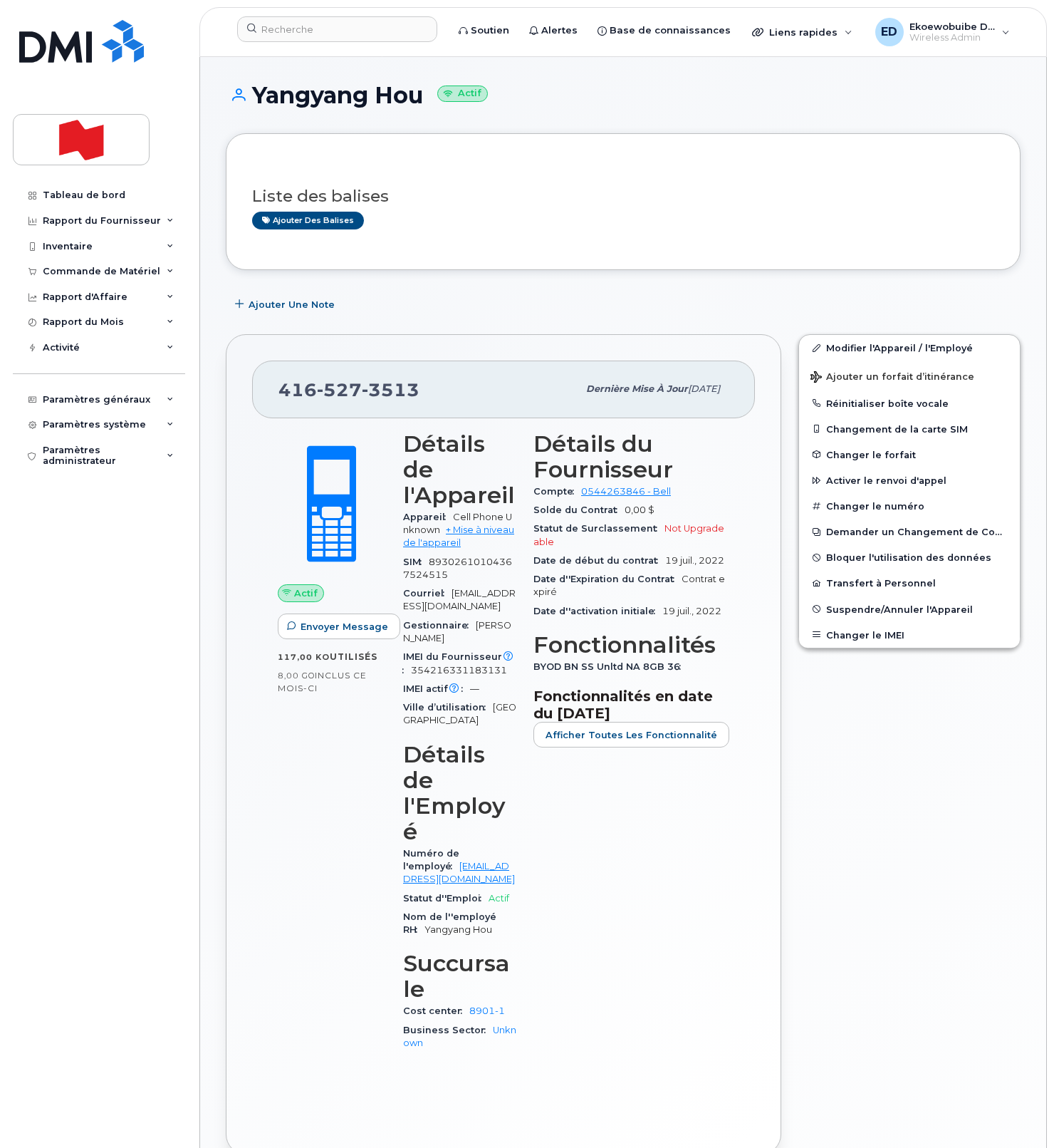
drag, startPoint x: 451, startPoint y: 388, endPoint x: 420, endPoint y: 392, distance: 31.3
click at [443, 390] on div "416 527 3513" at bounding box center [428, 389] width 300 height 30
drag, startPoint x: 439, startPoint y: 385, endPoint x: 284, endPoint y: 388, distance: 155.0
click at [284, 388] on div "416 527 3513" at bounding box center [428, 389] width 300 height 30
copy span "416 527 3513"
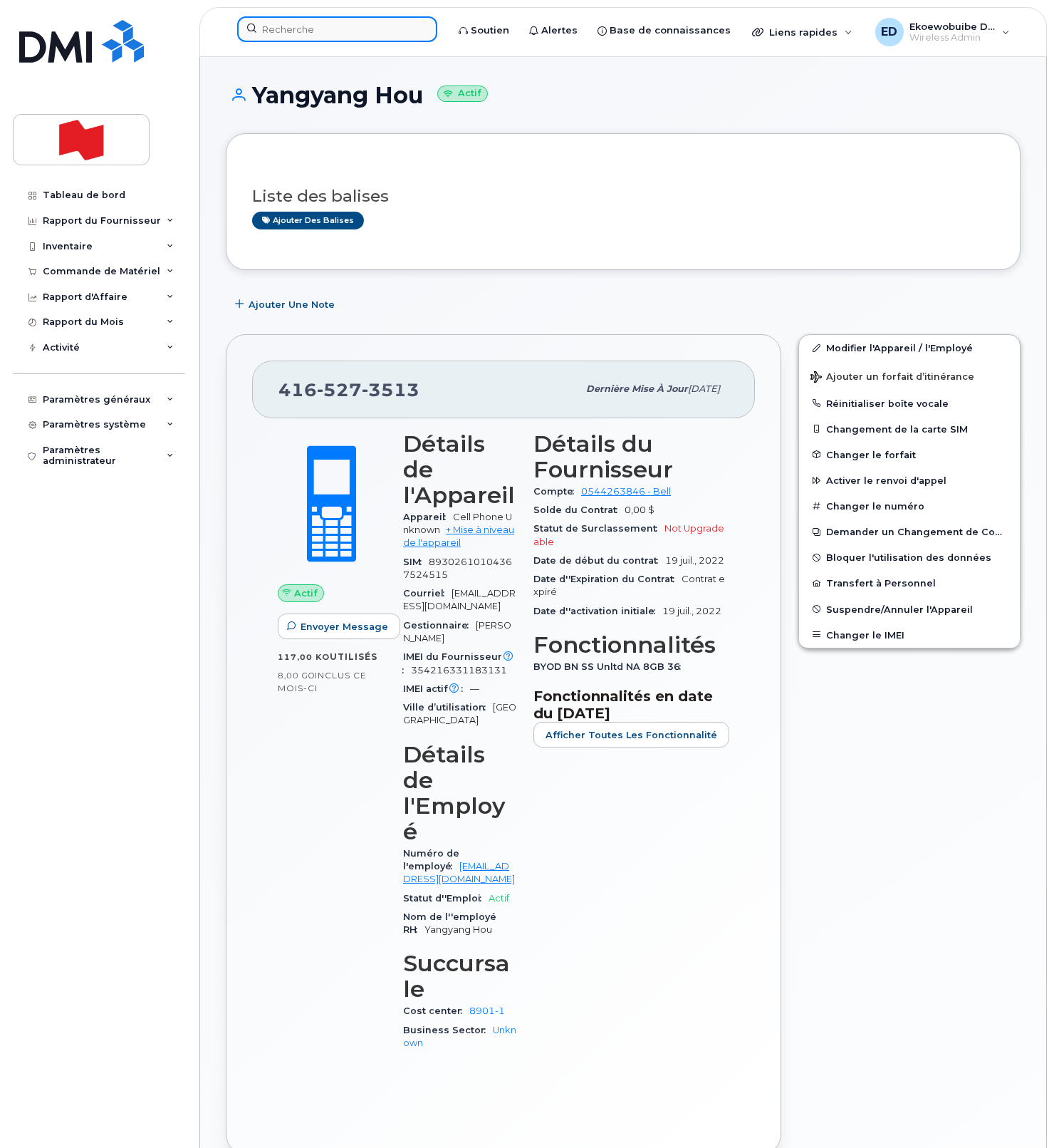
click at [366, 31] on input at bounding box center [337, 29] width 201 height 26
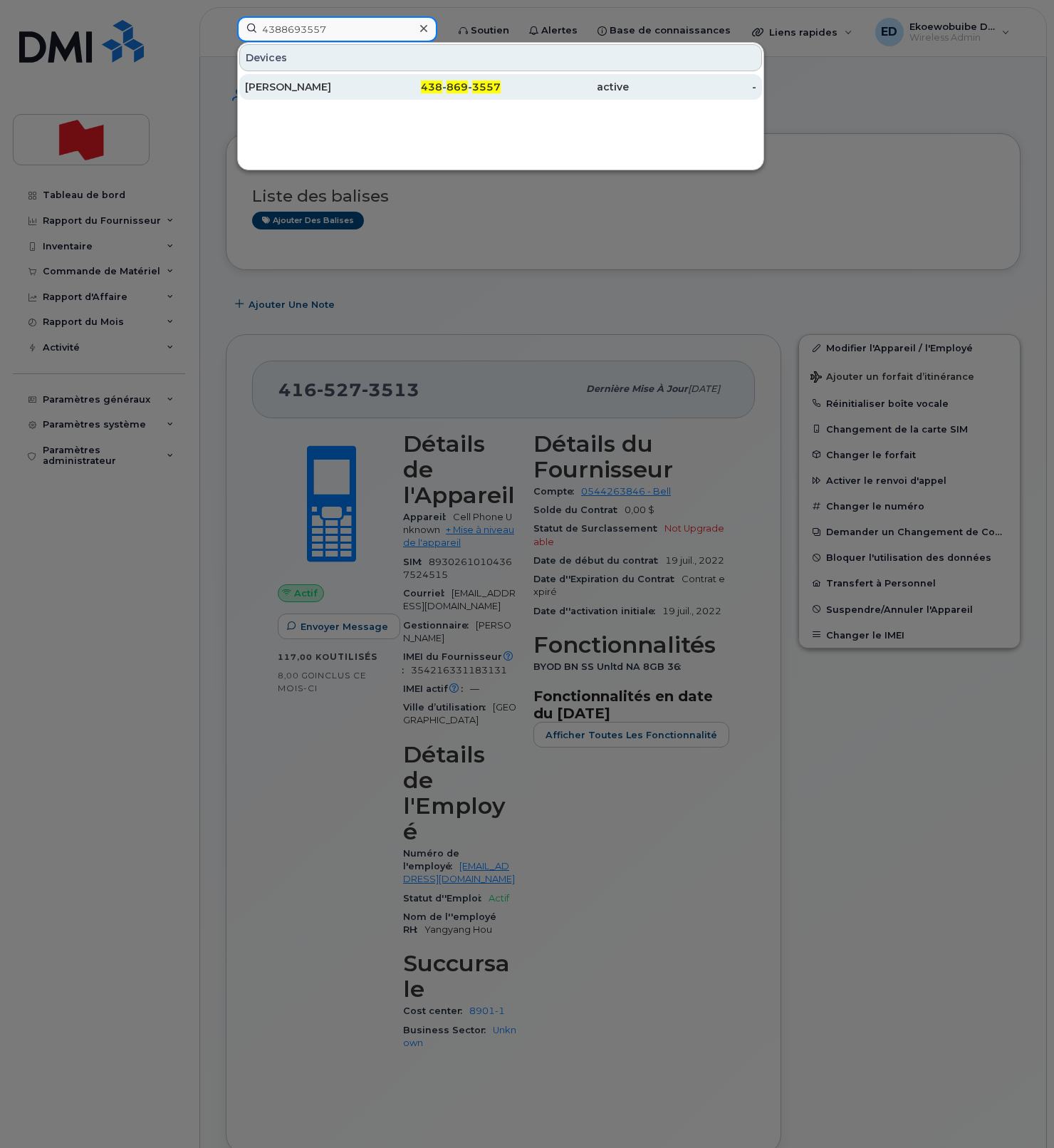
type input "4388693557"
click at [307, 88] on div "[PERSON_NAME]" at bounding box center [308, 87] width 128 height 14
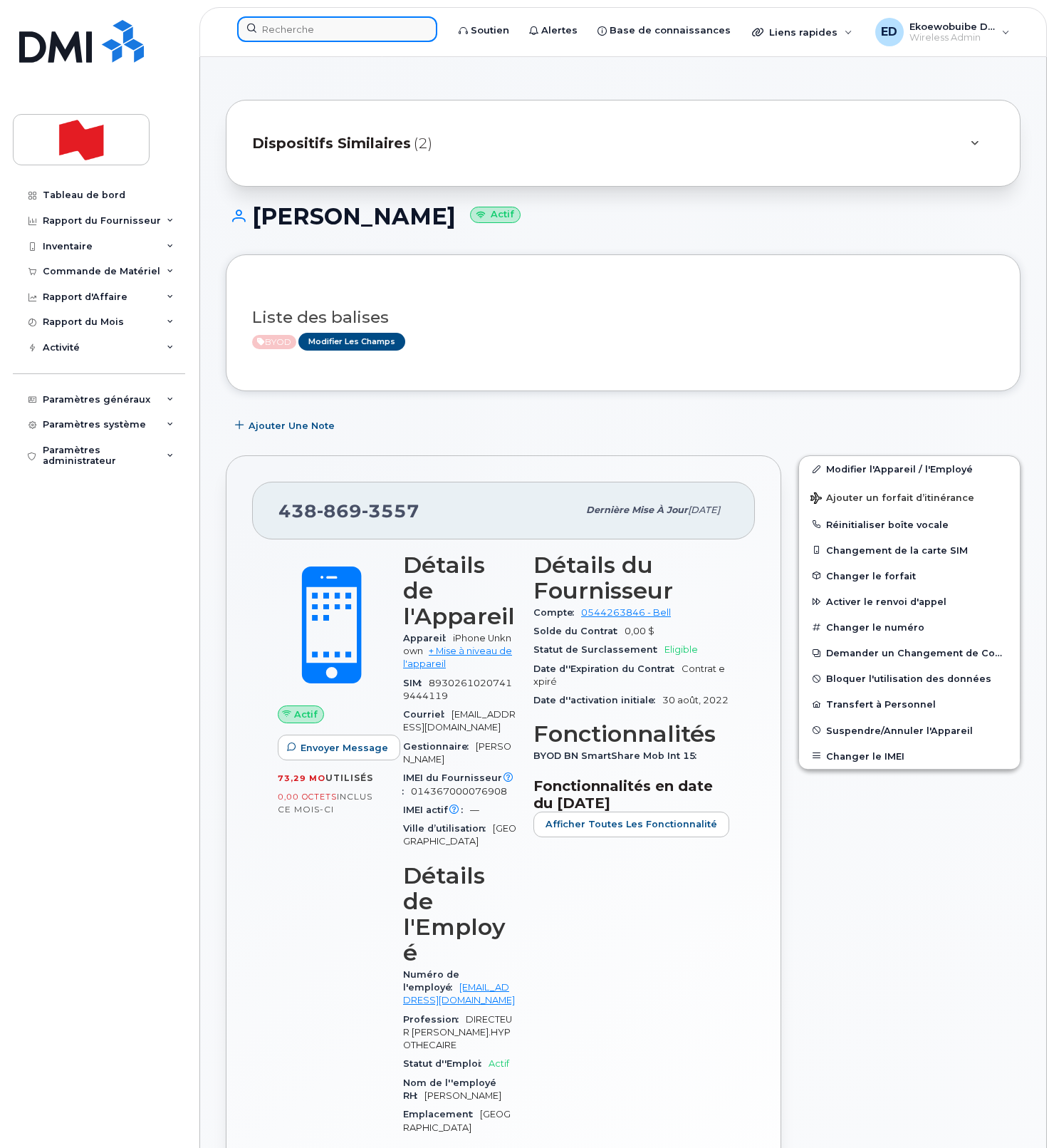
click at [310, 32] on input at bounding box center [337, 29] width 201 height 26
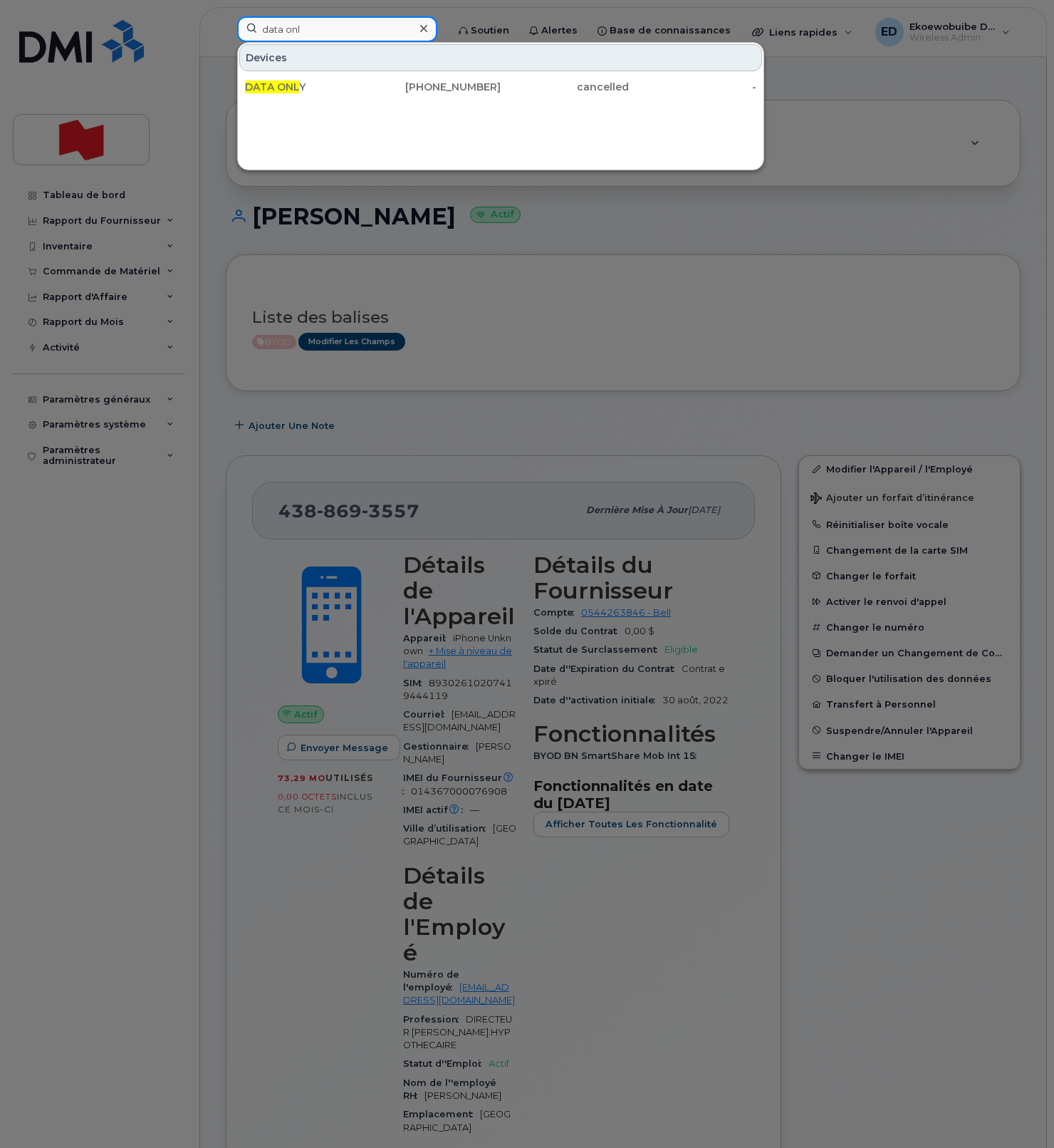
type input "data onl"
